Goal: Task Accomplishment & Management: Complete application form

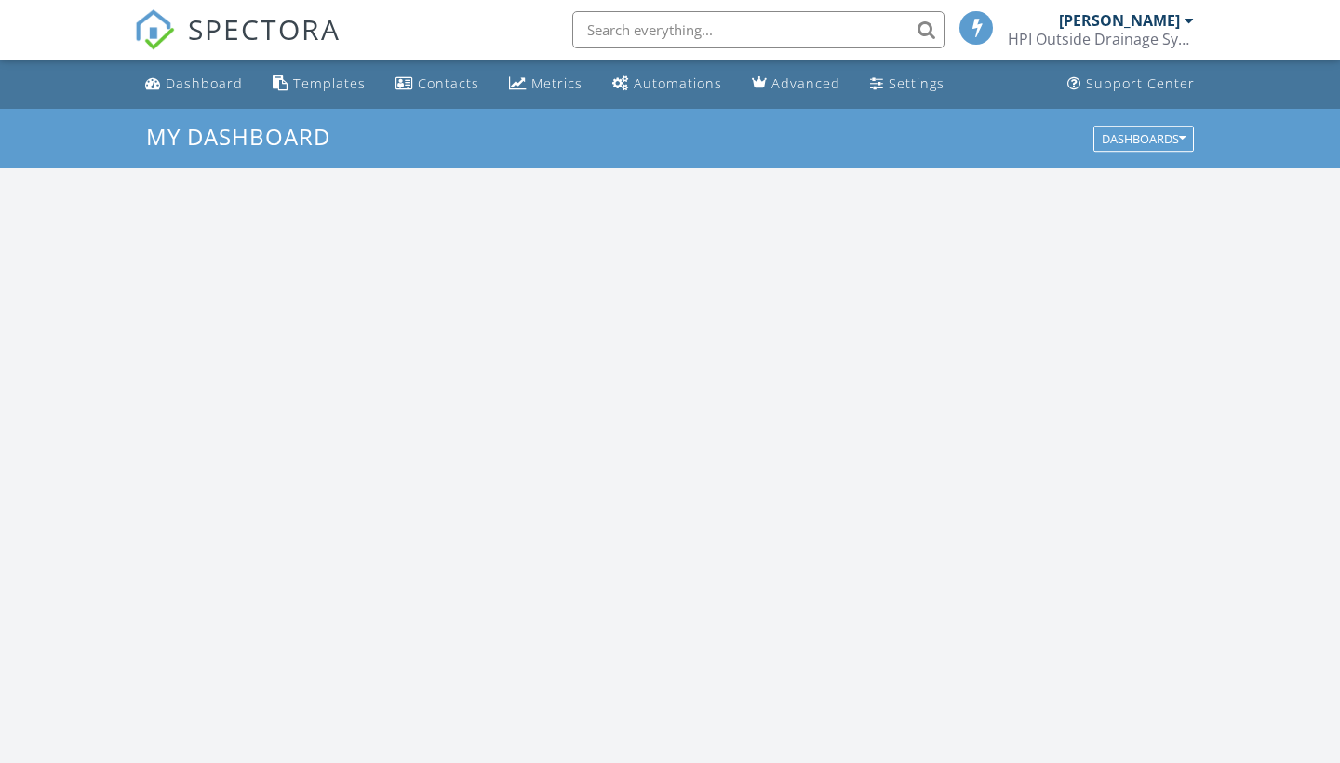
scroll to position [1695, 1341]
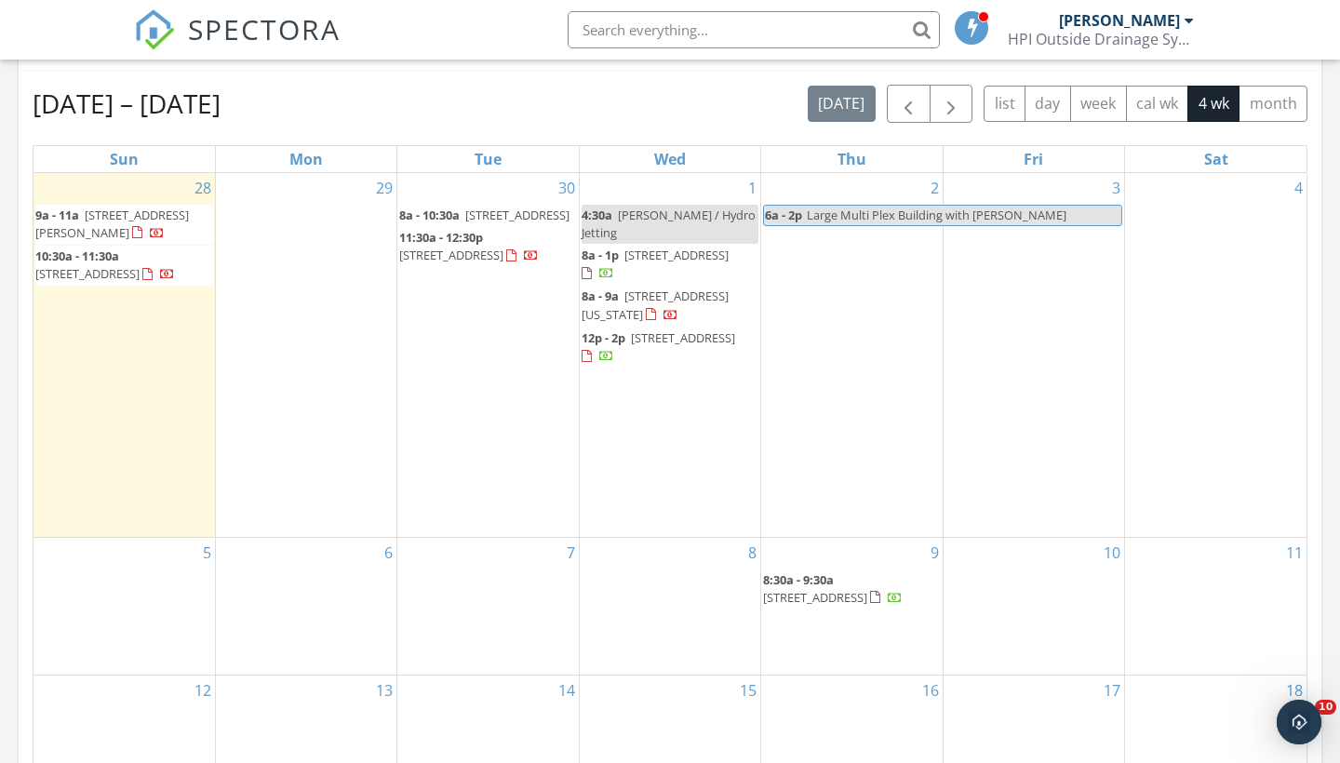
scroll to position [0, 0]
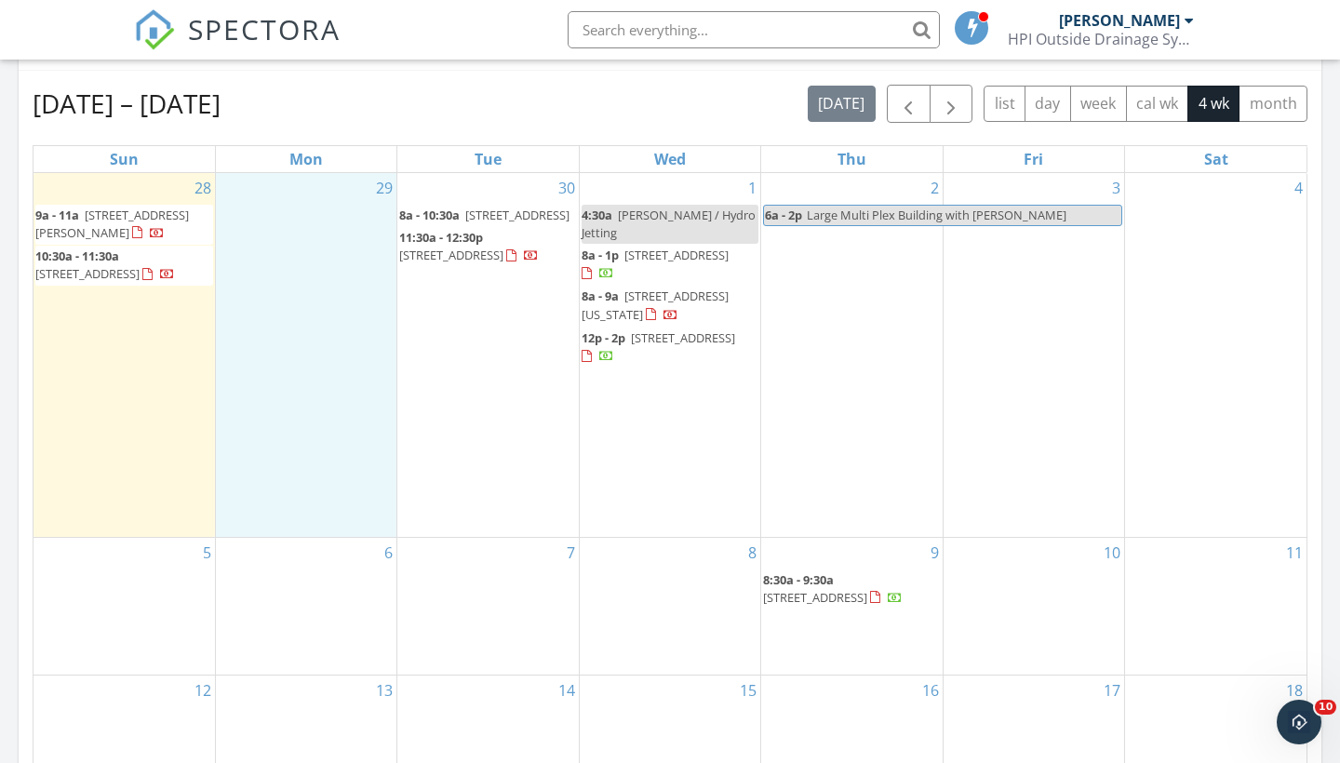
click at [286, 228] on div "29" at bounding box center [306, 355] width 181 height 364
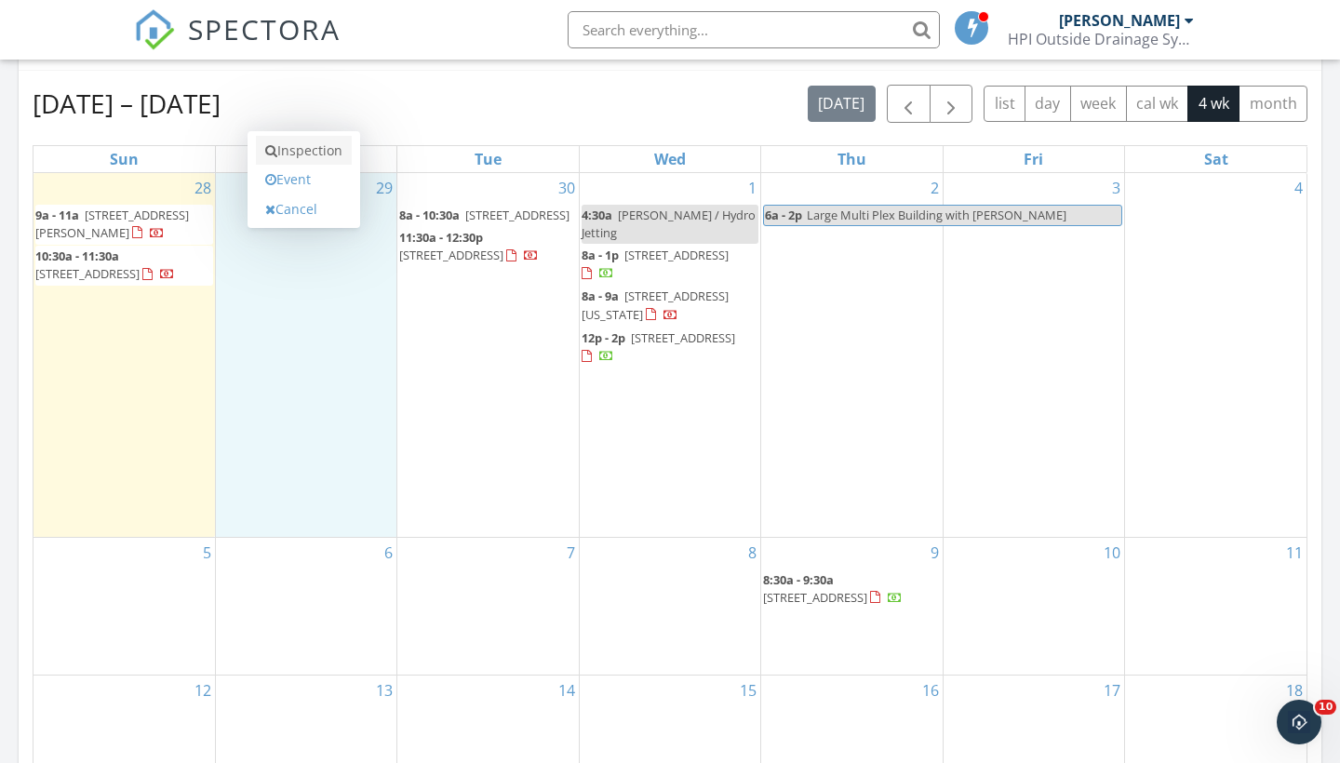
click at [302, 156] on link "Inspection" at bounding box center [304, 151] width 96 height 30
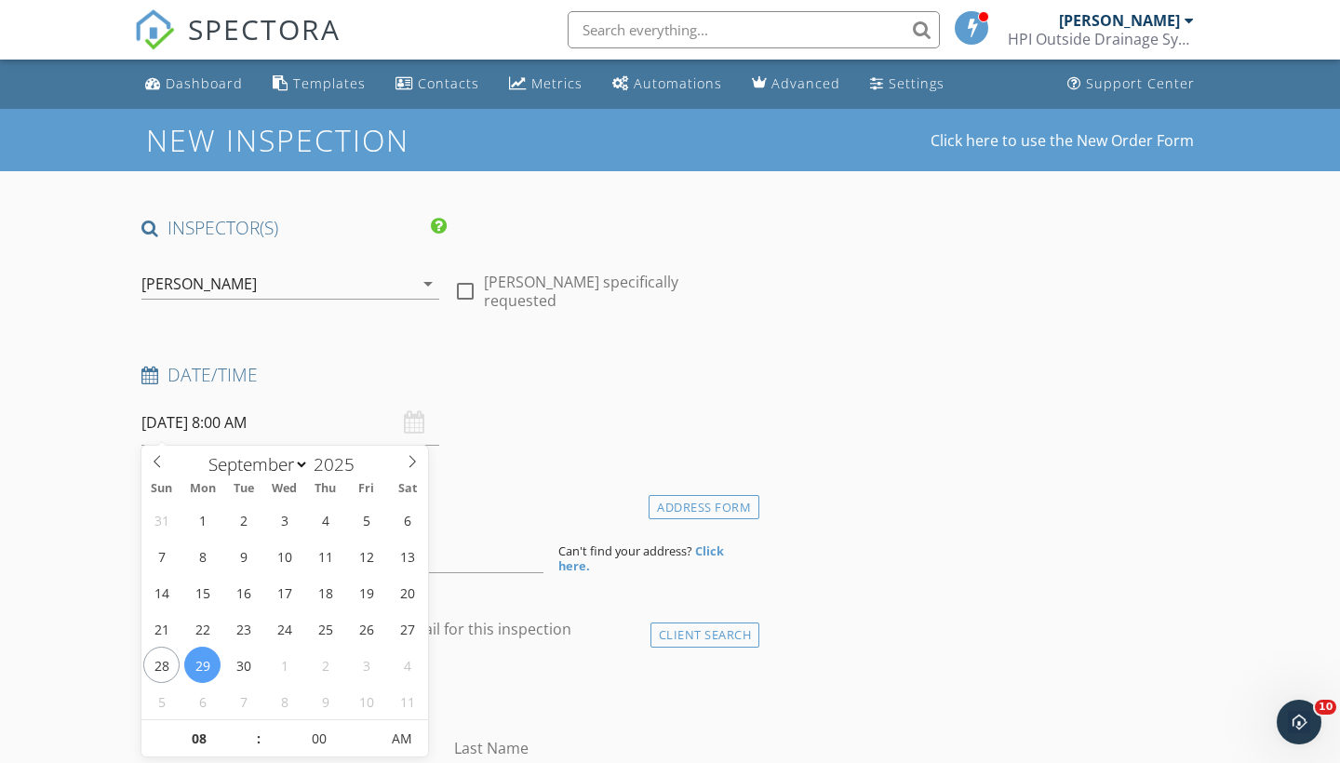
click at [305, 415] on input "09/29/2025 8:00 AM" at bounding box center [290, 423] width 298 height 46
type input "09"
type input "09/29/2025 9:00 AM"
click at [248, 727] on span at bounding box center [249, 729] width 13 height 19
type input "10"
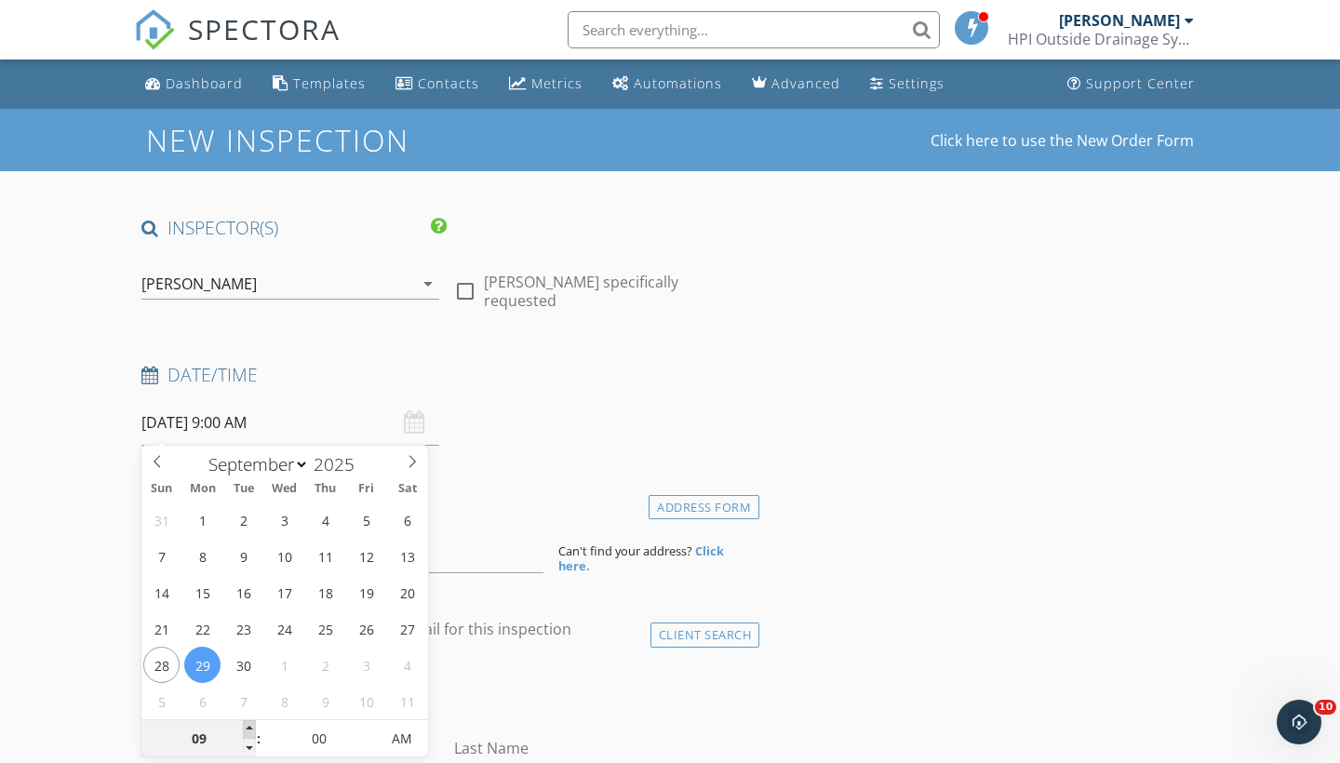
type input "09/29/2025 10:00 AM"
click at [248, 727] on span at bounding box center [249, 729] width 13 height 19
type input "11"
type input "09/29/2025 11:00 AM"
click at [248, 727] on span at bounding box center [249, 729] width 13 height 19
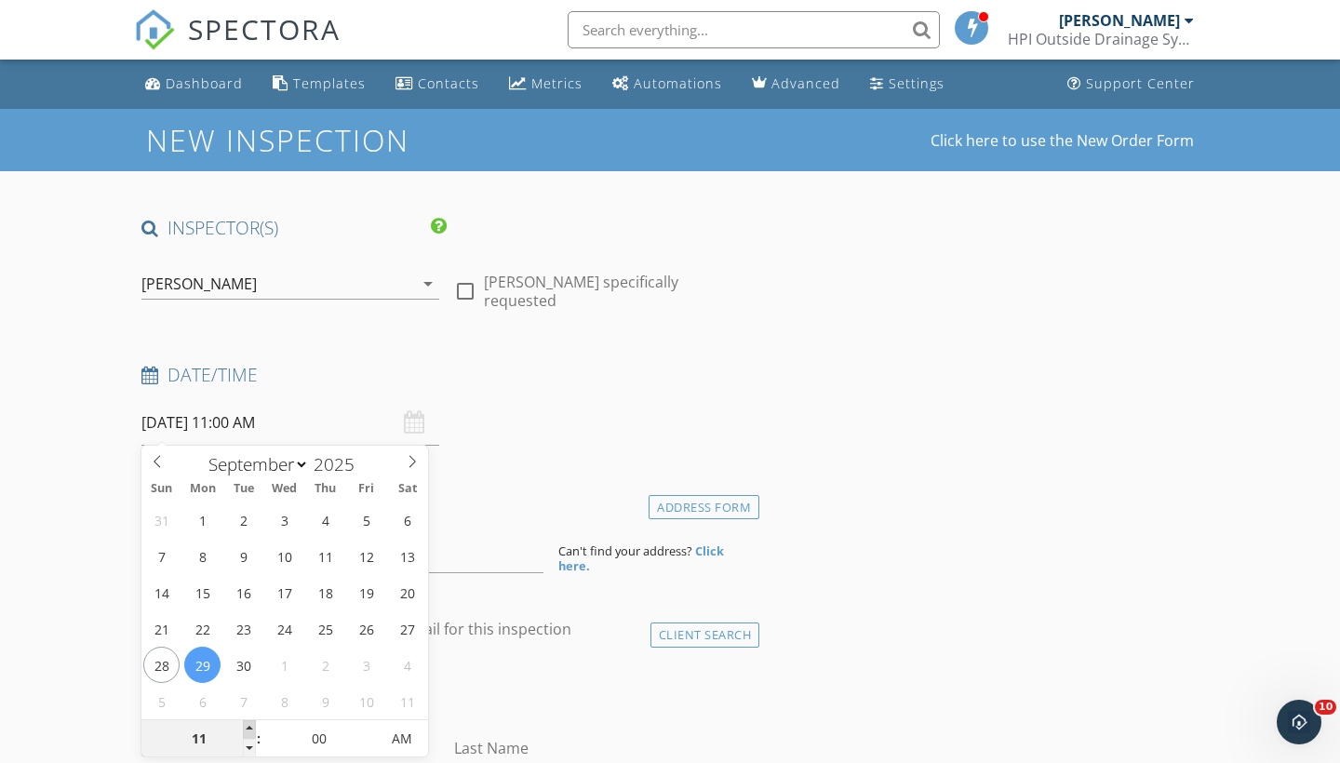
type input "12"
type input "09/29/2025 12:00 PM"
click at [248, 727] on span at bounding box center [249, 729] width 13 height 19
type input "01"
type input "09/29/2025 1:00 PM"
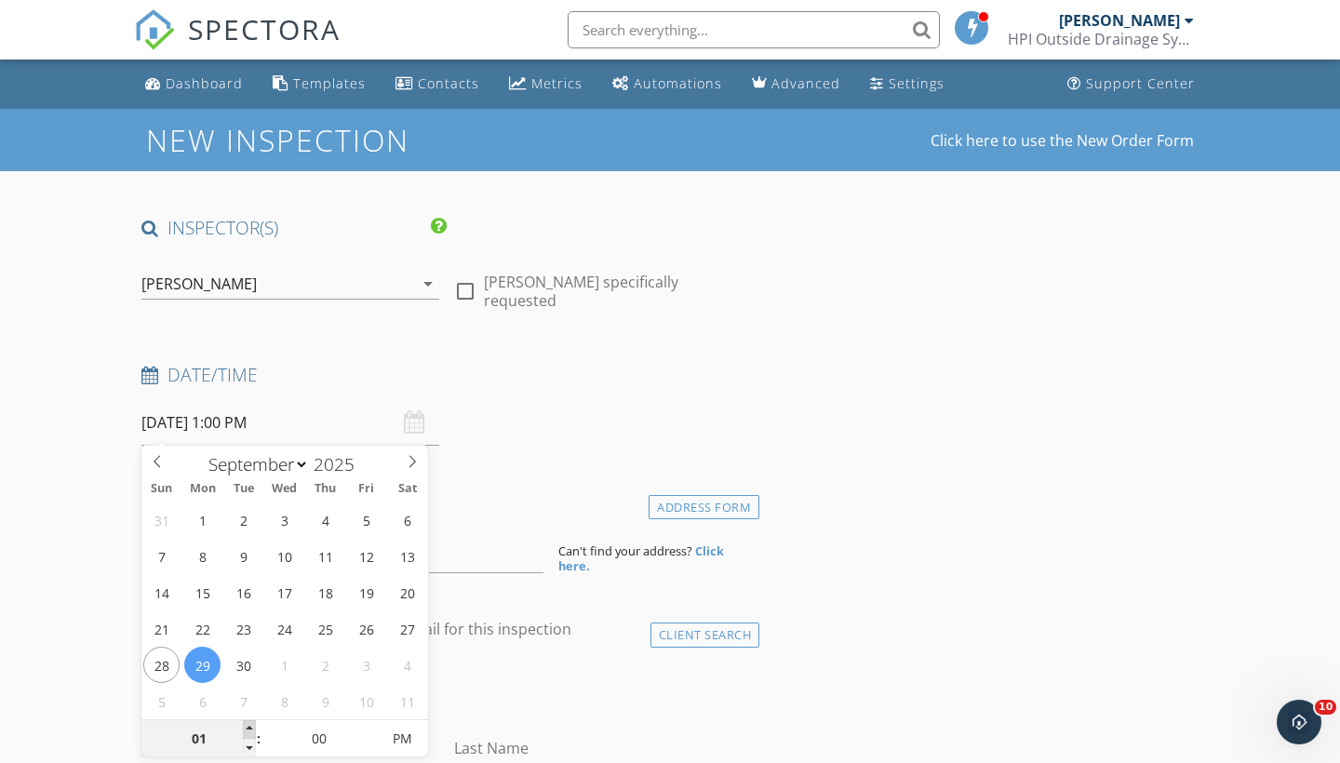
click at [248, 727] on span at bounding box center [249, 729] width 13 height 19
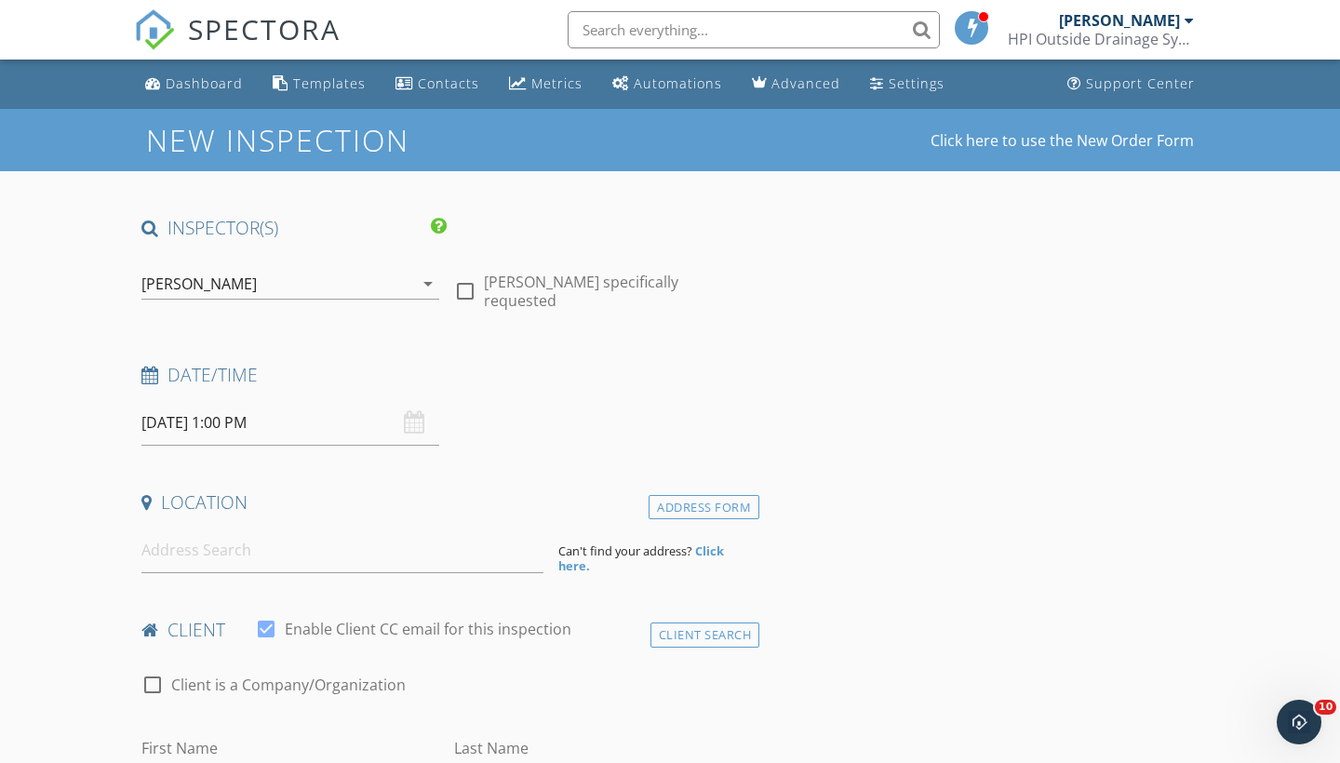
click at [538, 674] on div "check_box_outline_blank Client is a Company/Organization" at bounding box center [446, 694] width 611 height 48
click at [380, 564] on input at bounding box center [342, 551] width 402 height 46
type input "1530 Stewart Street, Oceanside, CA, USA"
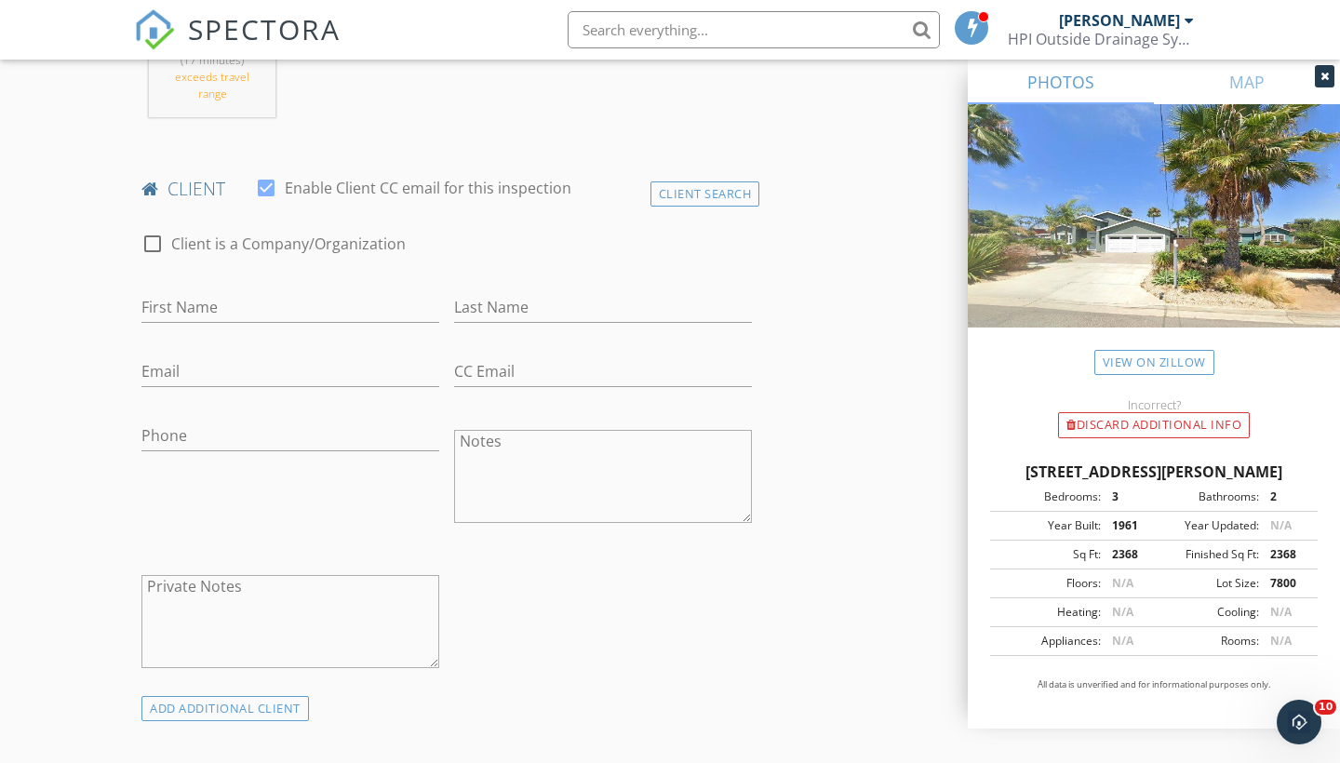
scroll to position [839, 0]
click at [155, 305] on input "marius" at bounding box center [290, 306] width 298 height 31
type input "Marius"
click at [467, 307] on input "Last Name" at bounding box center [603, 306] width 298 height 31
type input "Viseroi"
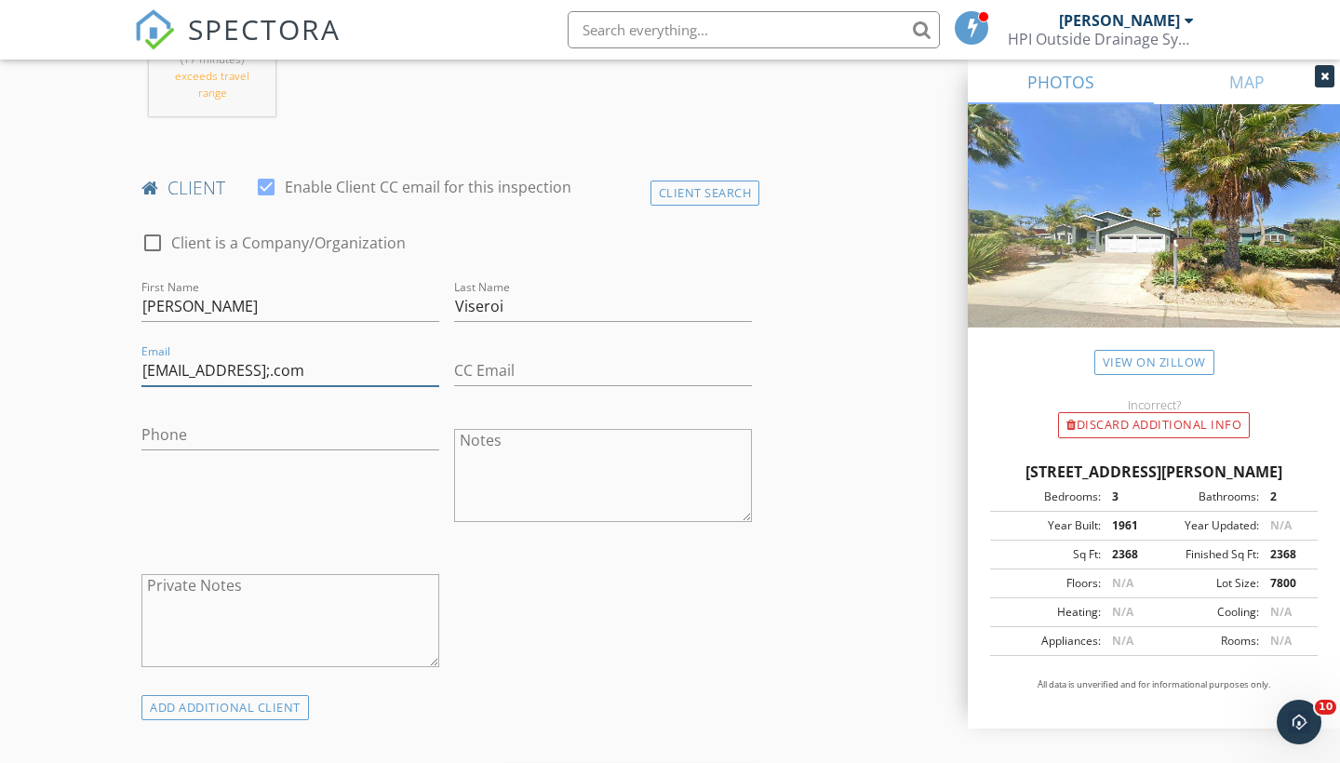
type input "viseroimarius@gmail;.com"
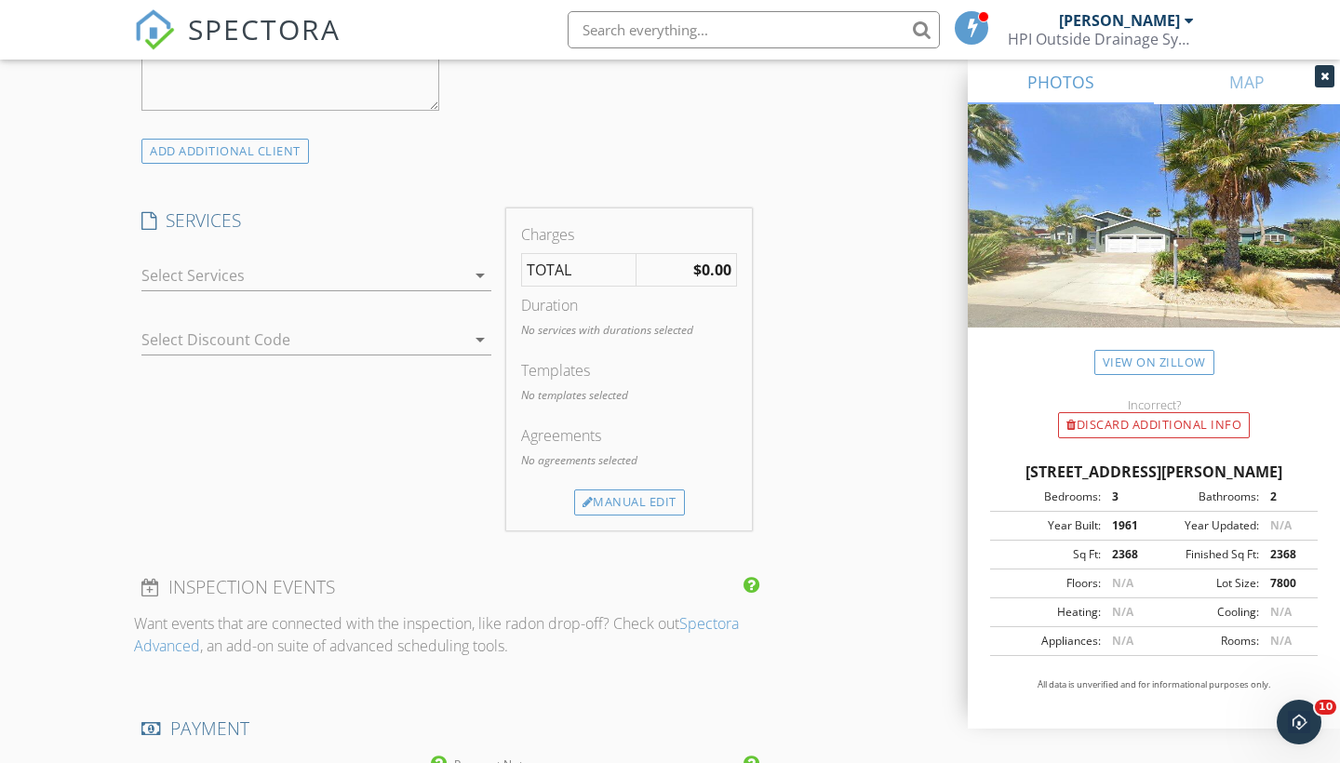
scroll to position [1411, 0]
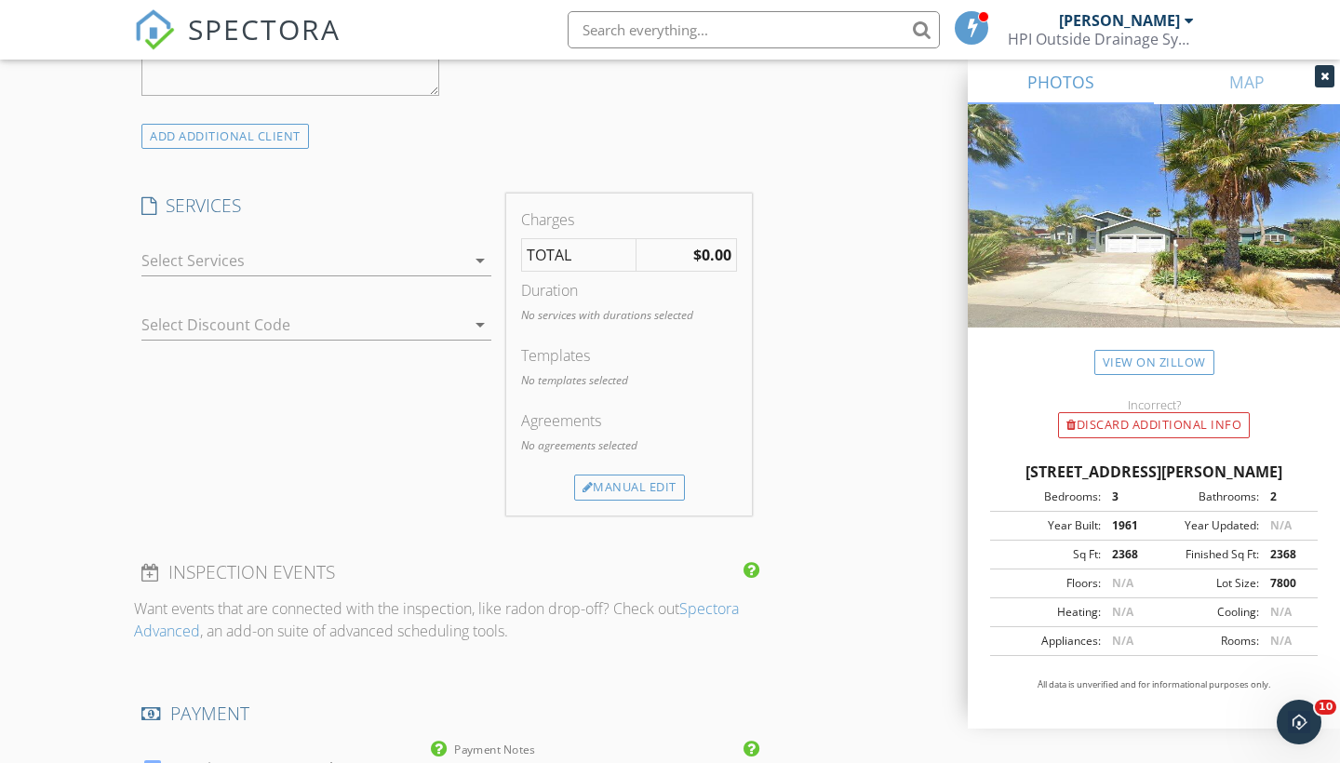
click at [484, 257] on icon "arrow_drop_down" at bounding box center [480, 260] width 22 height 22
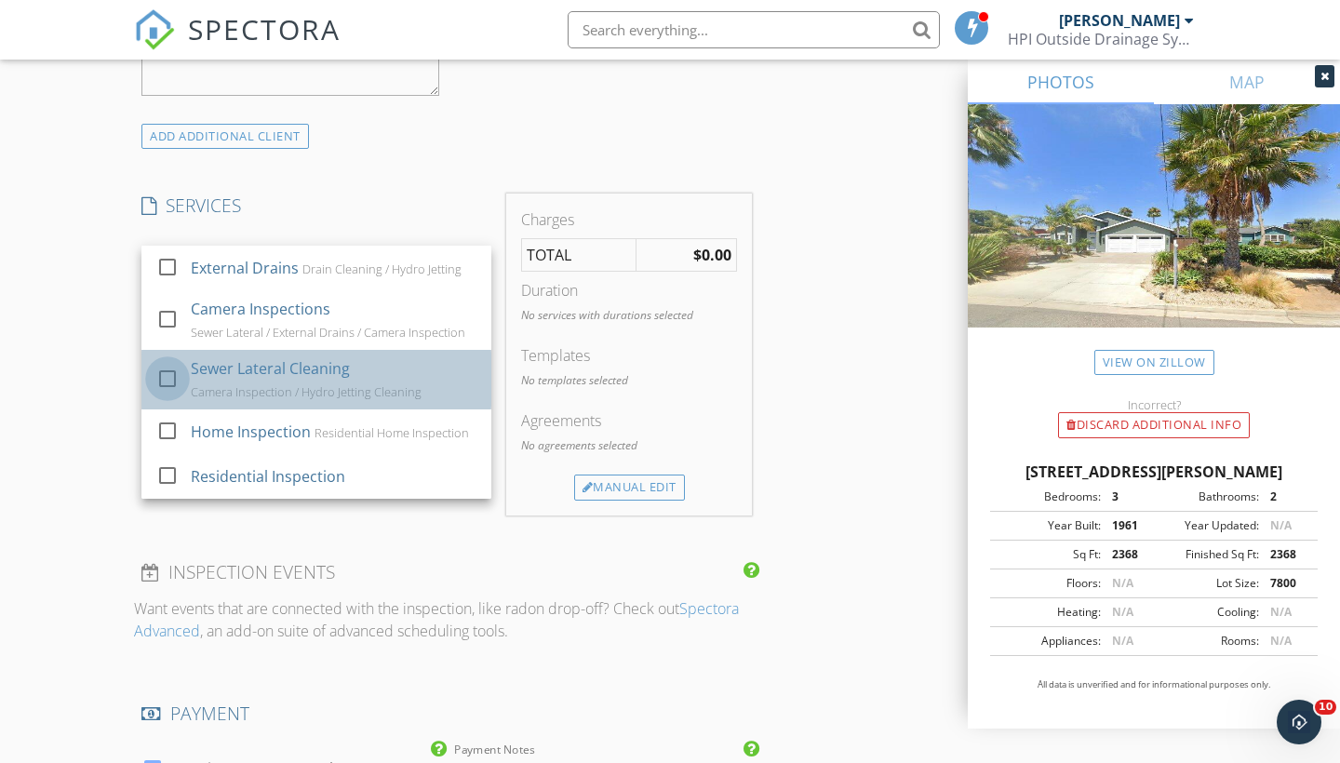
click at [169, 377] on div at bounding box center [168, 379] width 32 height 32
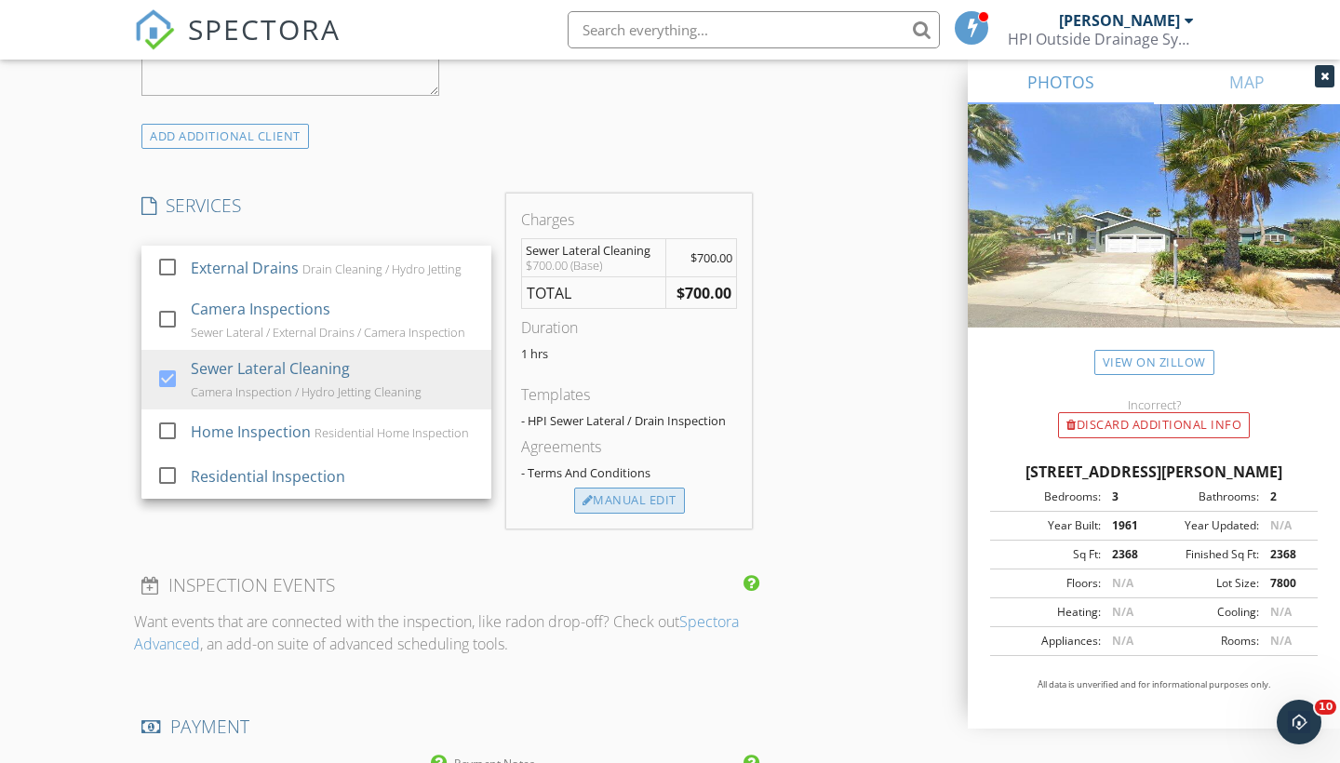
click at [646, 501] on div "Manual Edit" at bounding box center [629, 501] width 111 height 26
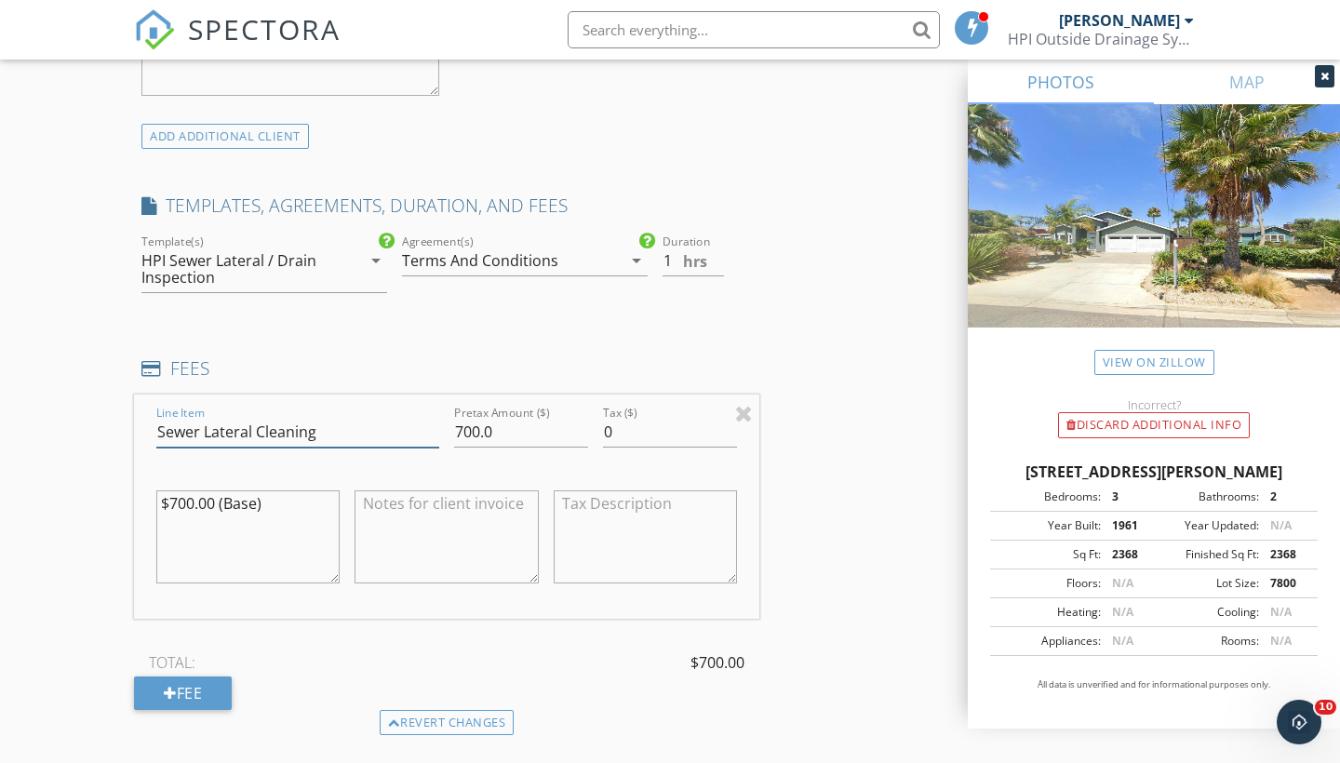
drag, startPoint x: 319, startPoint y: 430, endPoint x: 259, endPoint y: 435, distance: 60.7
click at [314, 424] on input "Sewer Lateral Cleaning" at bounding box center [297, 432] width 283 height 31
type input "Sewer Lateral Camera Inspection"
click at [817, 356] on div "INSPECTOR(S) check_box Scott Snow PRIMARY Scott Snow arrow_drop_down check_box_…" at bounding box center [670, 480] width 1072 height 3351
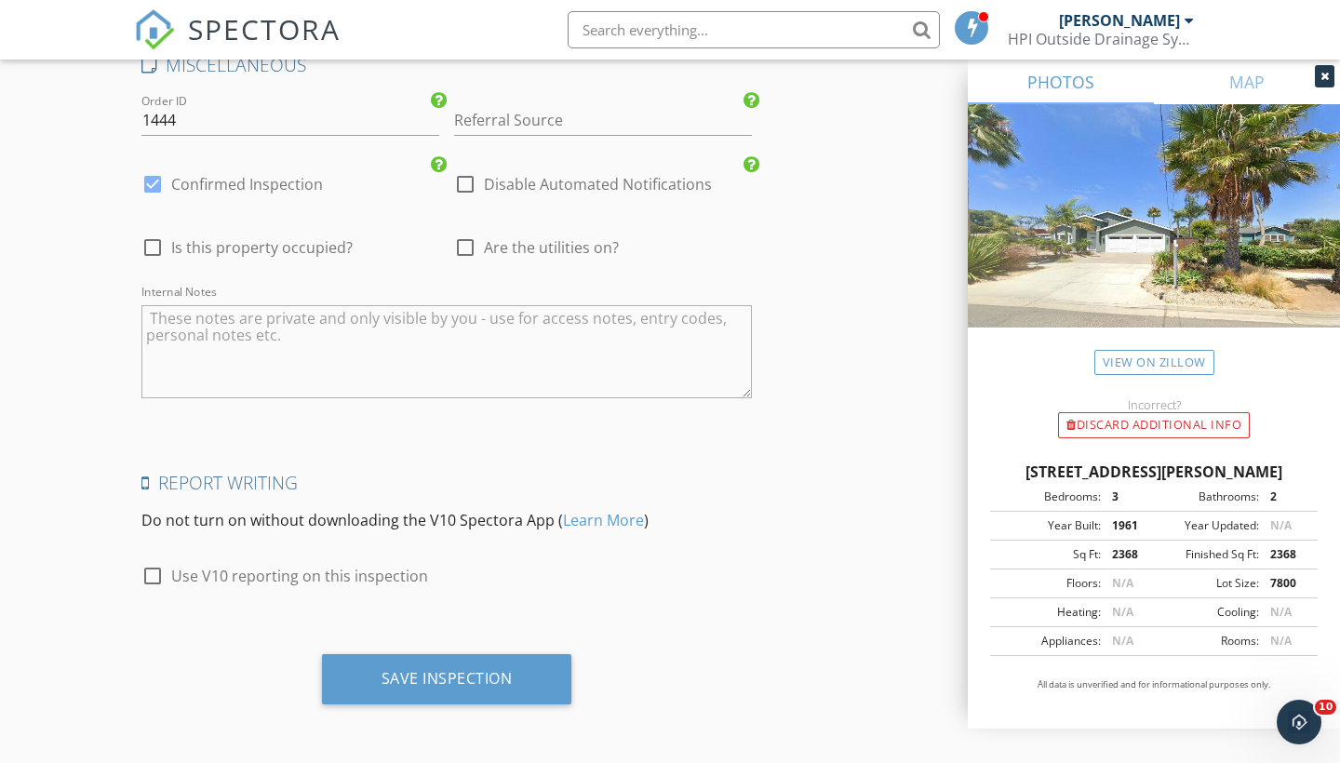
scroll to position [2840, 0]
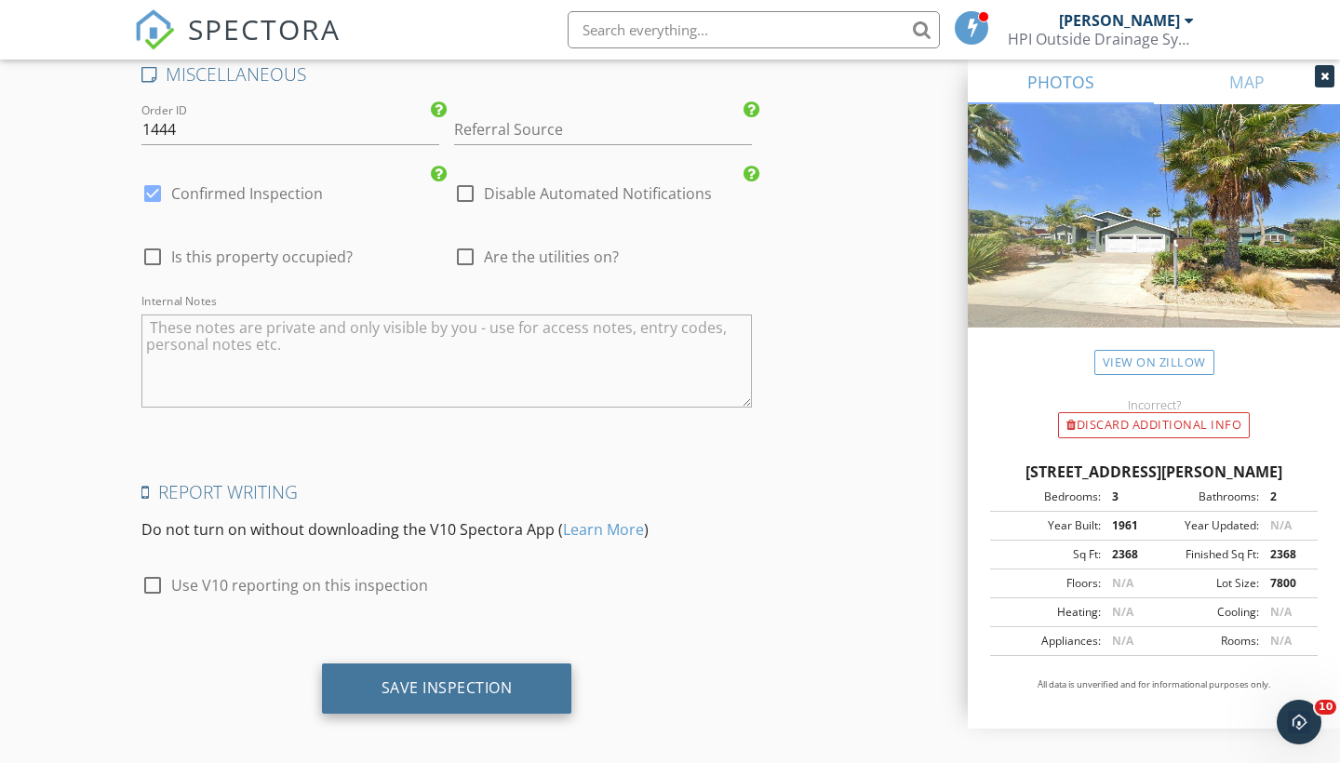
click at [438, 683] on div "Save Inspection" at bounding box center [447, 687] width 131 height 19
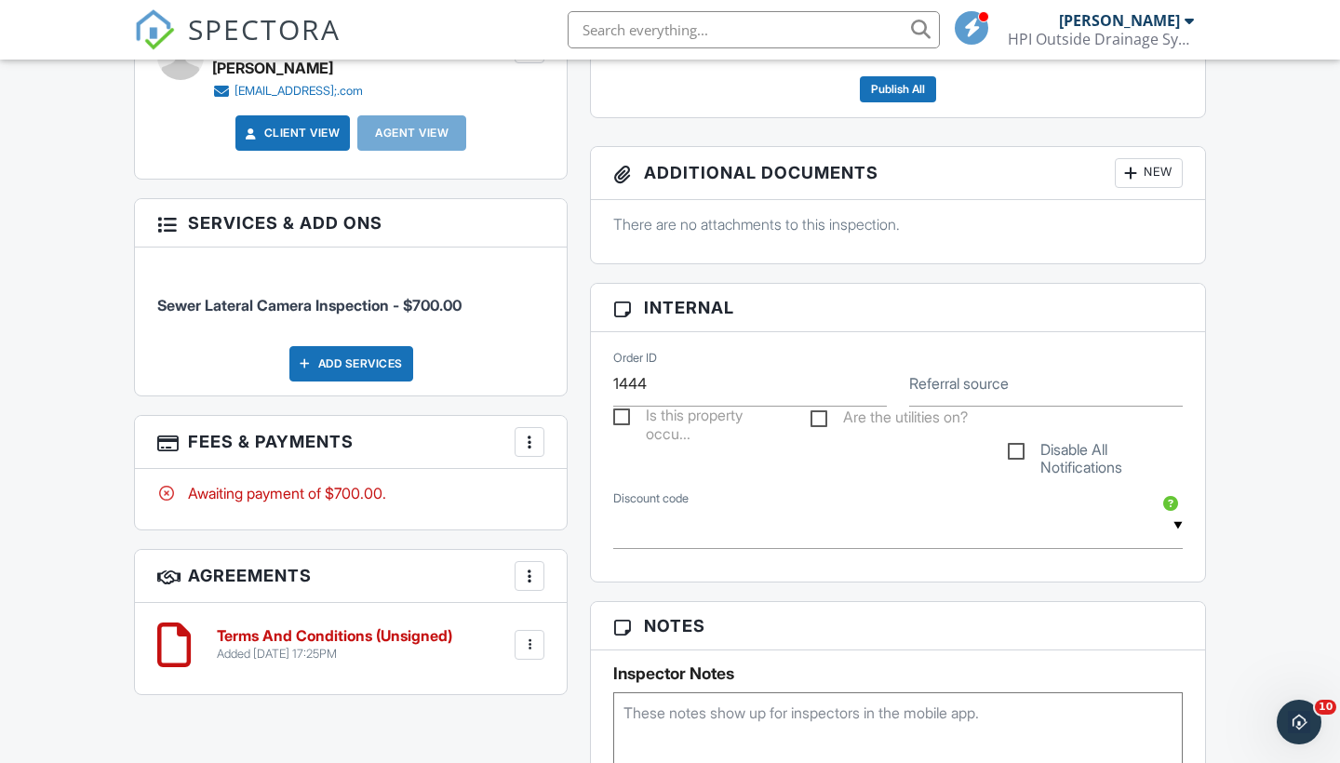
scroll to position [686, 0]
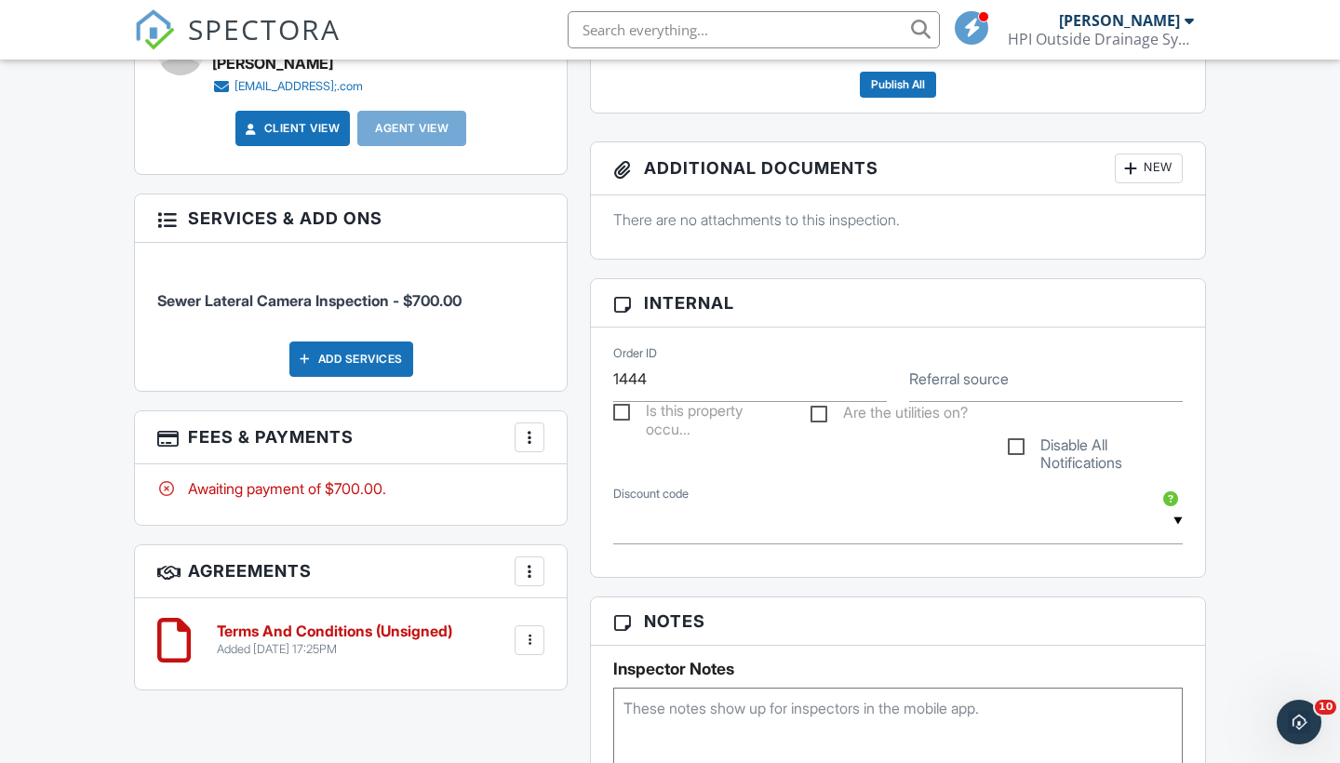
click at [540, 449] on div "More" at bounding box center [530, 438] width 30 height 30
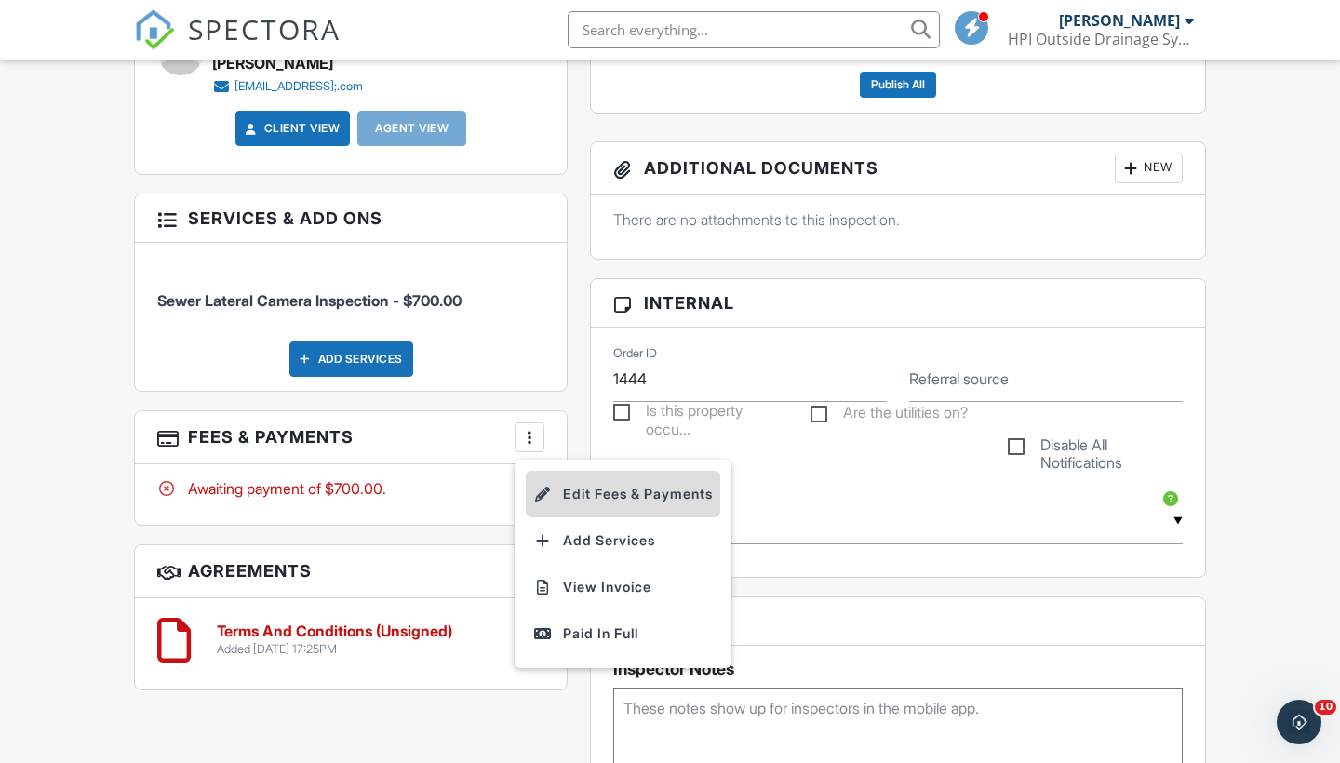
click at [567, 483] on li "Edit Fees & Payments" at bounding box center [623, 494] width 195 height 47
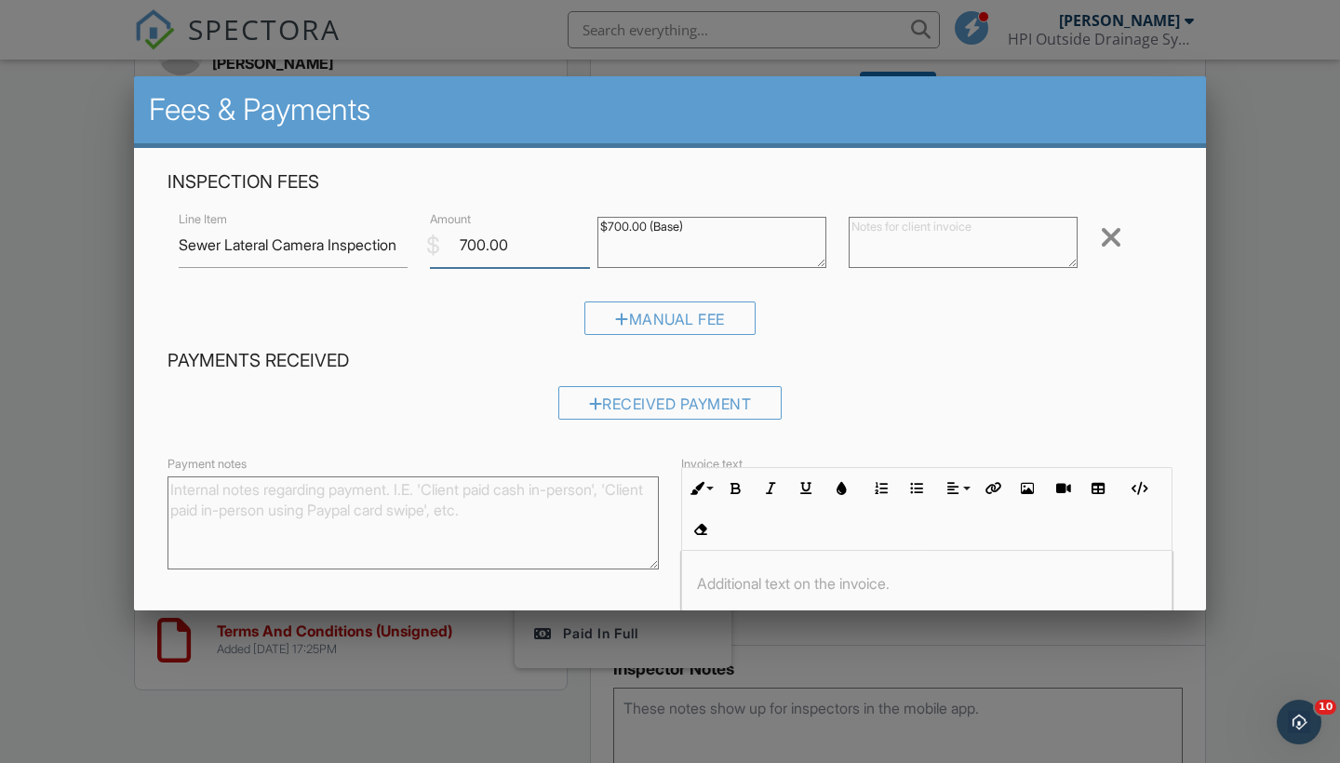
drag, startPoint x: 486, startPoint y: 248, endPoint x: 463, endPoint y: 247, distance: 22.4
click at [463, 247] on input "700.00" at bounding box center [510, 245] width 160 height 46
type input "275.00"
click at [866, 345] on div "Manual Fee" at bounding box center [670, 325] width 1005 height 47
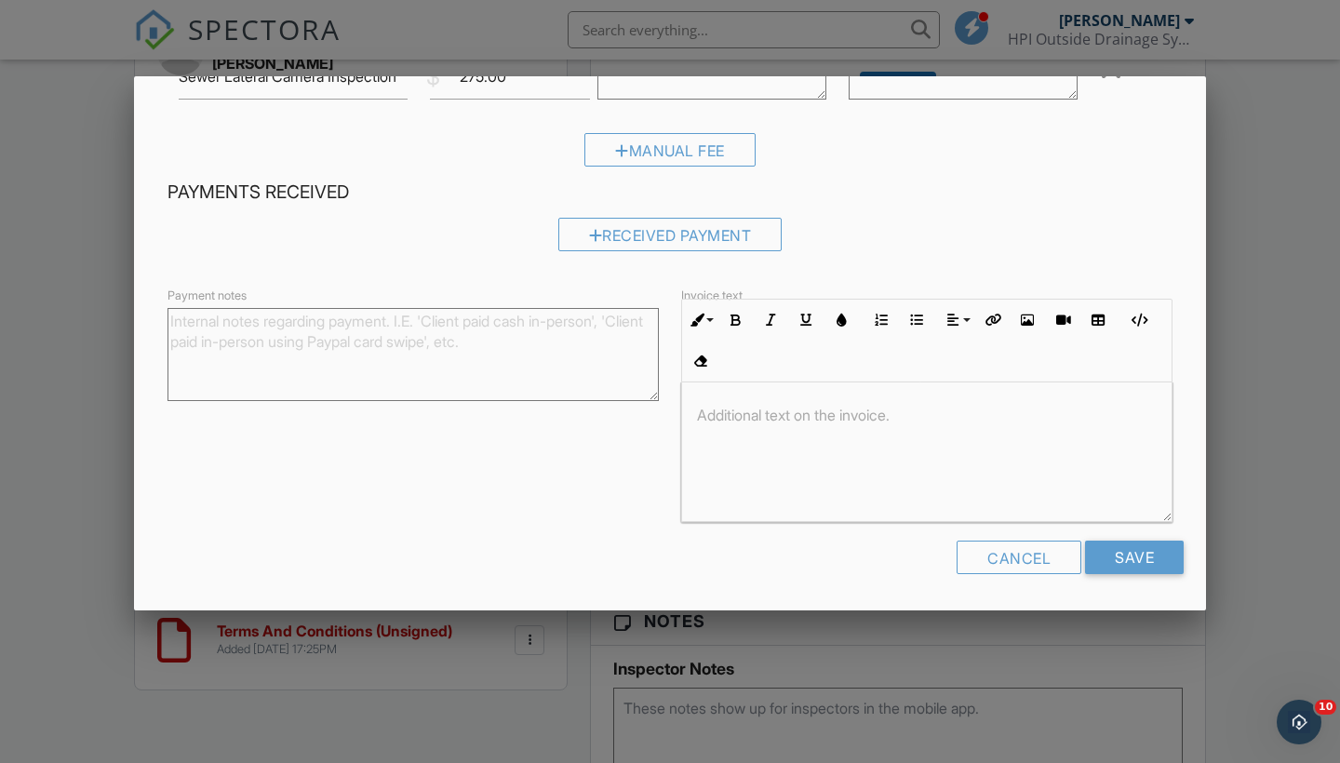
scroll to position [167, 0]
click at [1149, 557] on input "Save" at bounding box center [1134, 560] width 99 height 34
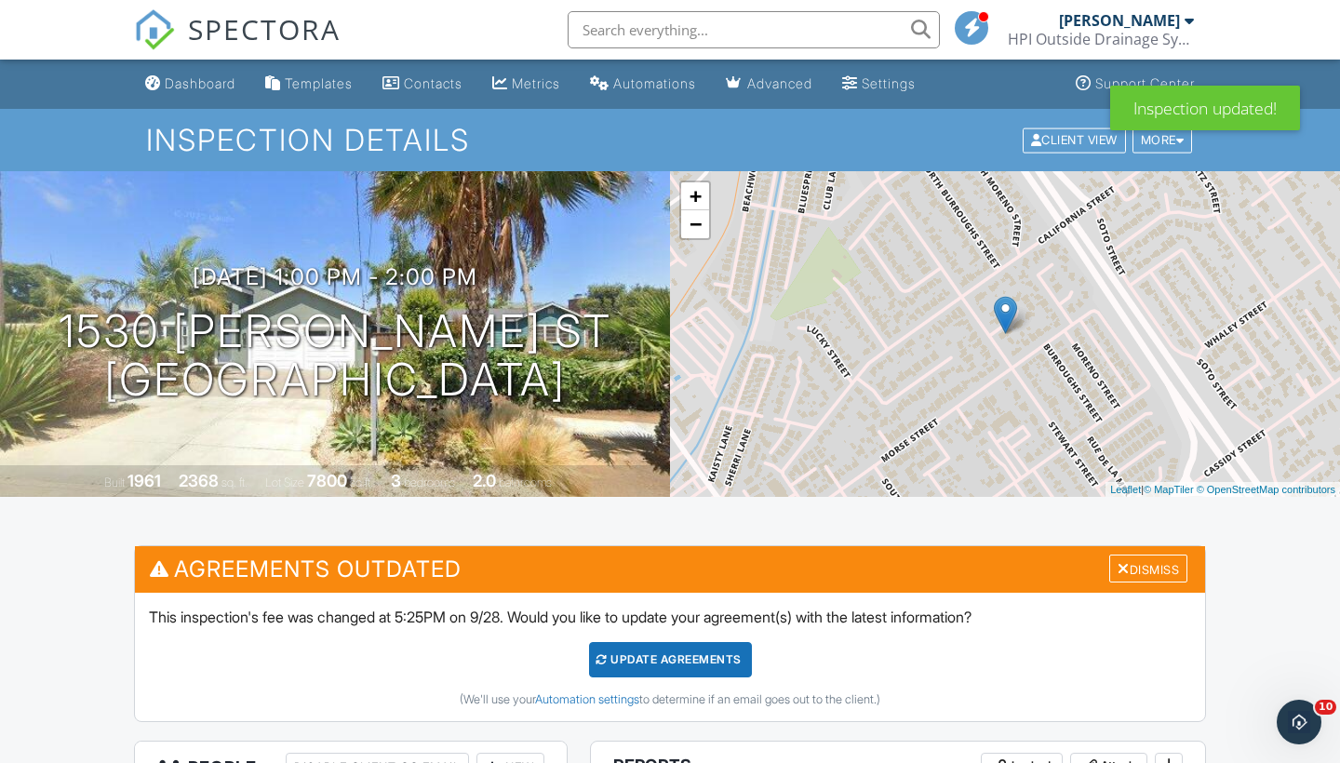
click at [715, 664] on div "Update Agreements" at bounding box center [670, 659] width 163 height 35
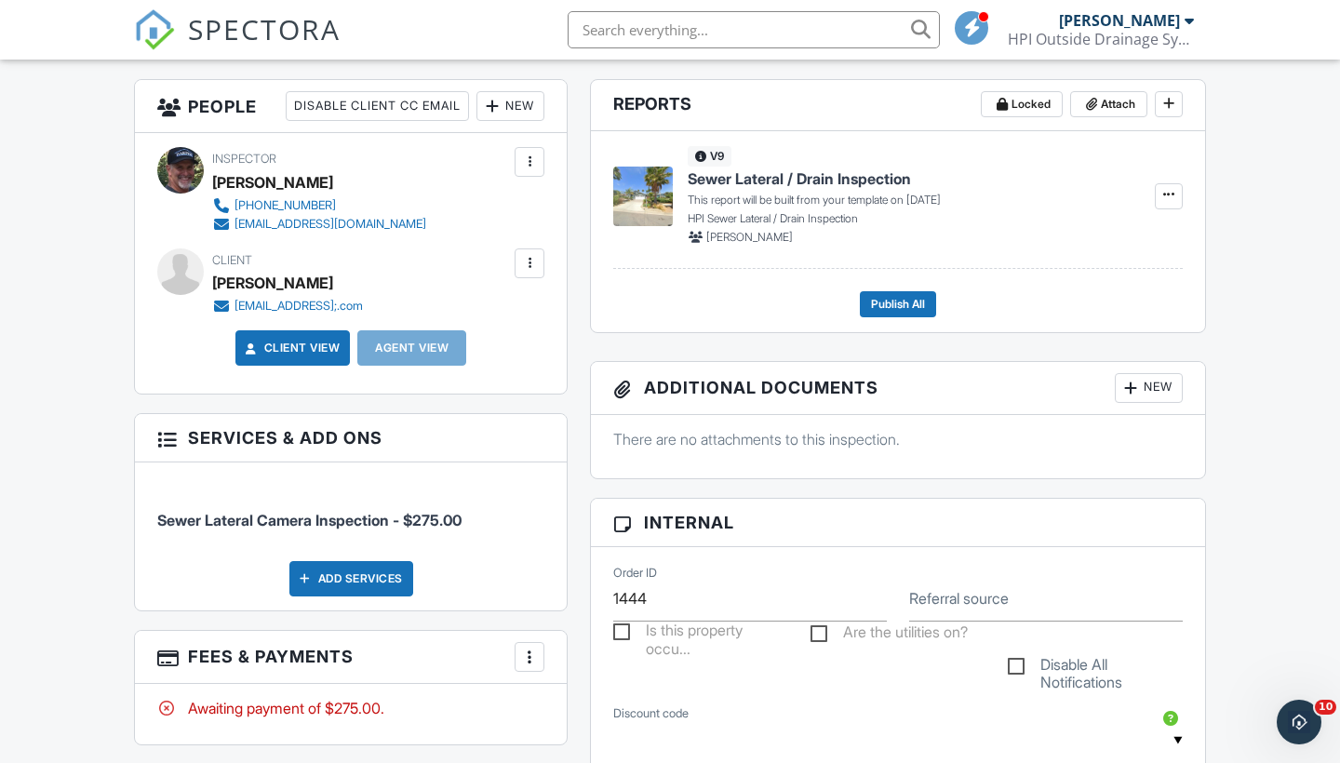
scroll to position [469, 0]
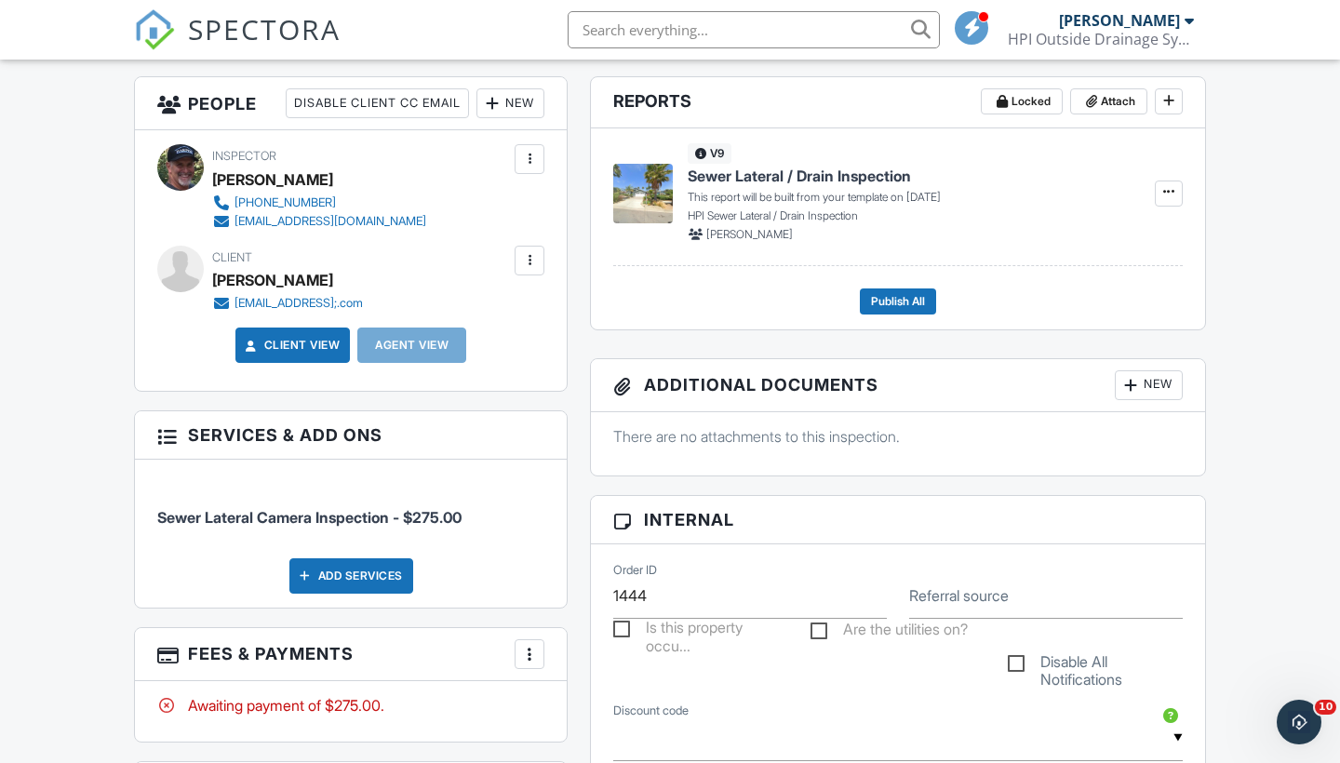
click at [516, 104] on div "New" at bounding box center [511, 103] width 68 height 30
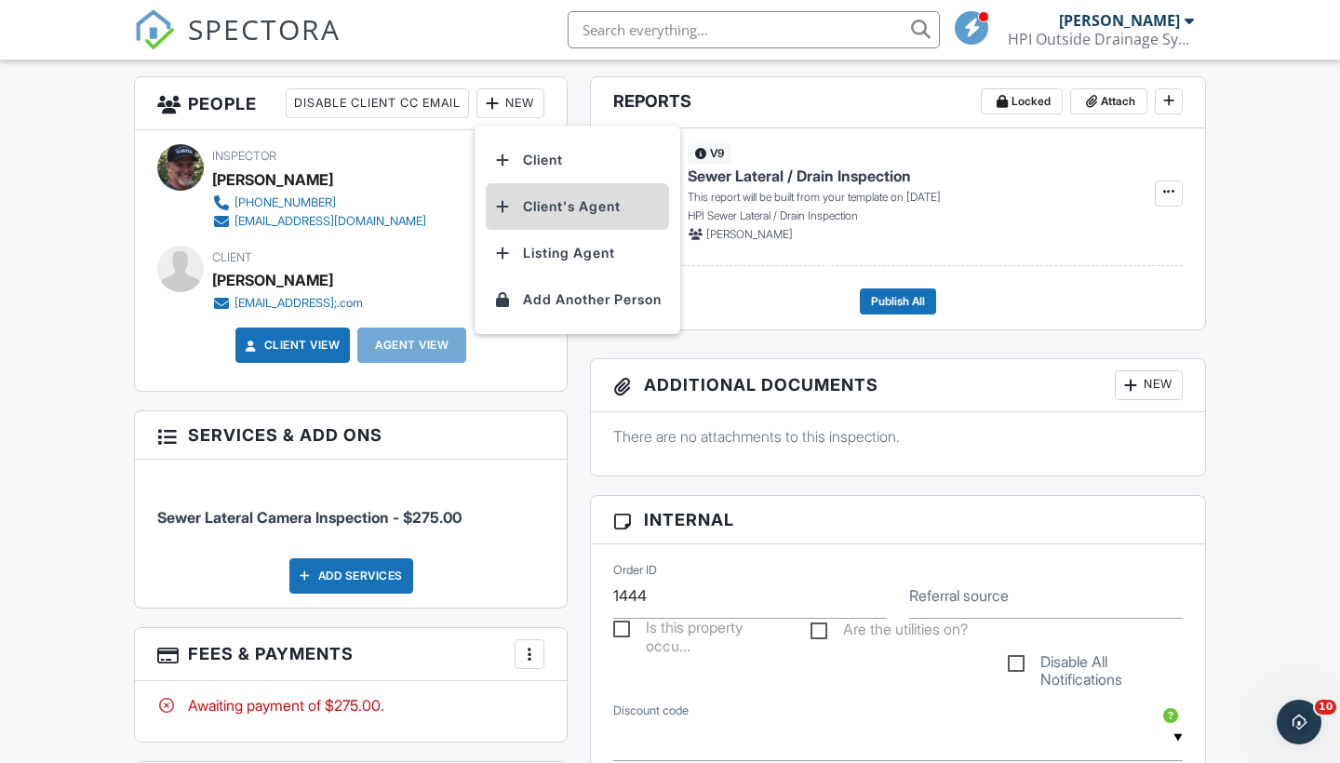
click at [551, 209] on li "Client's Agent" at bounding box center [577, 206] width 183 height 47
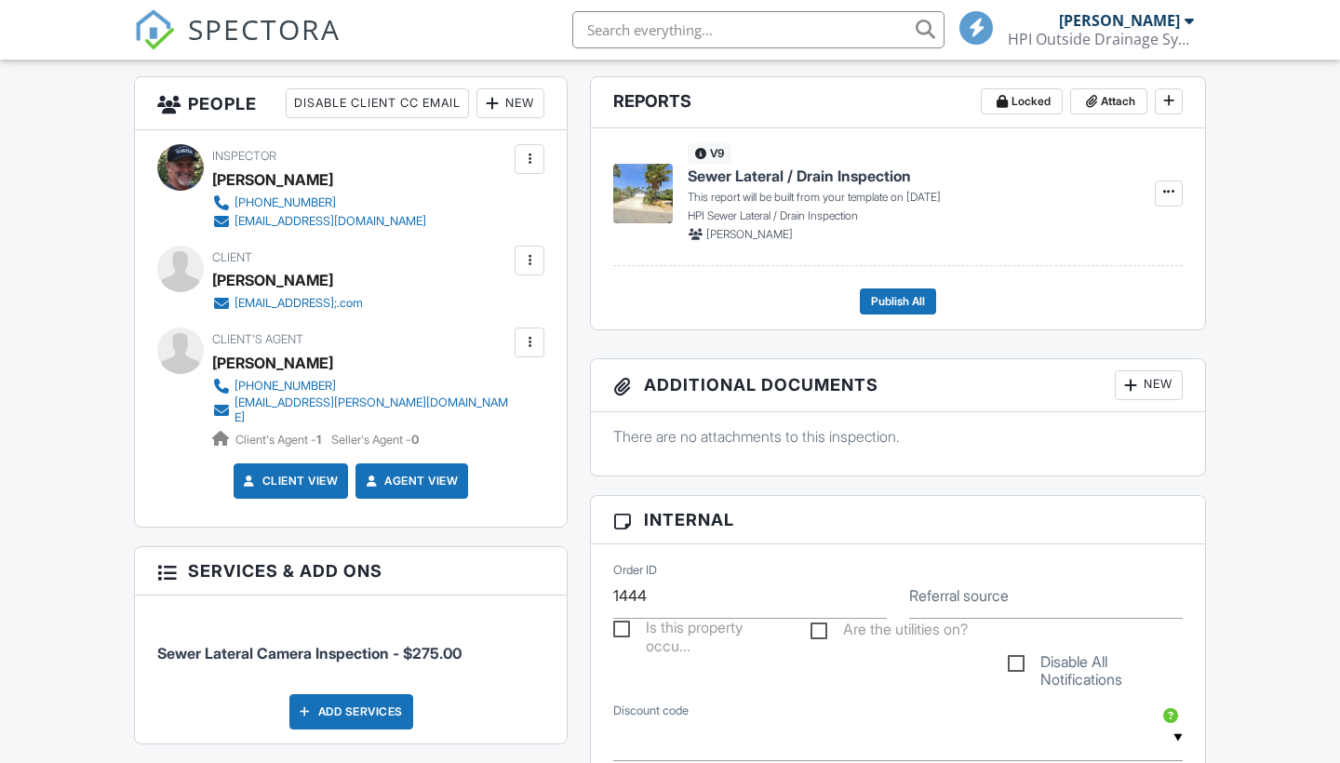
scroll to position [469, 0]
click at [576, 511] on div "People Disable Client CC Email New Client Listing Agent Add Another Person Insp…" at bounding box center [351, 568] width 456 height 985
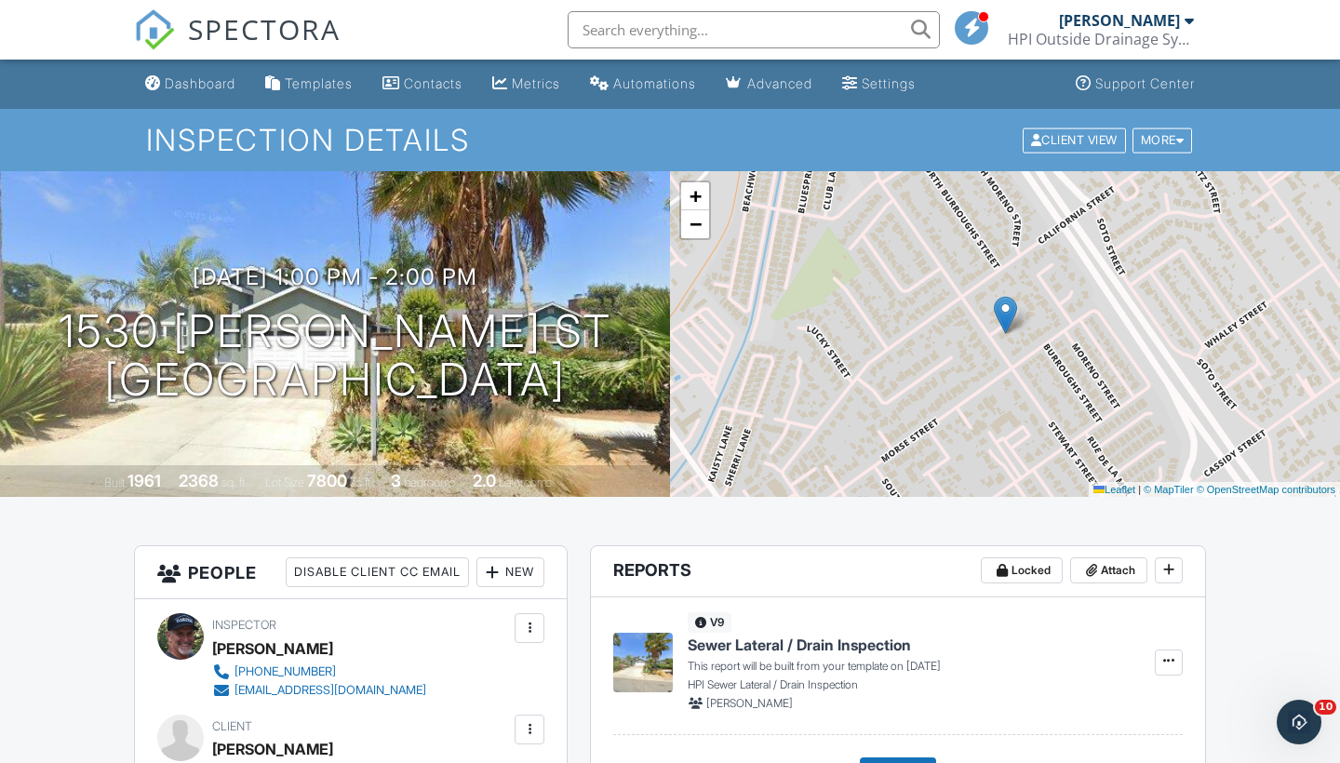
scroll to position [0, 0]
click at [222, 82] on div "Dashboard" at bounding box center [200, 83] width 71 height 16
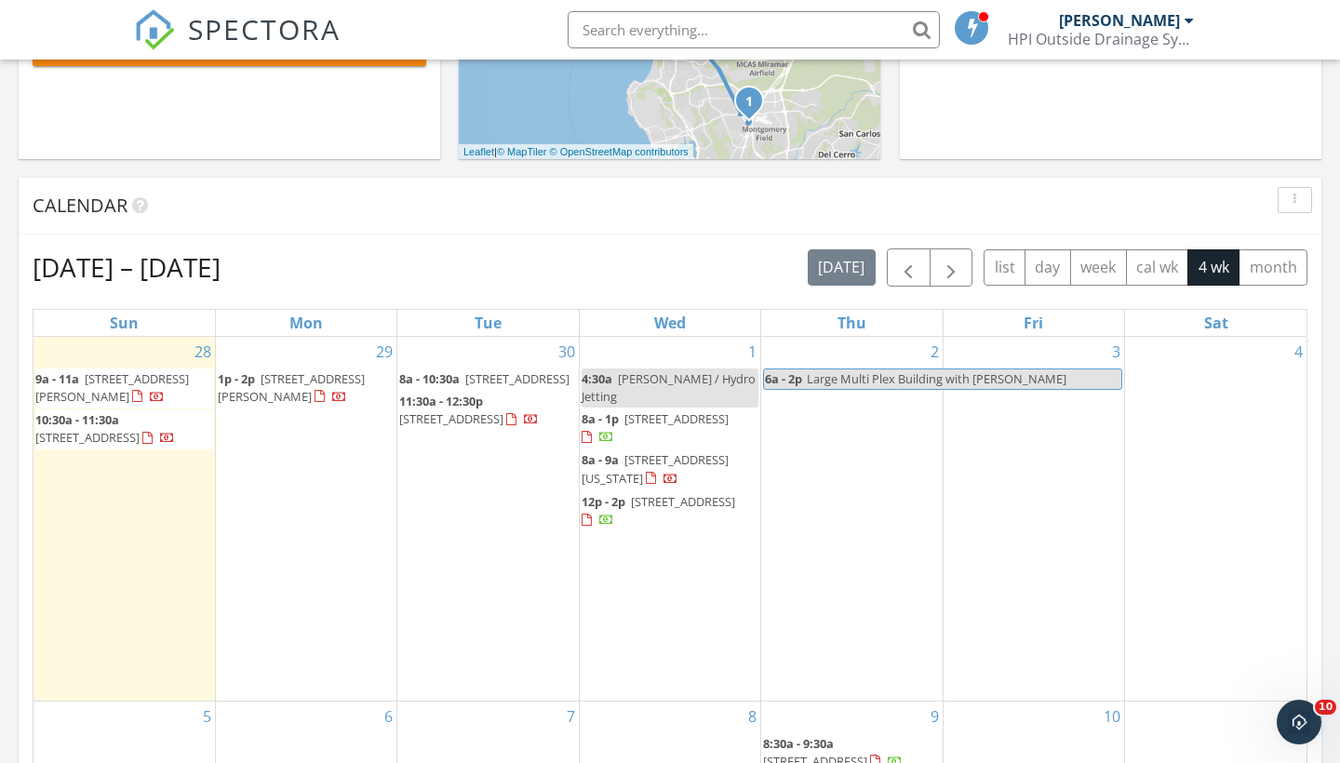
scroll to position [782, 0]
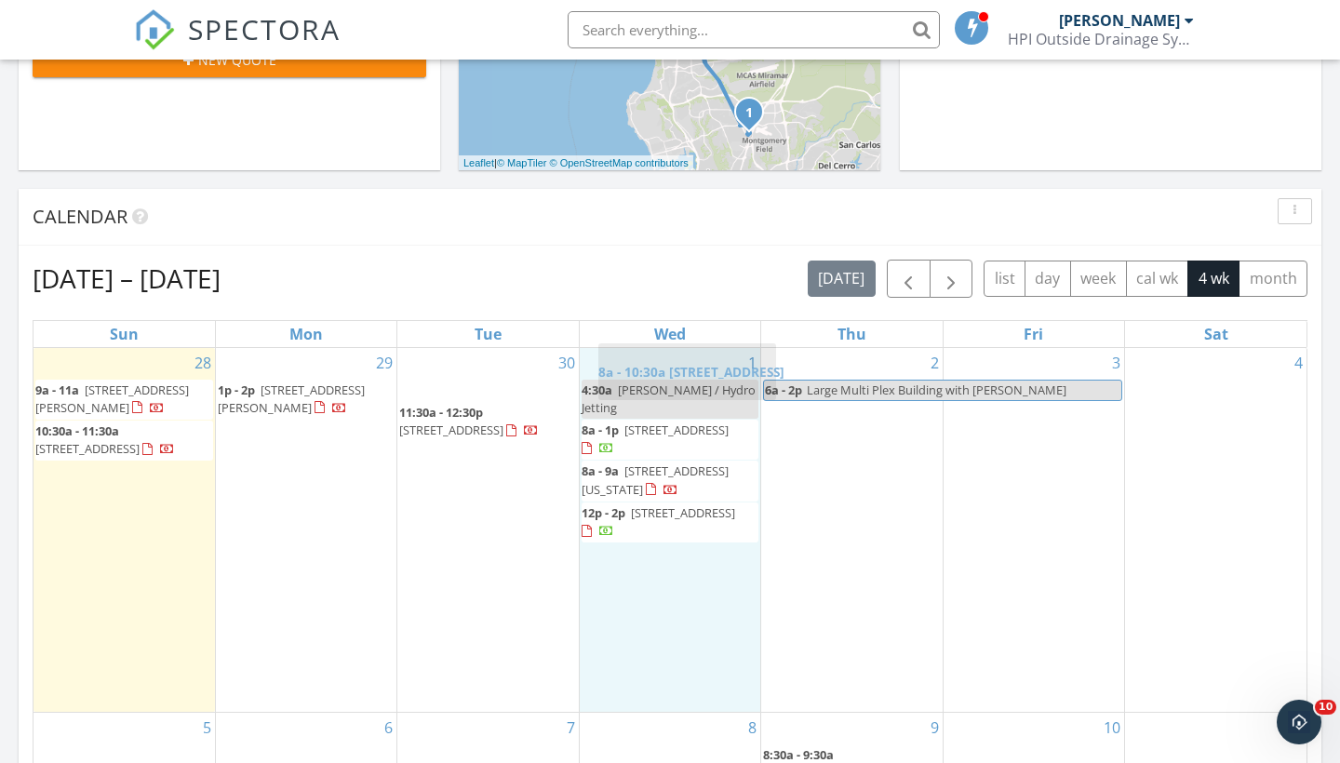
drag, startPoint x: 438, startPoint y: 402, endPoint x: 638, endPoint y: 366, distance: 202.4
click at [638, 366] on body "SPECTORA [PERSON_NAME] HPI Outside Drainage Systems Role: Inspector Change Role…" at bounding box center [670, 603] width 1340 height 2770
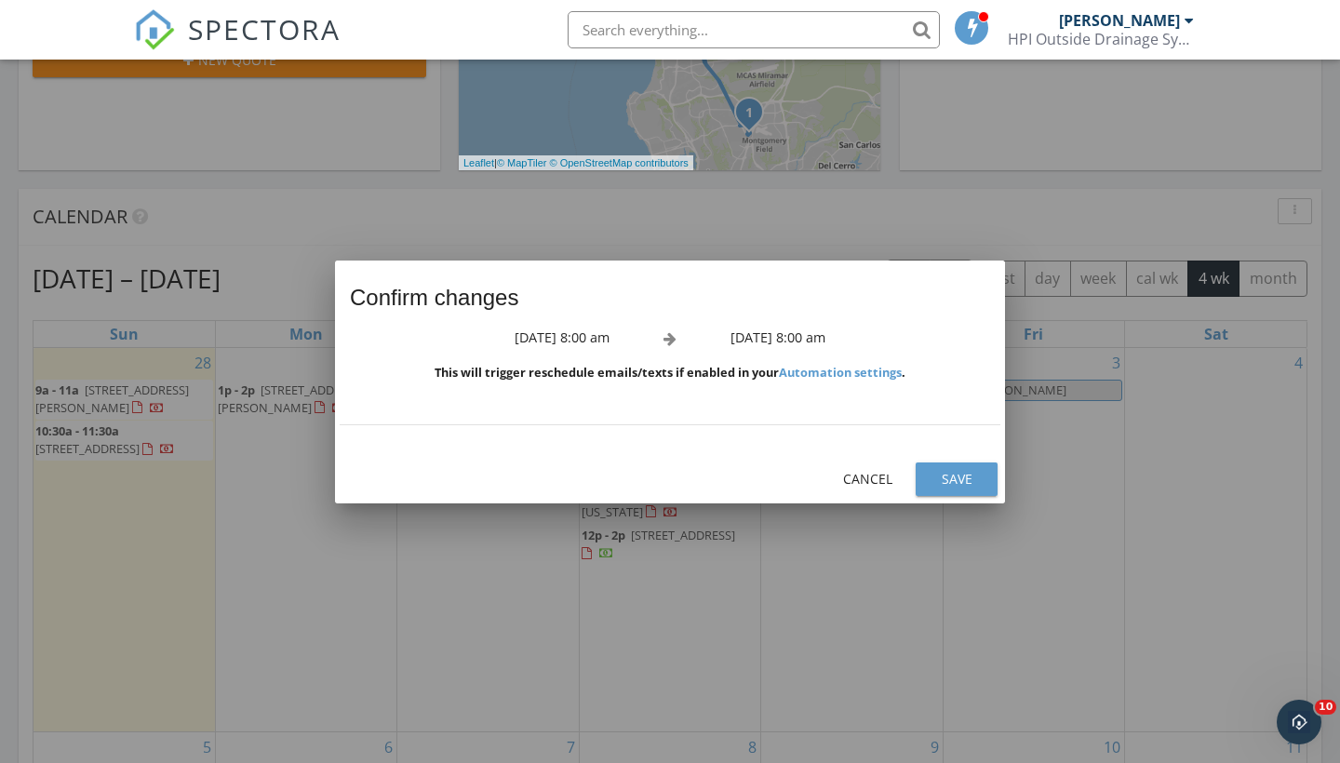
click at [937, 470] on div "Save" at bounding box center [957, 479] width 52 height 20
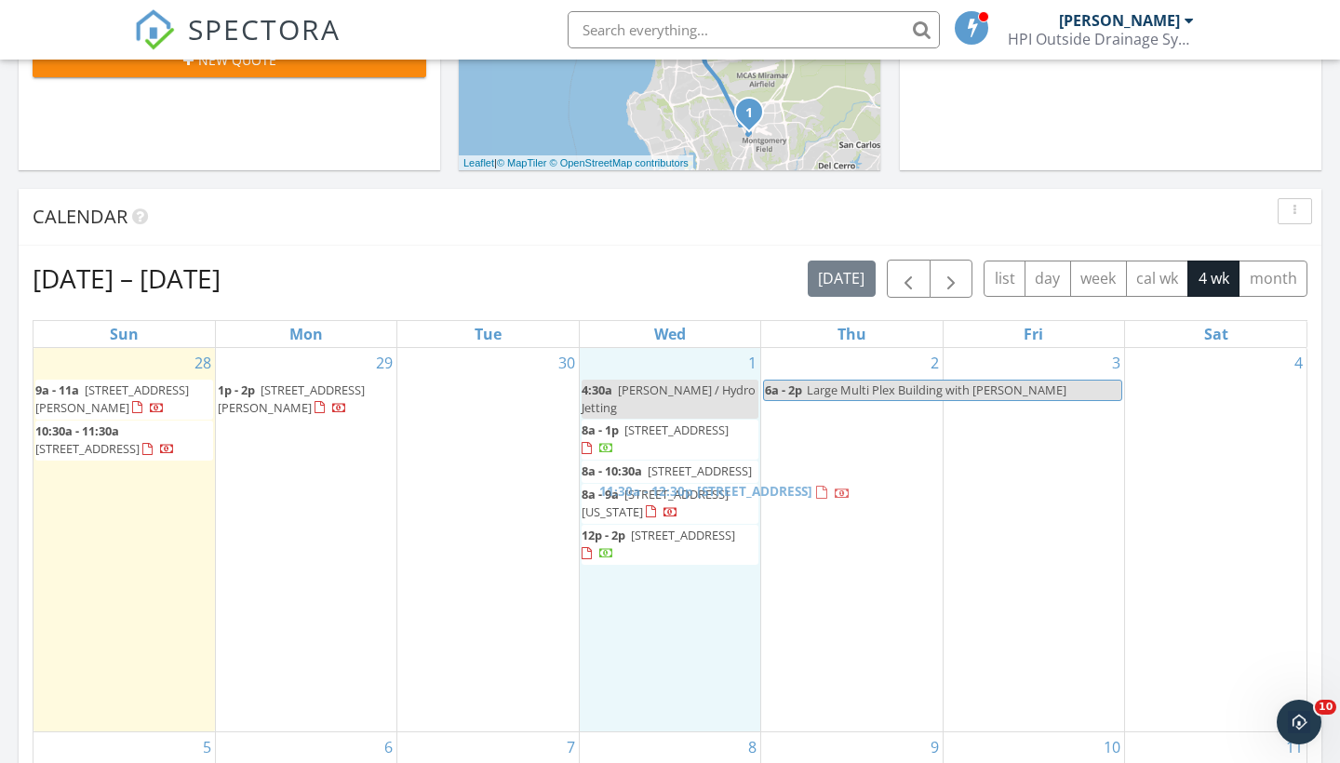
drag, startPoint x: 499, startPoint y: 400, endPoint x: 510, endPoint y: 405, distance: 12.1
click at [699, 492] on body "SPECTORA [PERSON_NAME] HPI Outside Drainage Systems Role: Inspector Change Role…" at bounding box center [670, 603] width 1340 height 2770
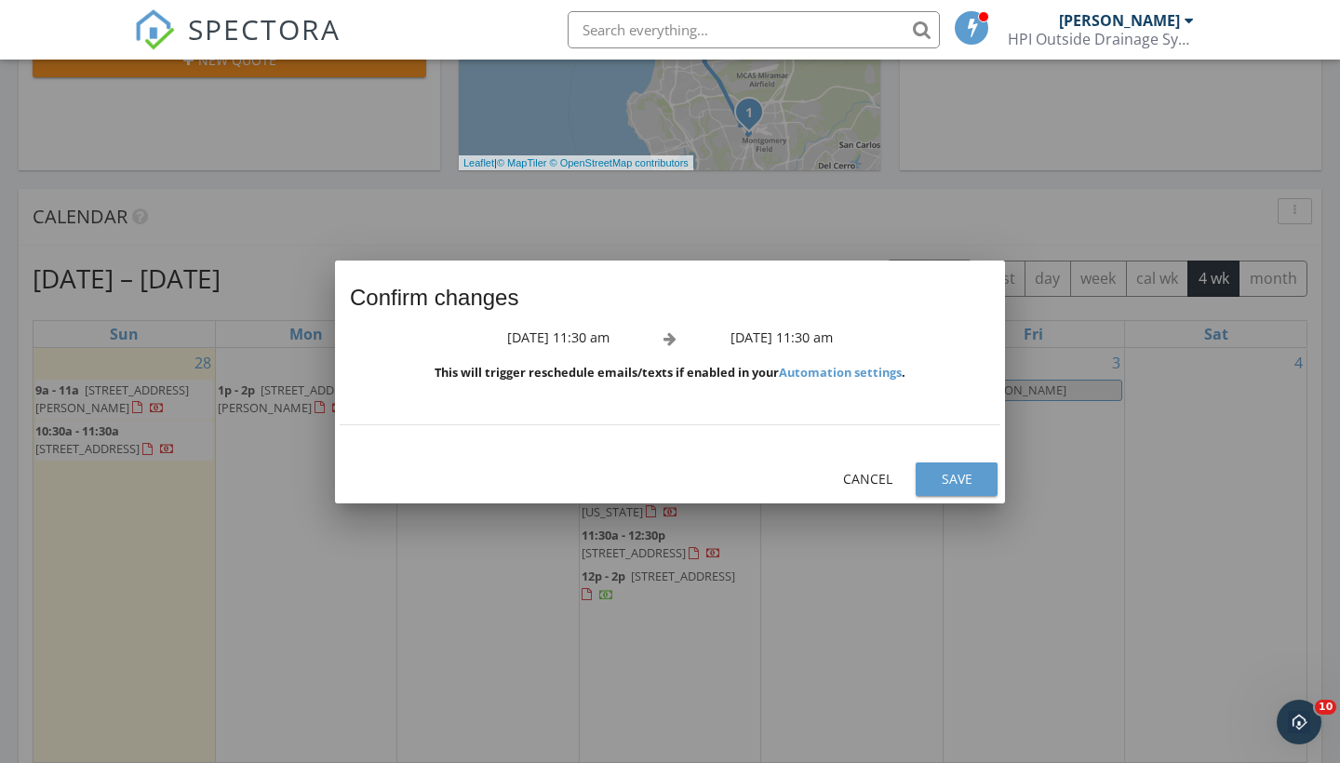
click at [956, 486] on div "Save" at bounding box center [957, 479] width 52 height 20
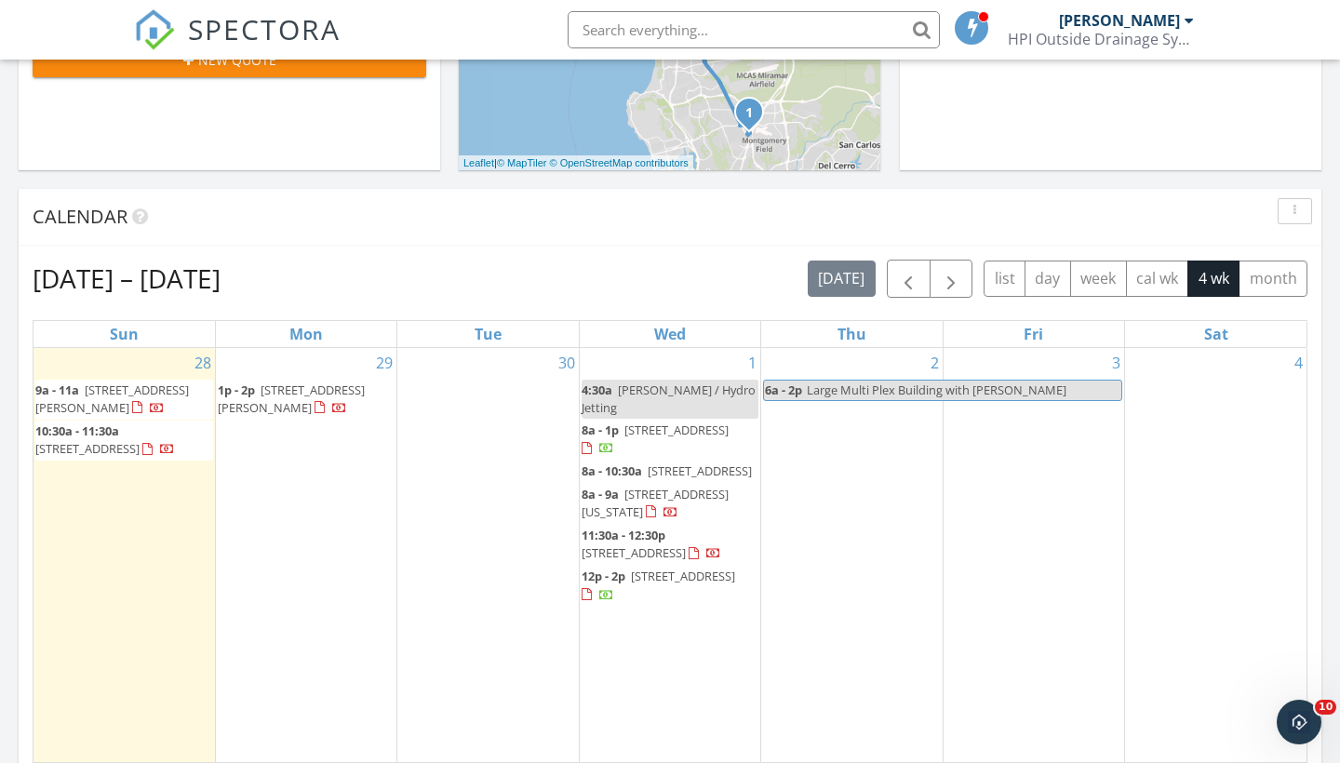
click at [463, 382] on div "30" at bounding box center [487, 555] width 181 height 415
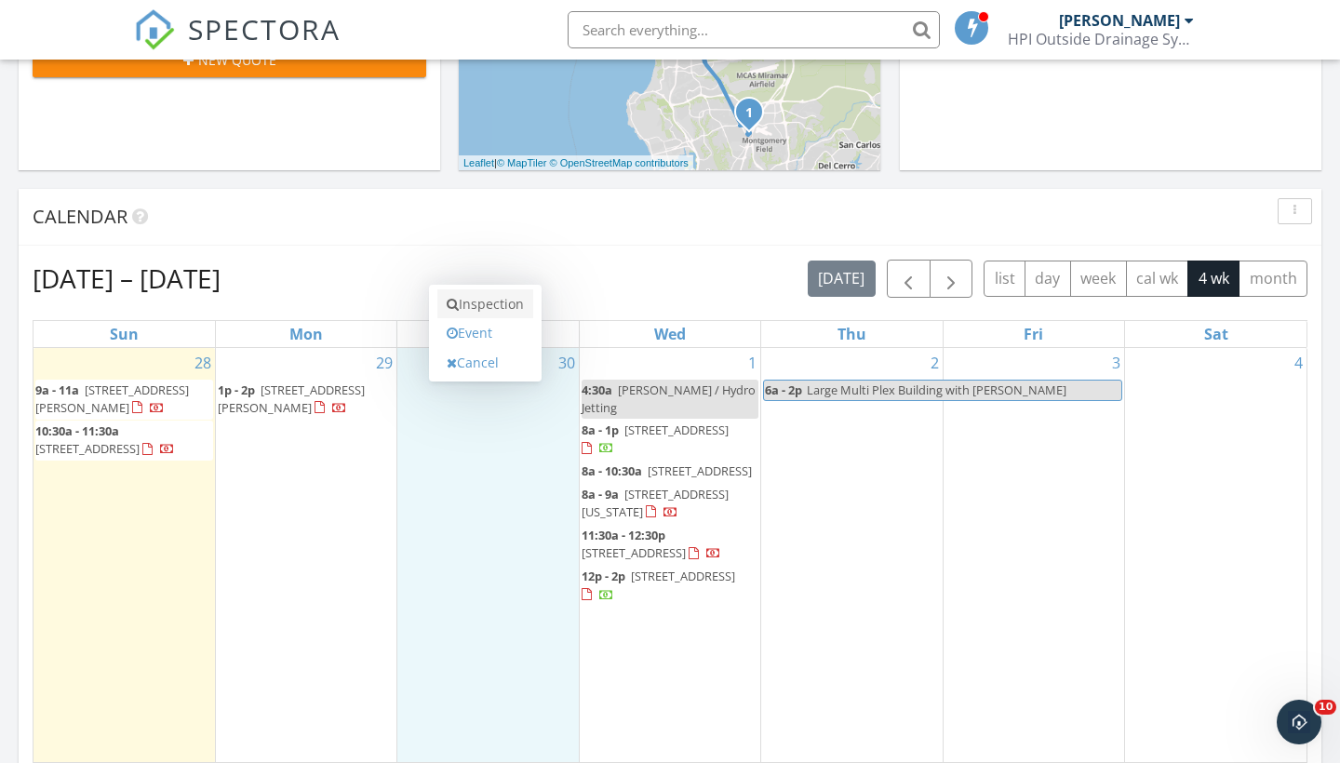
click at [480, 304] on link "Inspection" at bounding box center [485, 304] width 96 height 30
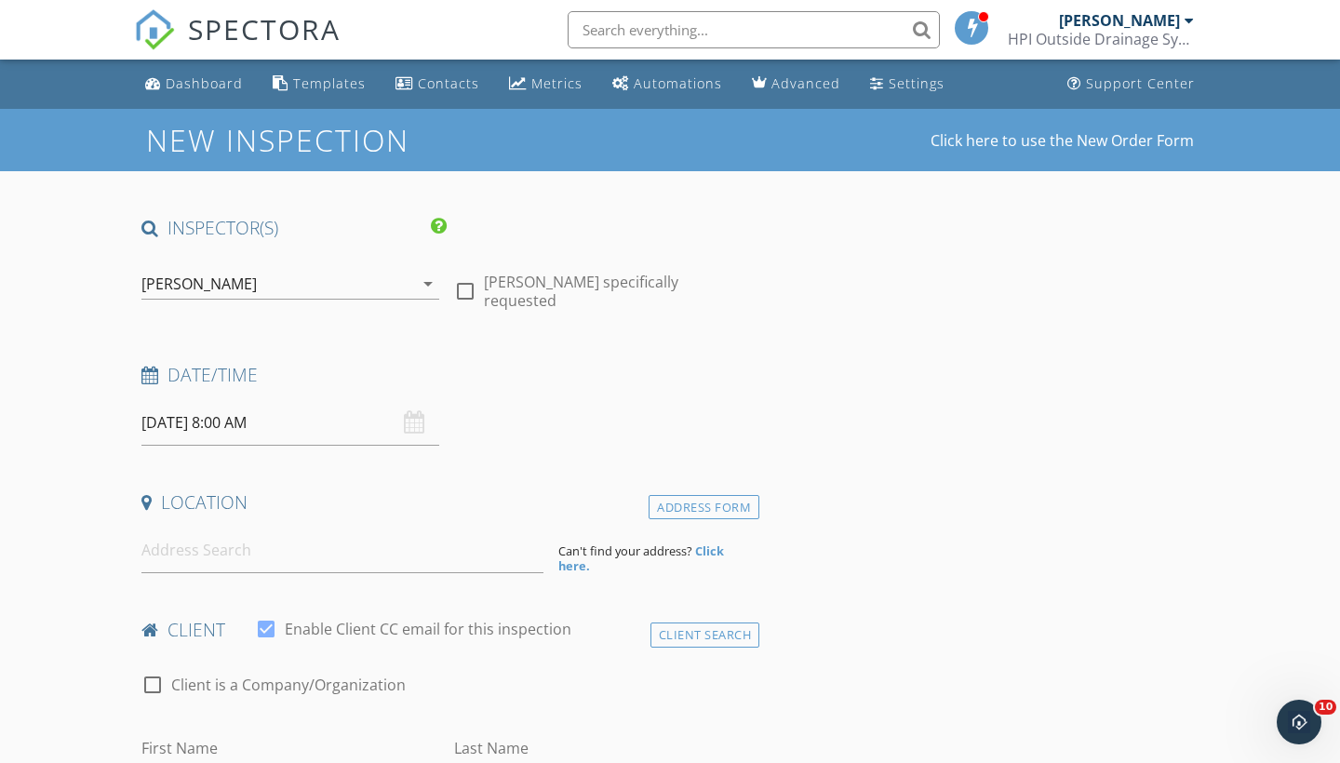
click at [272, 427] on input "09/30/2025 8:00 AM" at bounding box center [290, 423] width 298 height 46
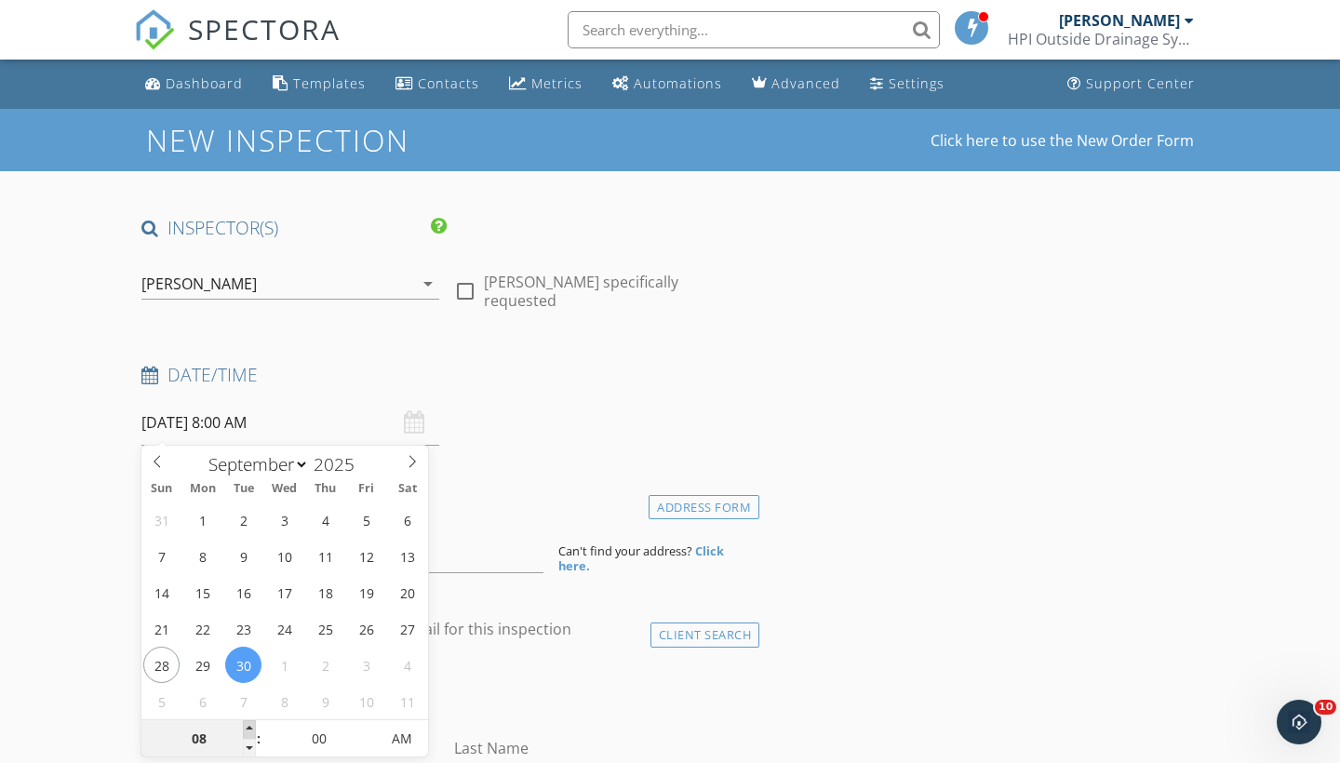
type input "09"
type input "09/30/2025 9:00 AM"
click at [251, 727] on span at bounding box center [249, 729] width 13 height 19
type input "08"
type input "09/30/2025 8:00 AM"
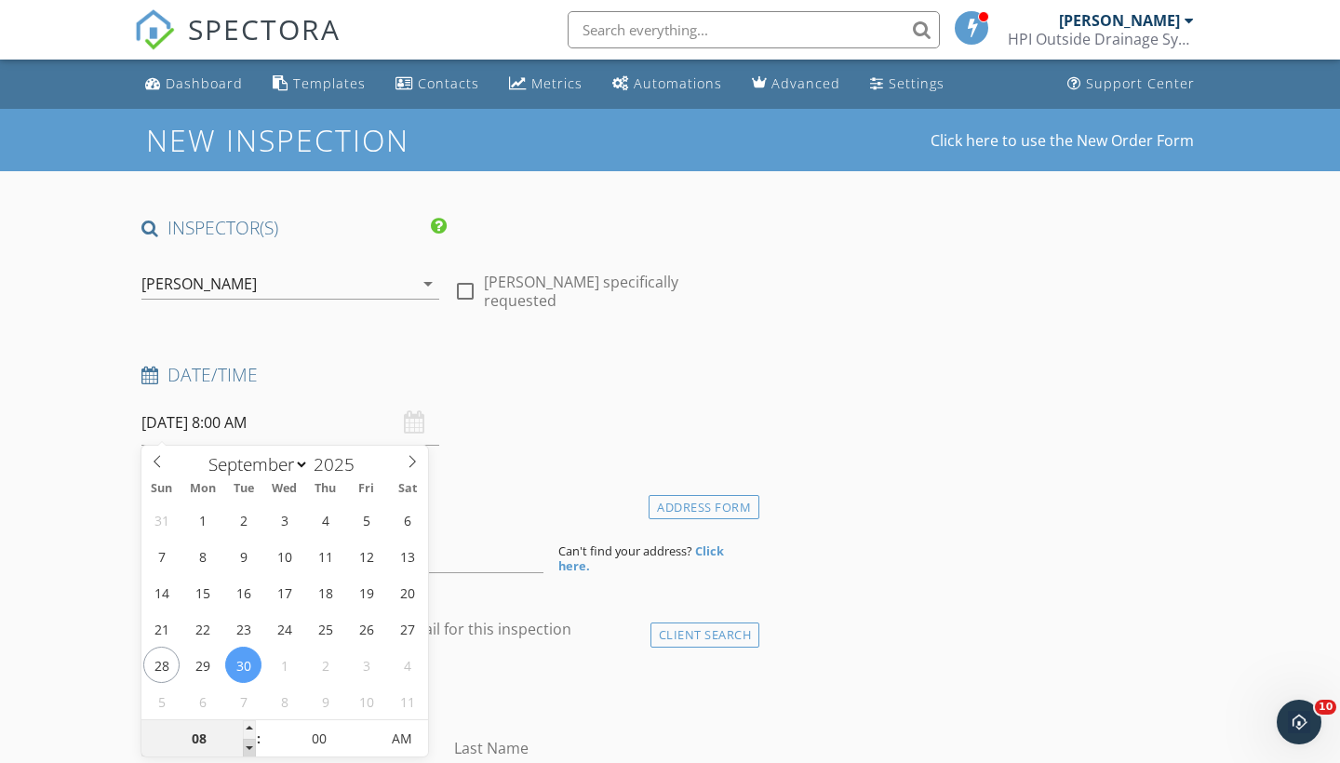
click at [249, 750] on span at bounding box center [249, 748] width 13 height 19
type input "07"
type input "09/30/2025 7:00 AM"
click at [249, 750] on span at bounding box center [249, 748] width 13 height 19
type input "05"
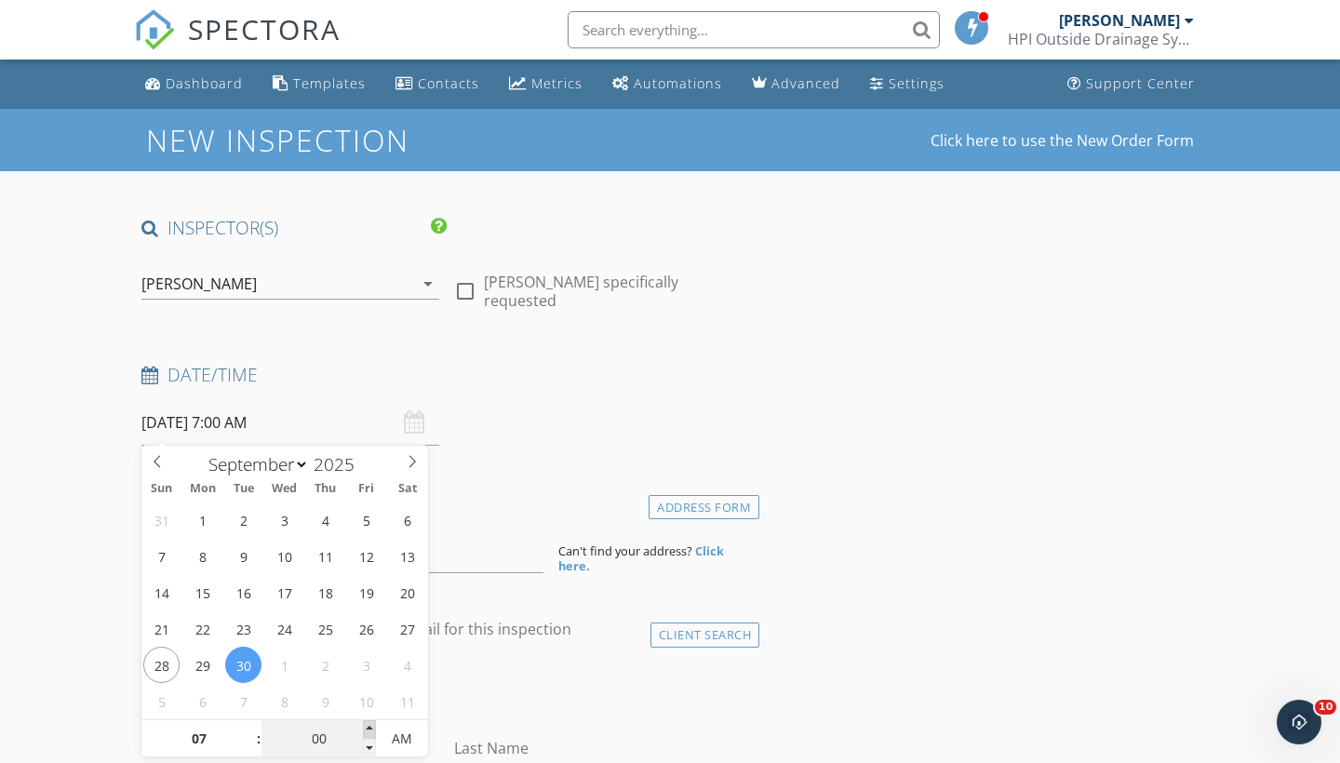
type input "09/30/2025 7:05 AM"
click at [370, 728] on span at bounding box center [369, 729] width 13 height 19
type input "10"
type input "09/30/2025 7:10 AM"
click at [370, 728] on span at bounding box center [369, 729] width 13 height 19
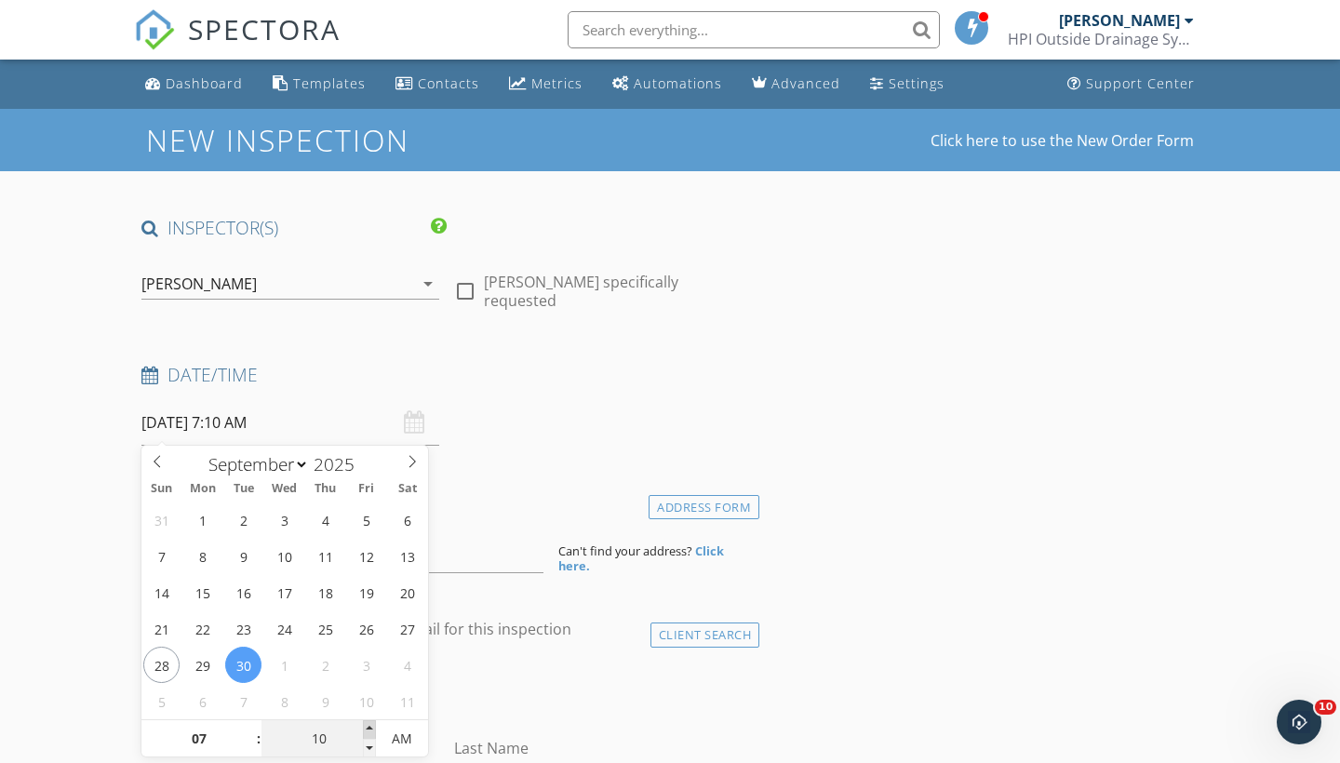
type input "15"
type input "09/30/2025 7:15 AM"
click at [370, 728] on span at bounding box center [369, 729] width 13 height 19
type input "20"
type input "09/30/2025 7:20 AM"
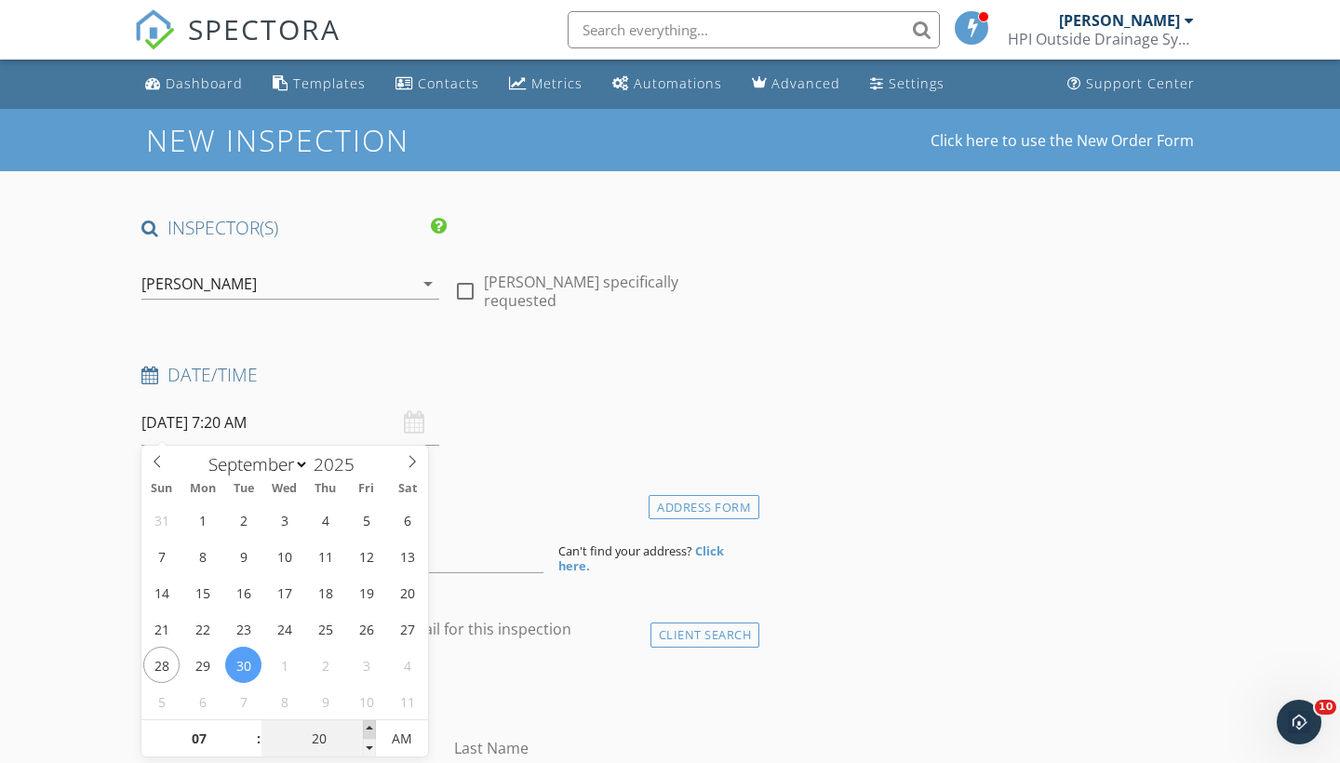
click at [370, 728] on span at bounding box center [369, 729] width 13 height 19
type input "25"
type input "09/30/2025 7:25 AM"
click at [370, 728] on span at bounding box center [369, 729] width 13 height 19
type input "30"
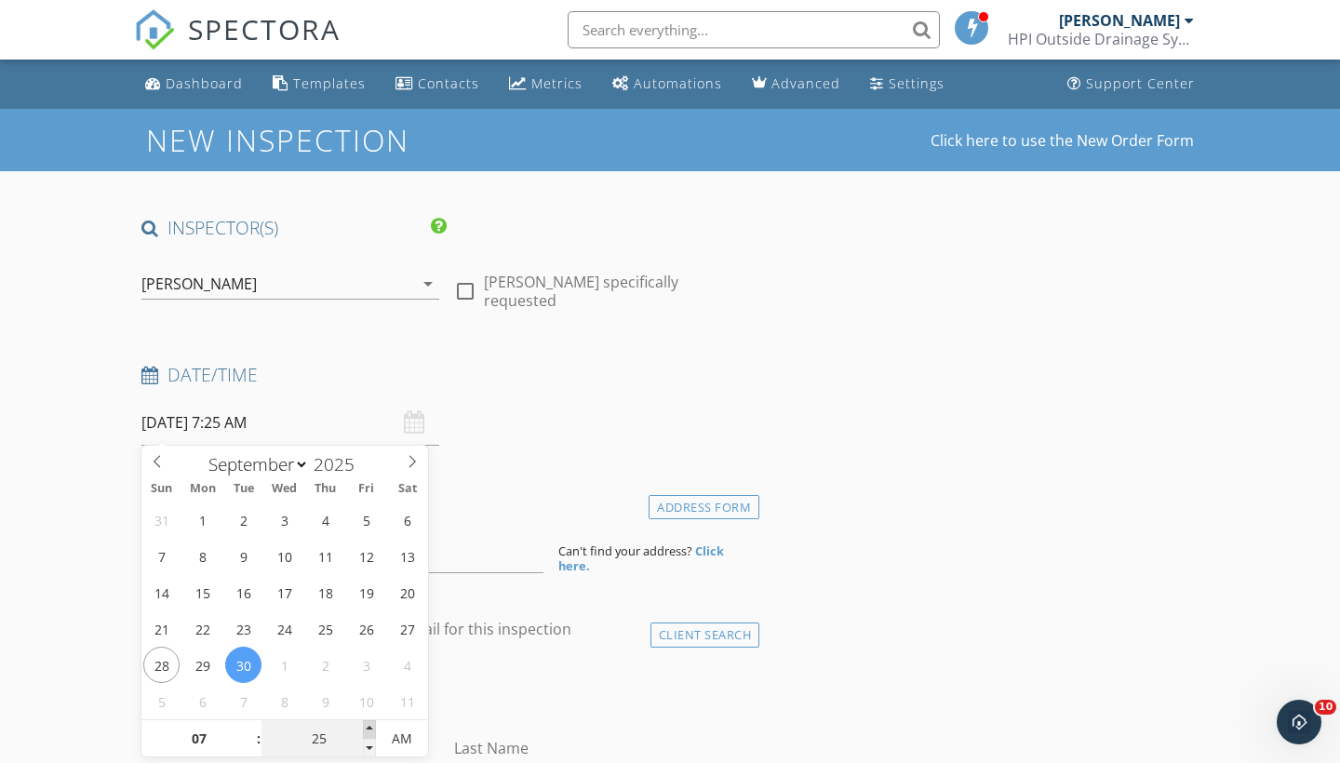
type input "[DATE] 7:30 AM"
click at [371, 727] on span at bounding box center [369, 729] width 13 height 19
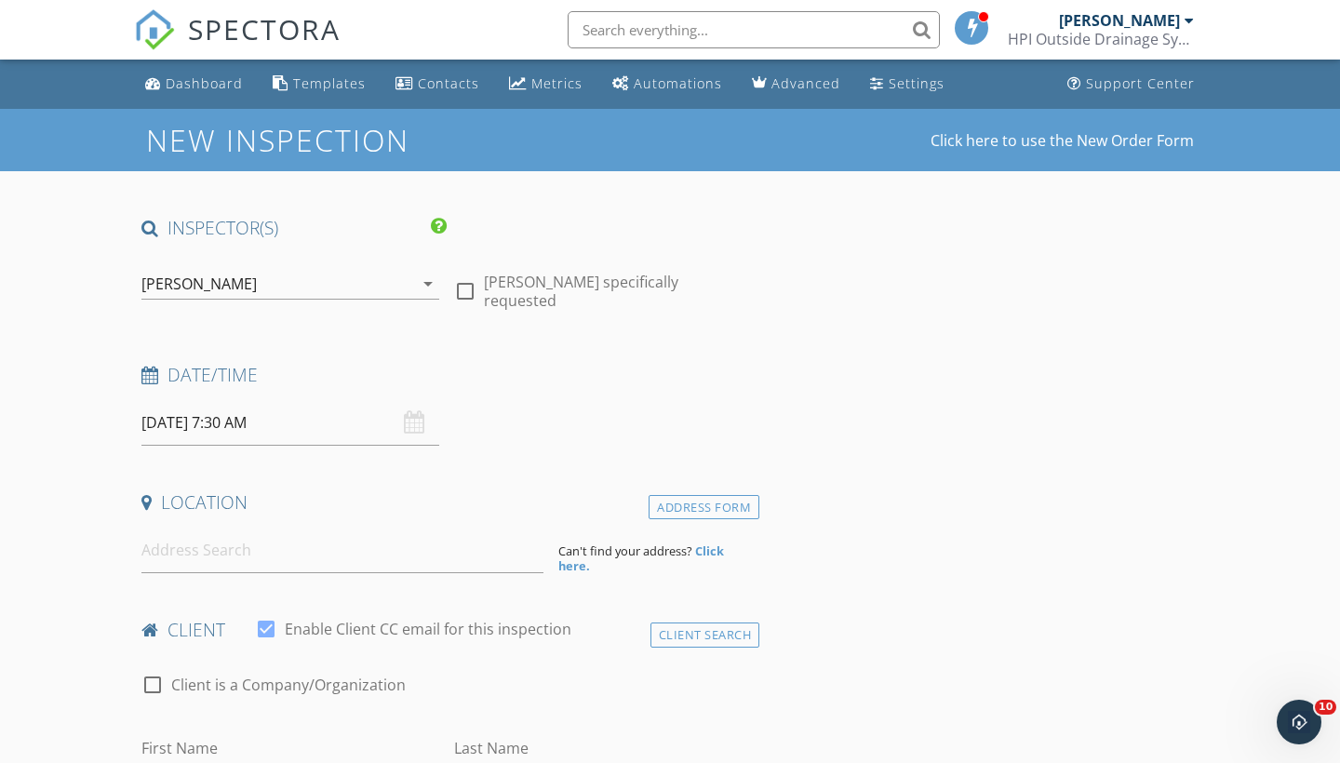
click at [477, 698] on div "check_box_outline_blank Client is a Company/Organization" at bounding box center [446, 694] width 611 height 48
click at [348, 563] on input at bounding box center [342, 551] width 402 height 46
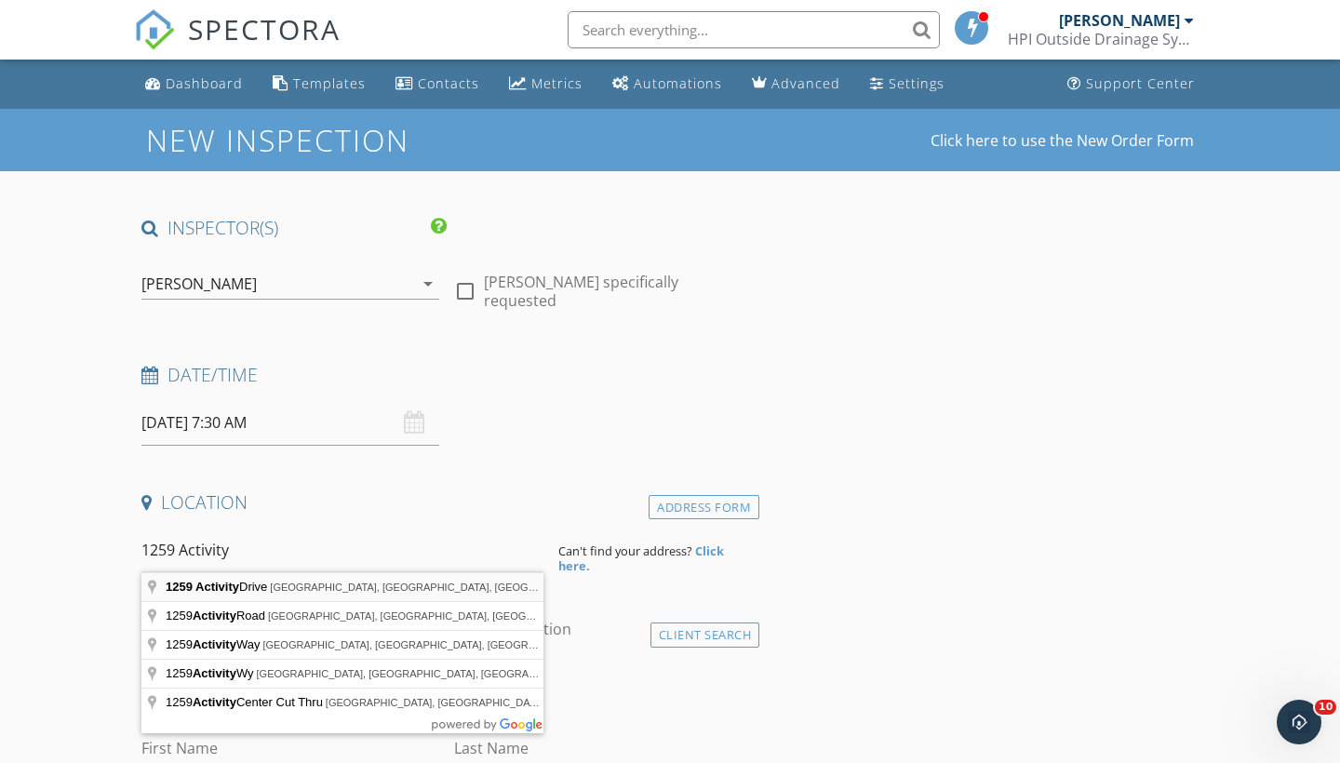
type input "1259 Activity Drive, Vista, CA, USA"
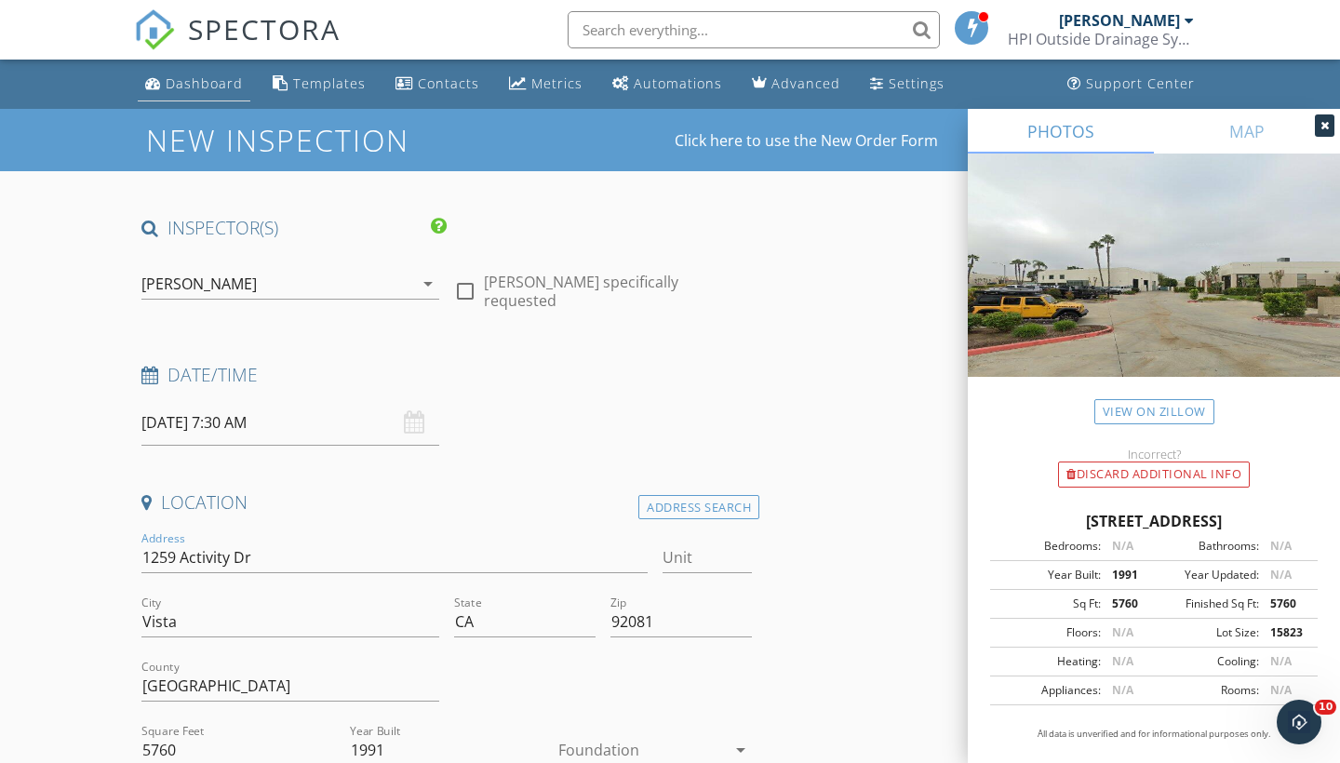
click at [212, 75] on div "Dashboard" at bounding box center [204, 83] width 77 height 18
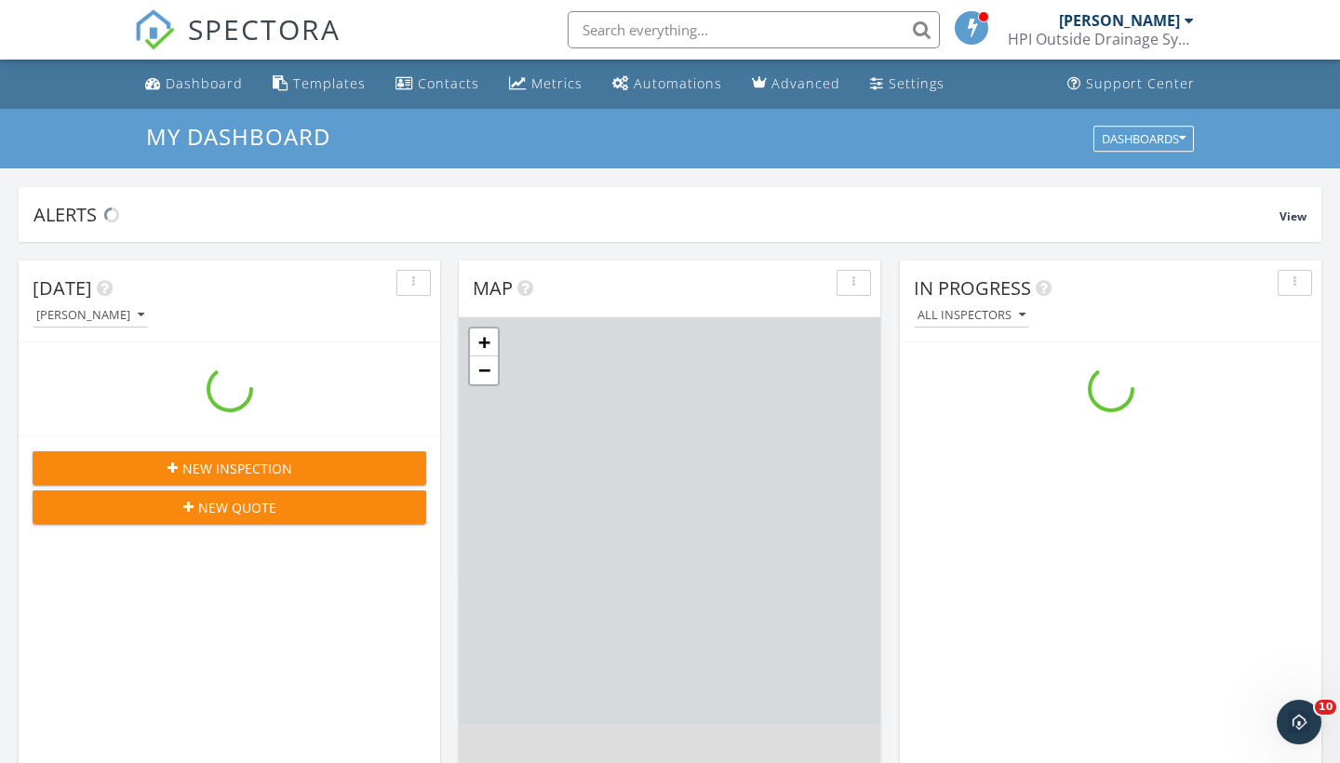
scroll to position [1695, 1341]
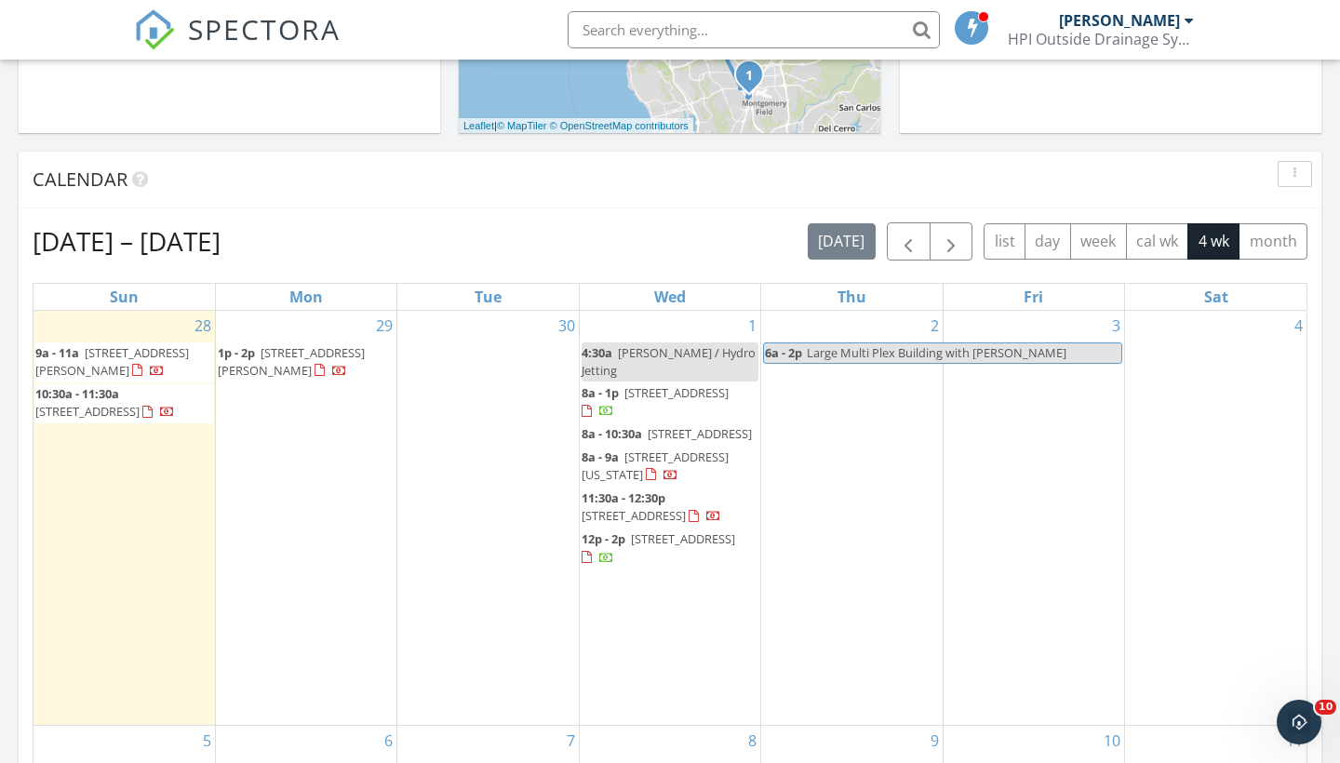
scroll to position [822, 0]
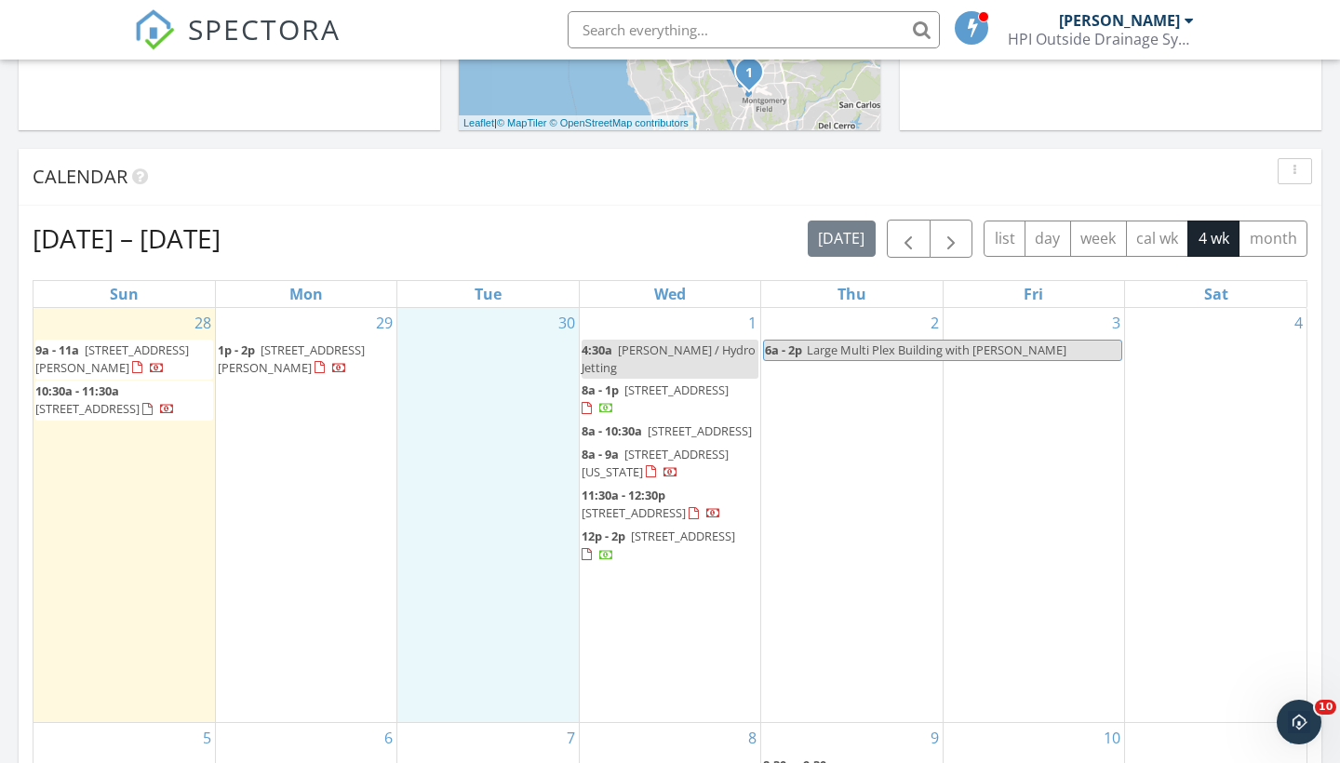
click at [486, 361] on div "30" at bounding box center [487, 515] width 181 height 415
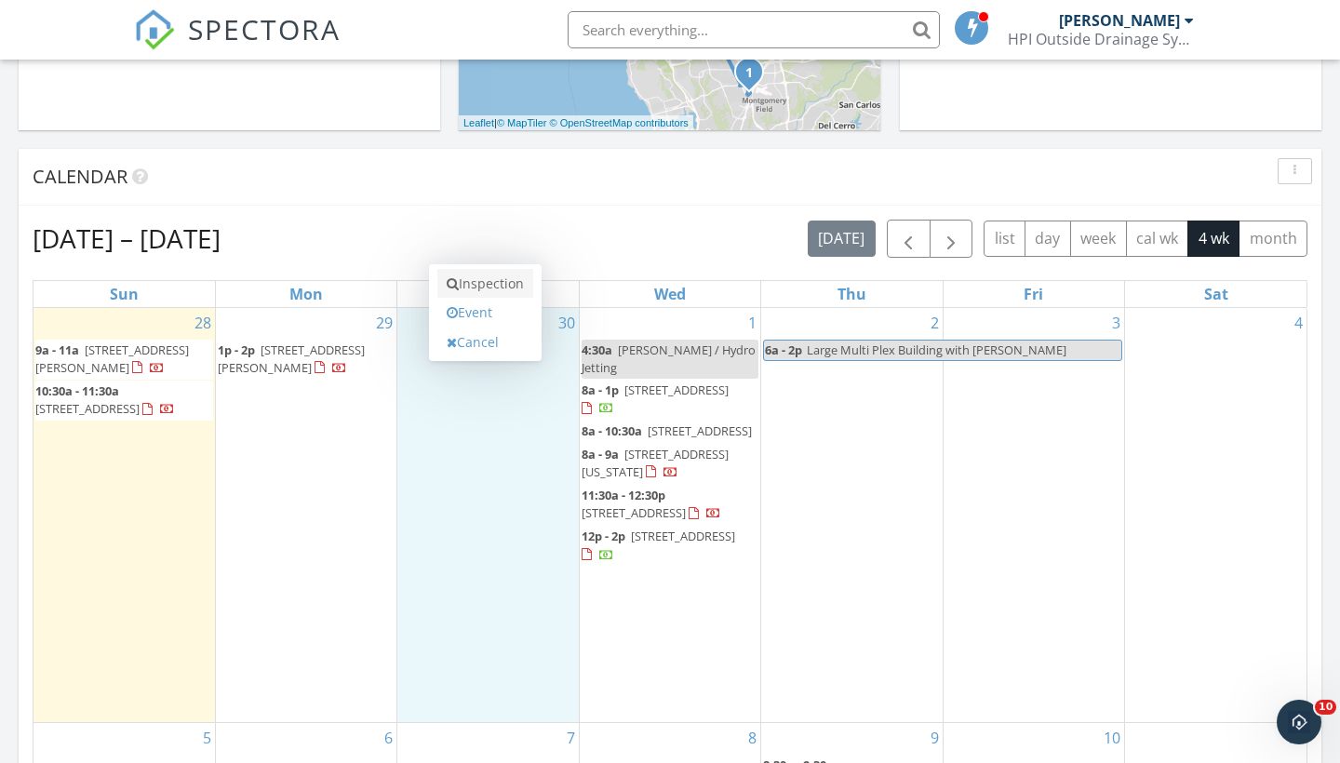
click at [490, 287] on link "Inspection" at bounding box center [485, 284] width 96 height 30
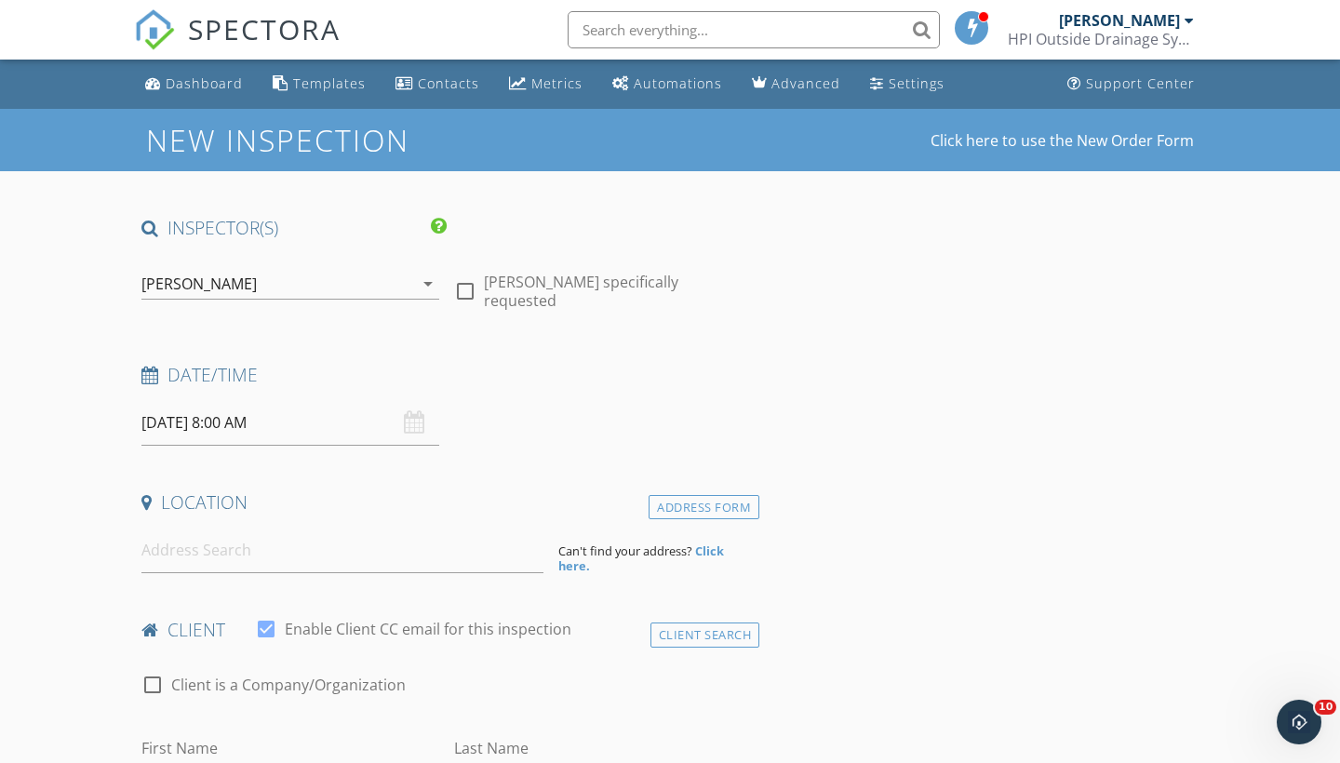
click at [265, 413] on input "[DATE] 8:00 AM" at bounding box center [290, 423] width 298 height 46
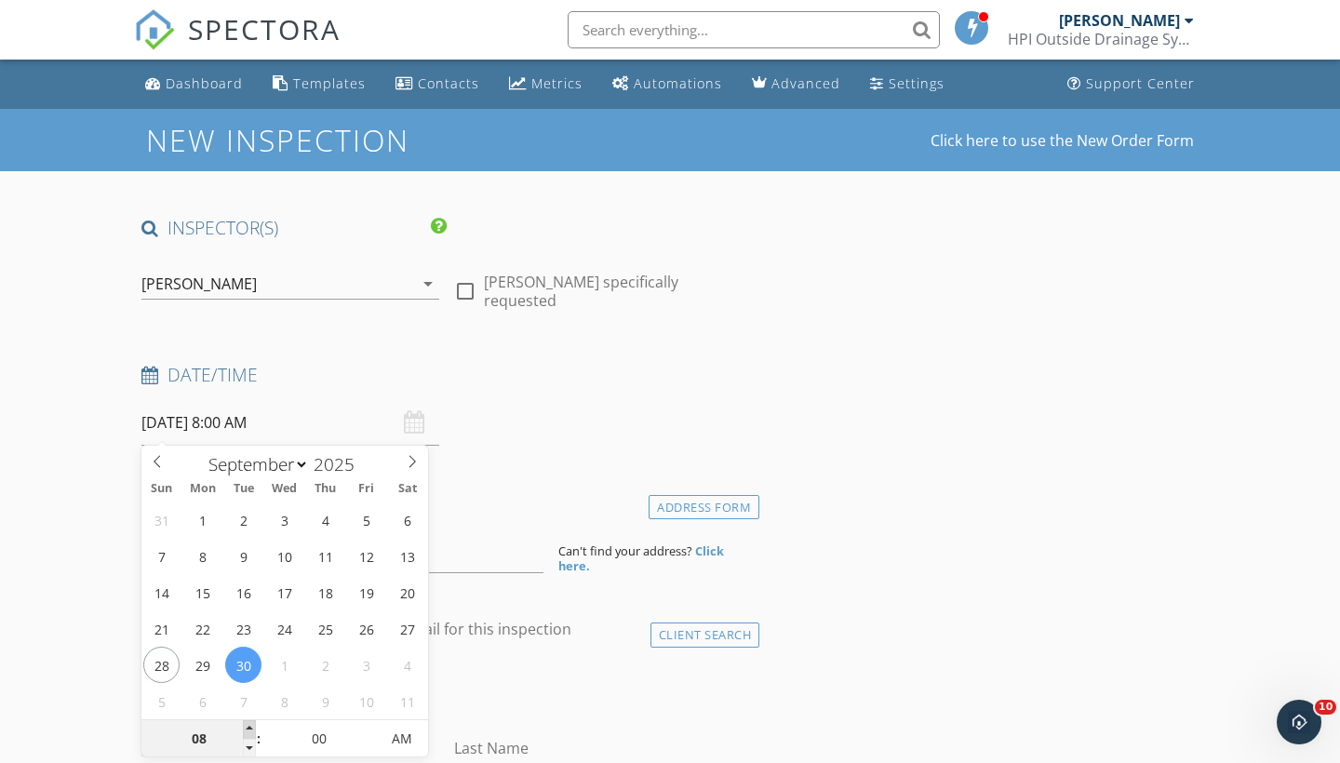
type input "09"
type input "[DATE] 9:00 AM"
click at [245, 729] on span at bounding box center [249, 729] width 13 height 19
type input "10"
type input "09/30/2025 10:00 AM"
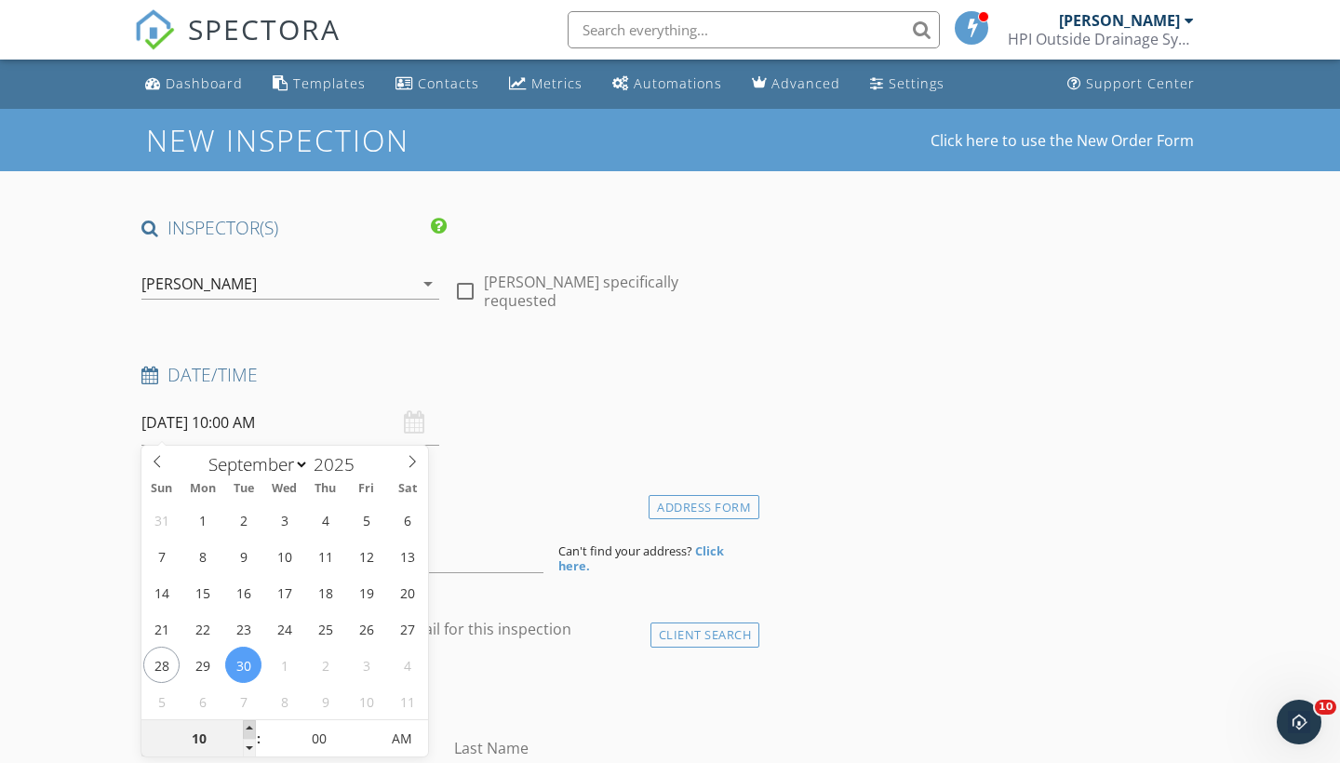
click at [246, 736] on span at bounding box center [249, 729] width 13 height 19
type input "11"
type input "09/30/2025 11:00 AM"
click at [246, 736] on span at bounding box center [249, 729] width 13 height 19
type input "10"
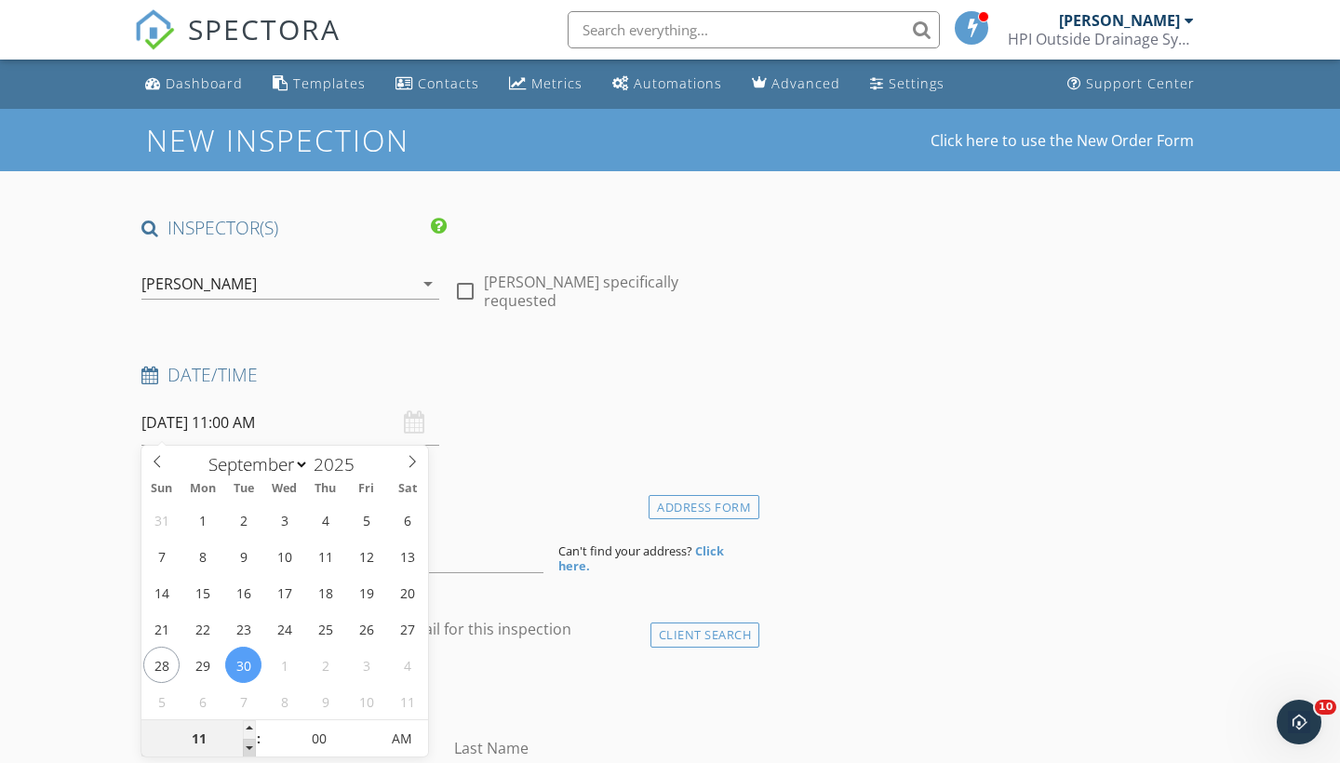
type input "09/30/2025 10:00 AM"
click at [251, 742] on span at bounding box center [249, 748] width 13 height 19
type input "09"
type input "09/30/2025 9:00 AM"
click at [251, 742] on span at bounding box center [249, 748] width 13 height 19
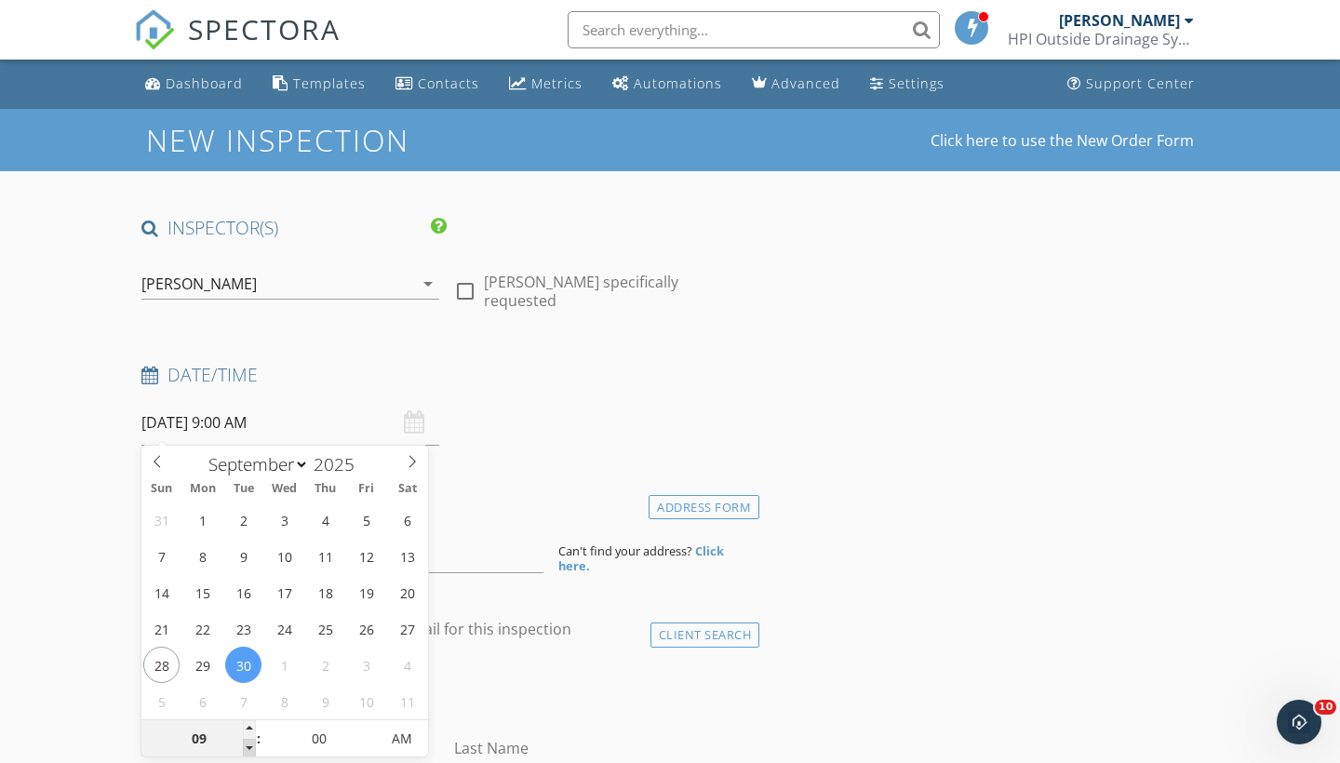
type input "08"
type input "09/30/2025 8:00 AM"
click at [251, 742] on span at bounding box center [249, 748] width 13 height 19
type input "07"
type input "09/30/2025 7:00 AM"
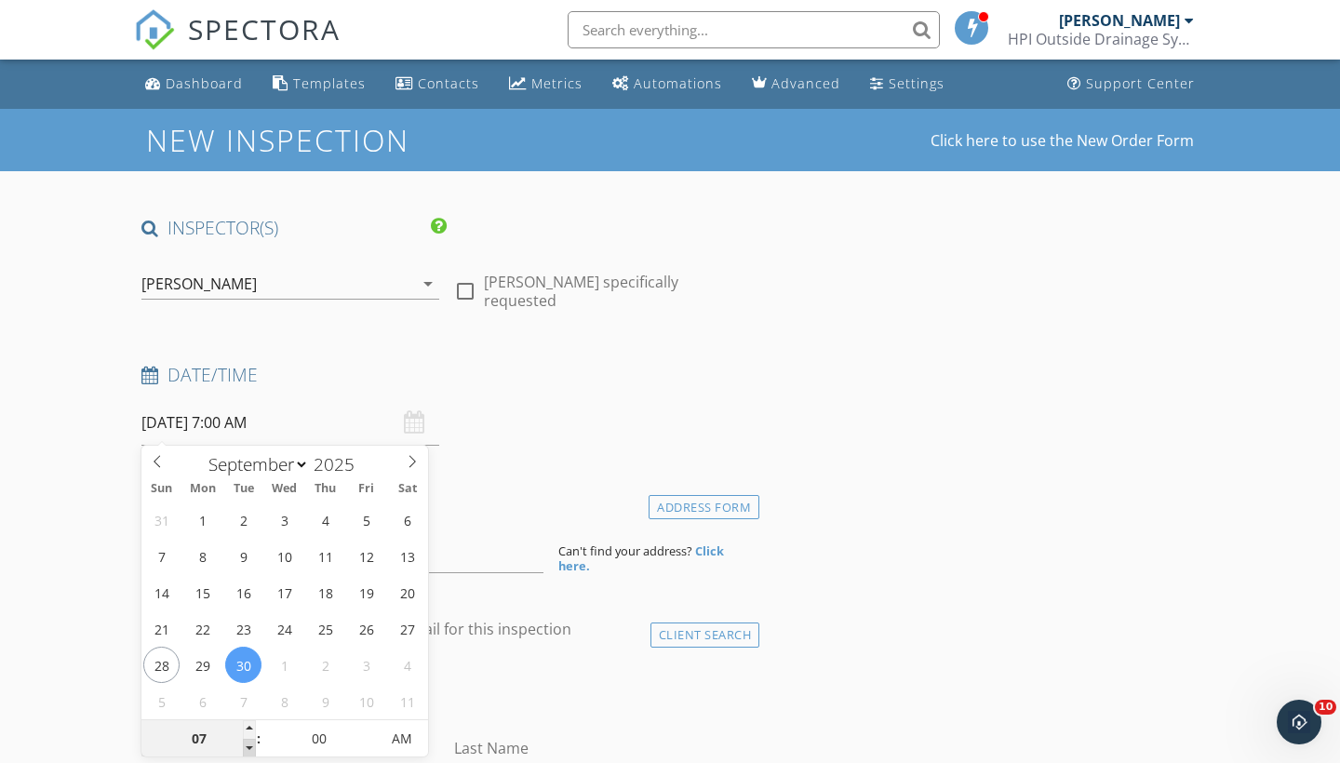
click at [251, 742] on span at bounding box center [249, 748] width 13 height 19
type input "05"
type input "09/30/2025 7:05 AM"
click at [370, 732] on span at bounding box center [369, 729] width 13 height 19
type input "10"
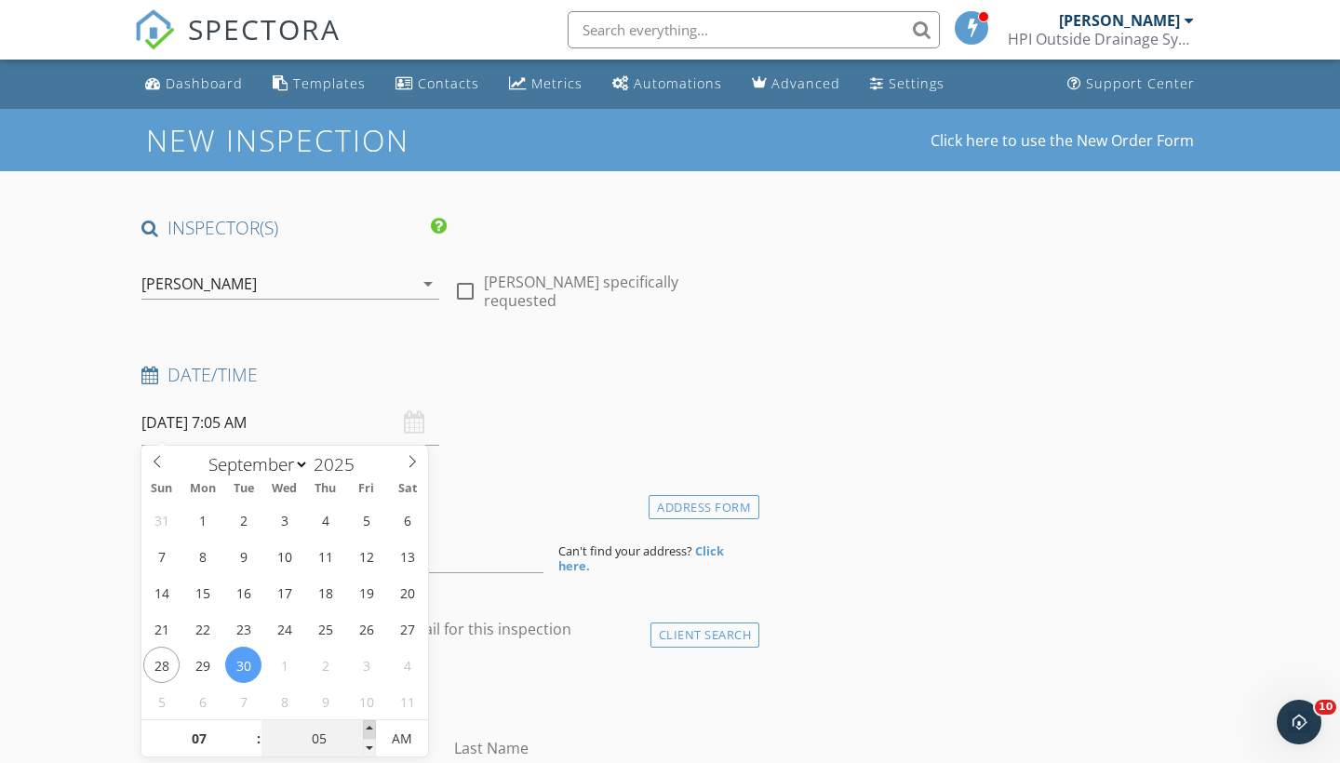
type input "09/30/2025 7:10 AM"
click at [370, 732] on span at bounding box center [369, 729] width 13 height 19
type input "15"
type input "09/30/2025 7:15 AM"
click at [370, 732] on span at bounding box center [369, 729] width 13 height 19
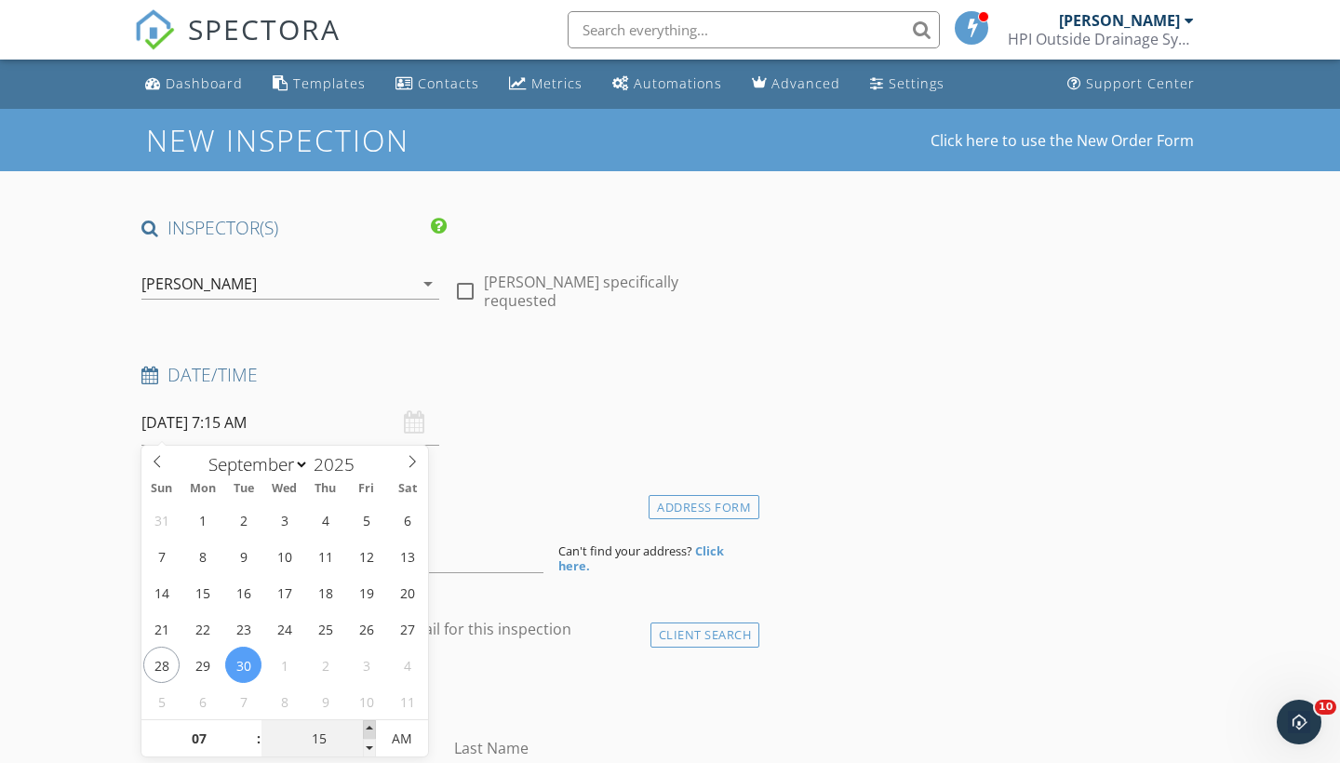
type input "20"
type input "09/30/2025 7:20 AM"
click at [370, 732] on span at bounding box center [369, 729] width 13 height 19
type input "25"
type input "09/30/2025 7:25 AM"
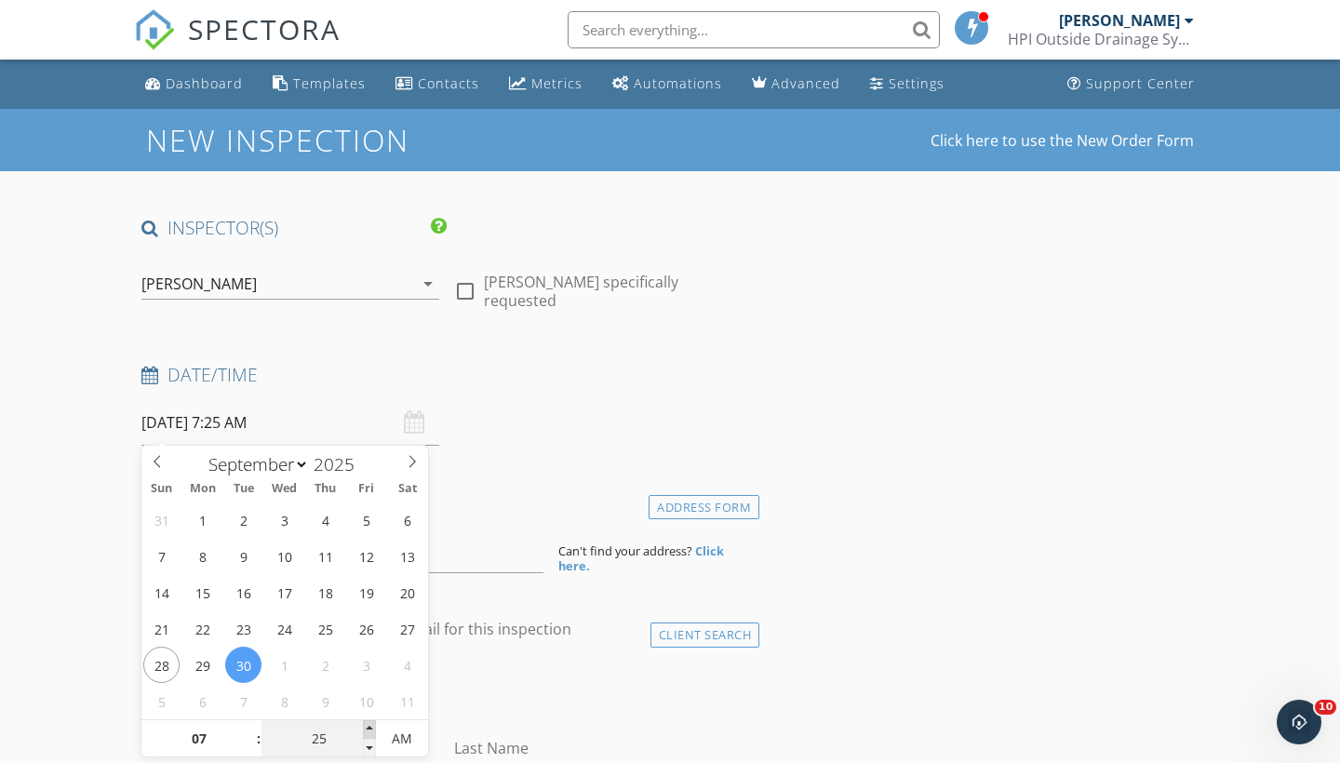
click at [370, 732] on span at bounding box center [369, 729] width 13 height 19
type input "30"
type input "[DATE] 7:30 AM"
click at [370, 732] on span at bounding box center [369, 729] width 13 height 19
click at [466, 689] on div "check_box_outline_blank Client is a Company/Organization" at bounding box center [446, 694] width 611 height 48
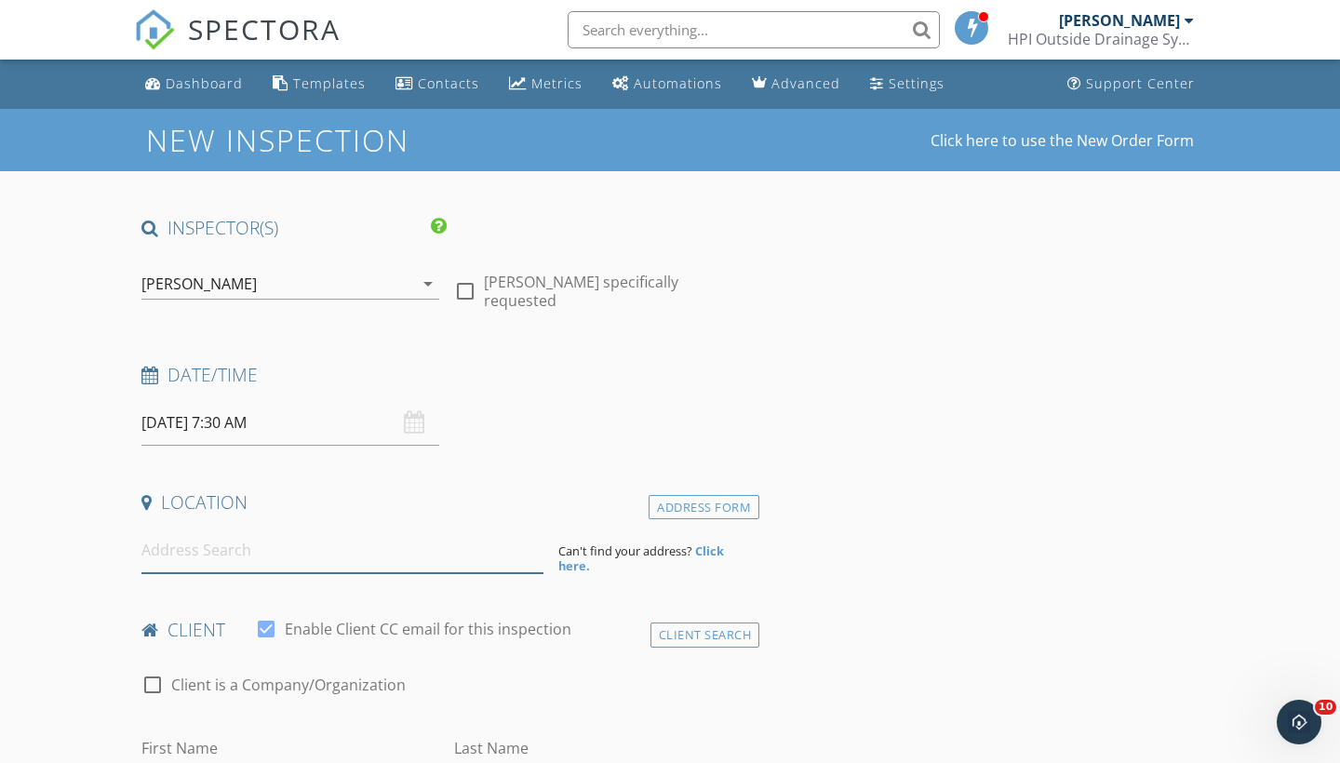
click at [270, 558] on input at bounding box center [342, 551] width 402 height 46
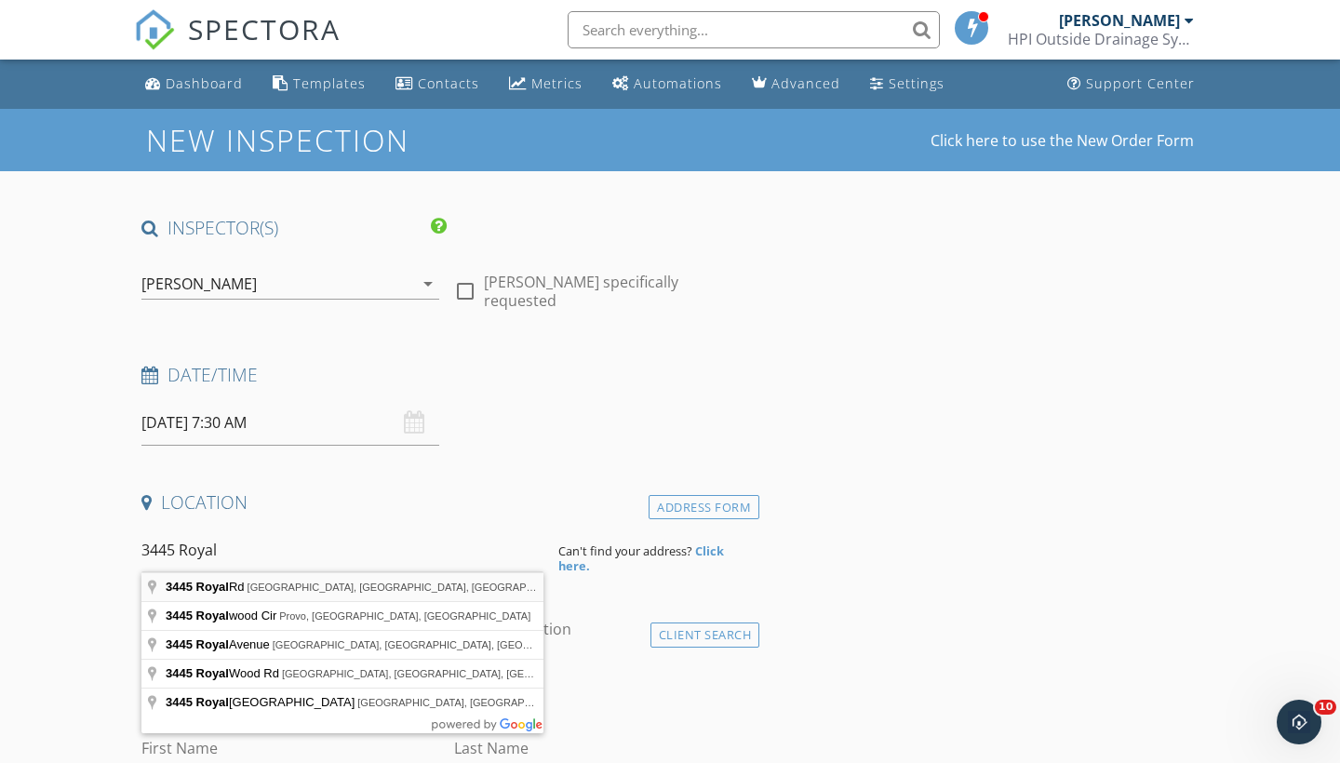
type input "3445 Royal Rd, Vista, CA, USA"
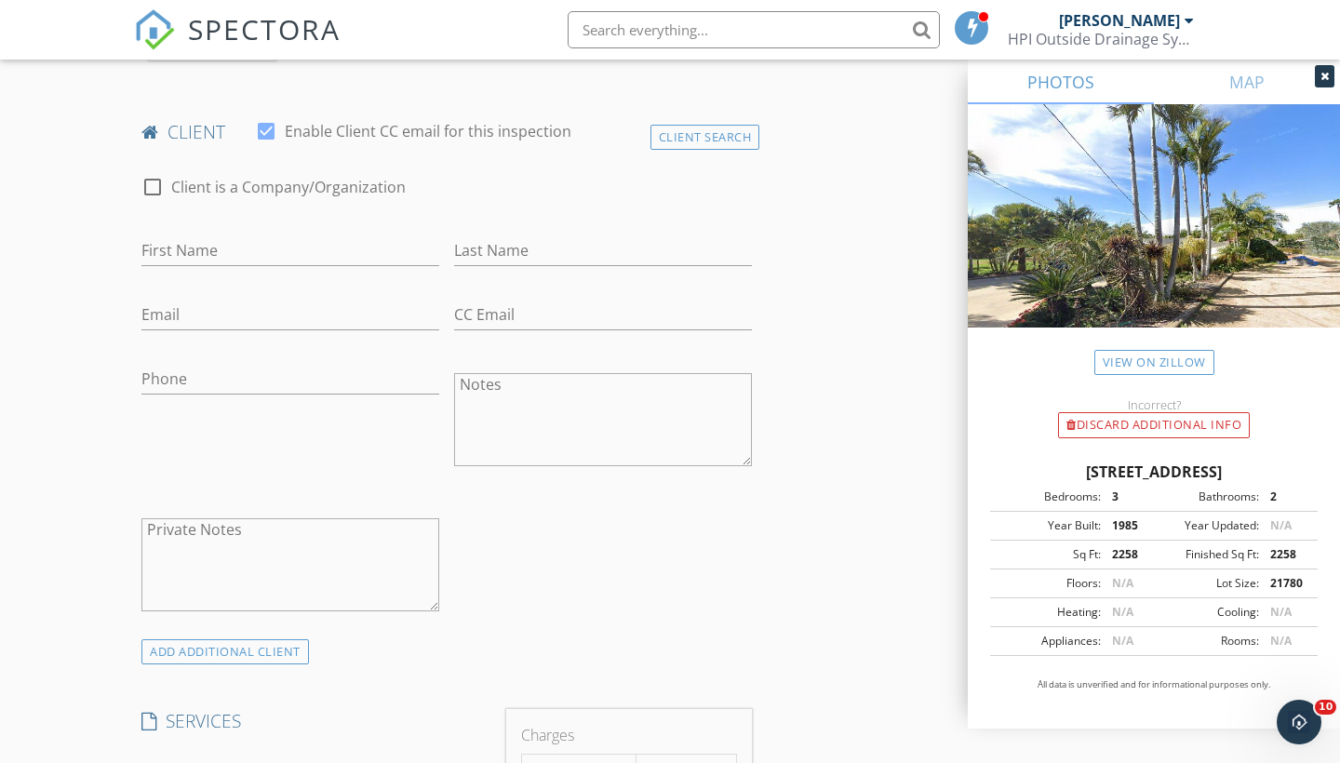
scroll to position [911, 0]
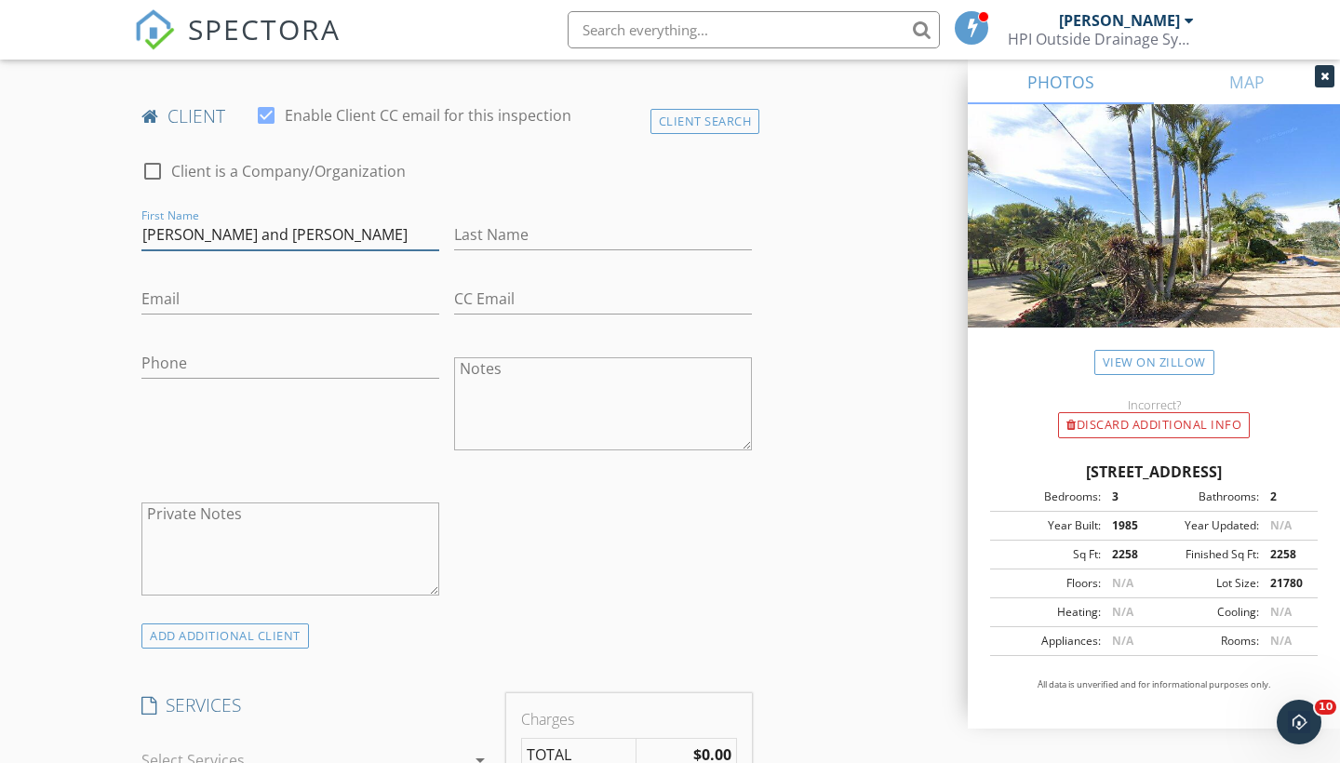
type input "[PERSON_NAME] and [PERSON_NAME]"
type input "[PERSON_NAME]"
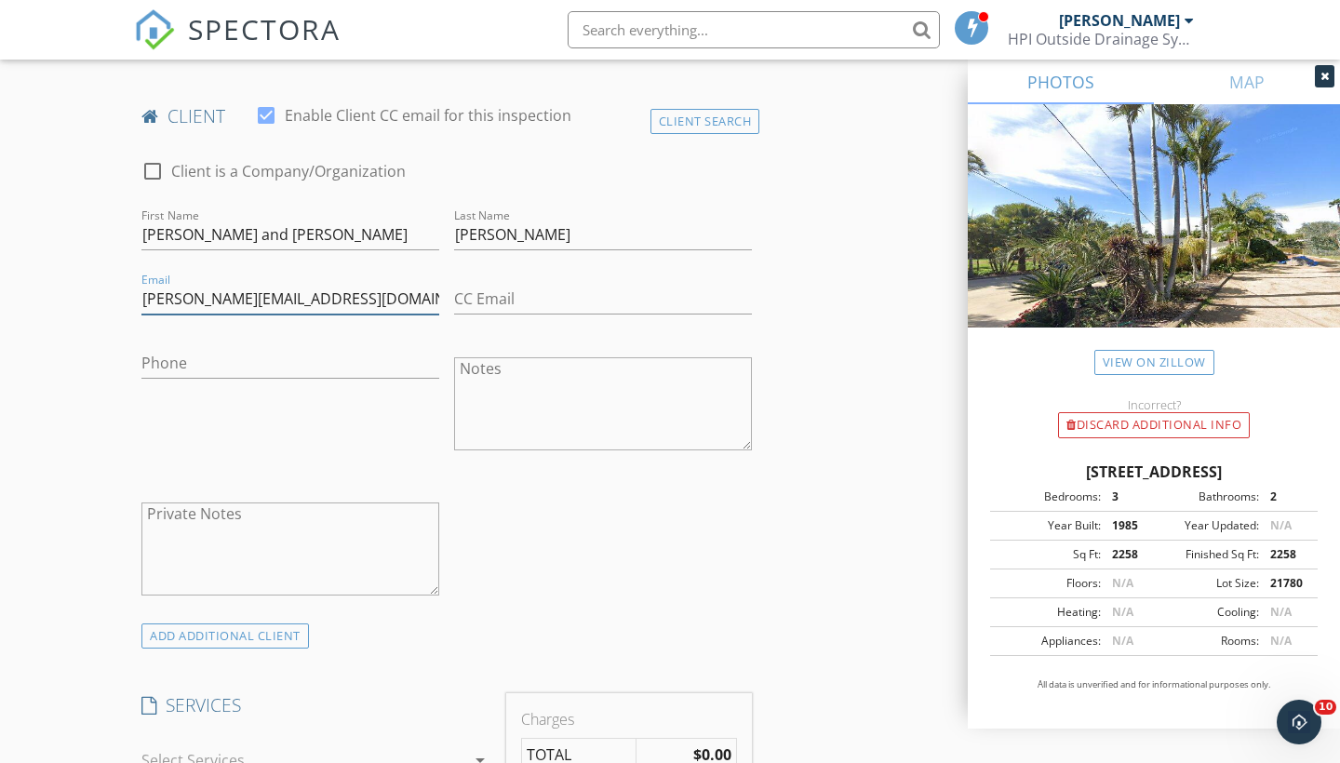
type input "[PERSON_NAME][EMAIL_ADDRESS][DOMAIN_NAME]"
type input "[PHONE_NUMBER]"
click at [517, 506] on div "check_box_outline_blank Client is a Company/Organization First Name Rick and Mi…" at bounding box center [446, 382] width 625 height 482
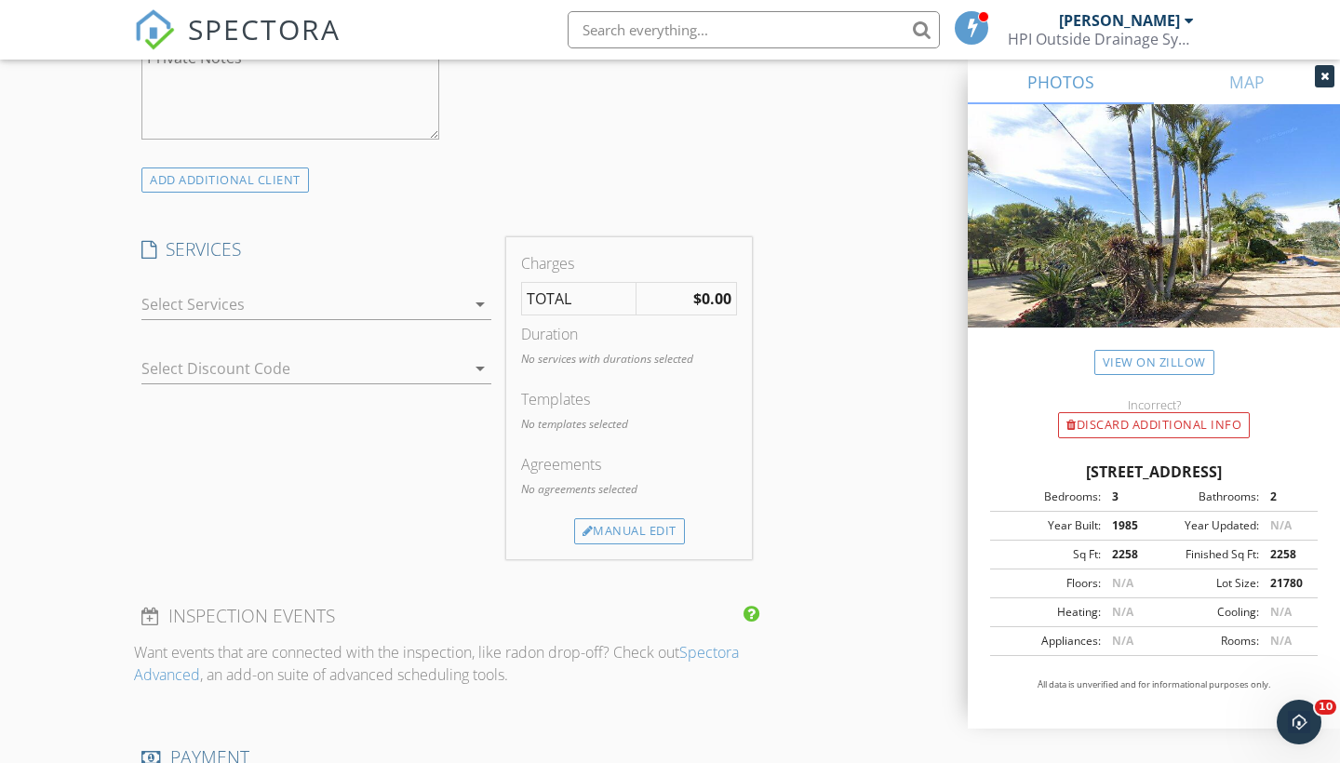
scroll to position [1372, 0]
click at [476, 301] on icon "arrow_drop_down" at bounding box center [480, 300] width 22 height 22
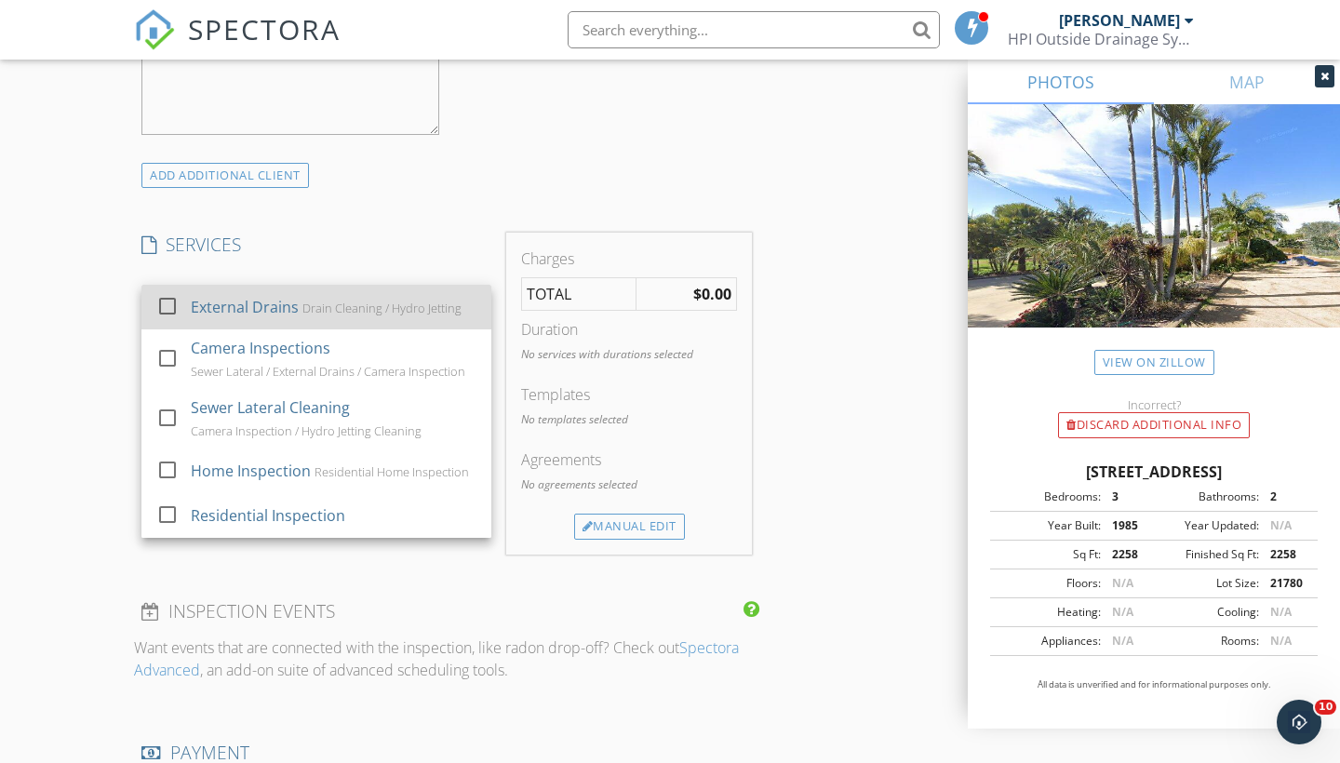
click at [171, 306] on div at bounding box center [168, 306] width 32 height 32
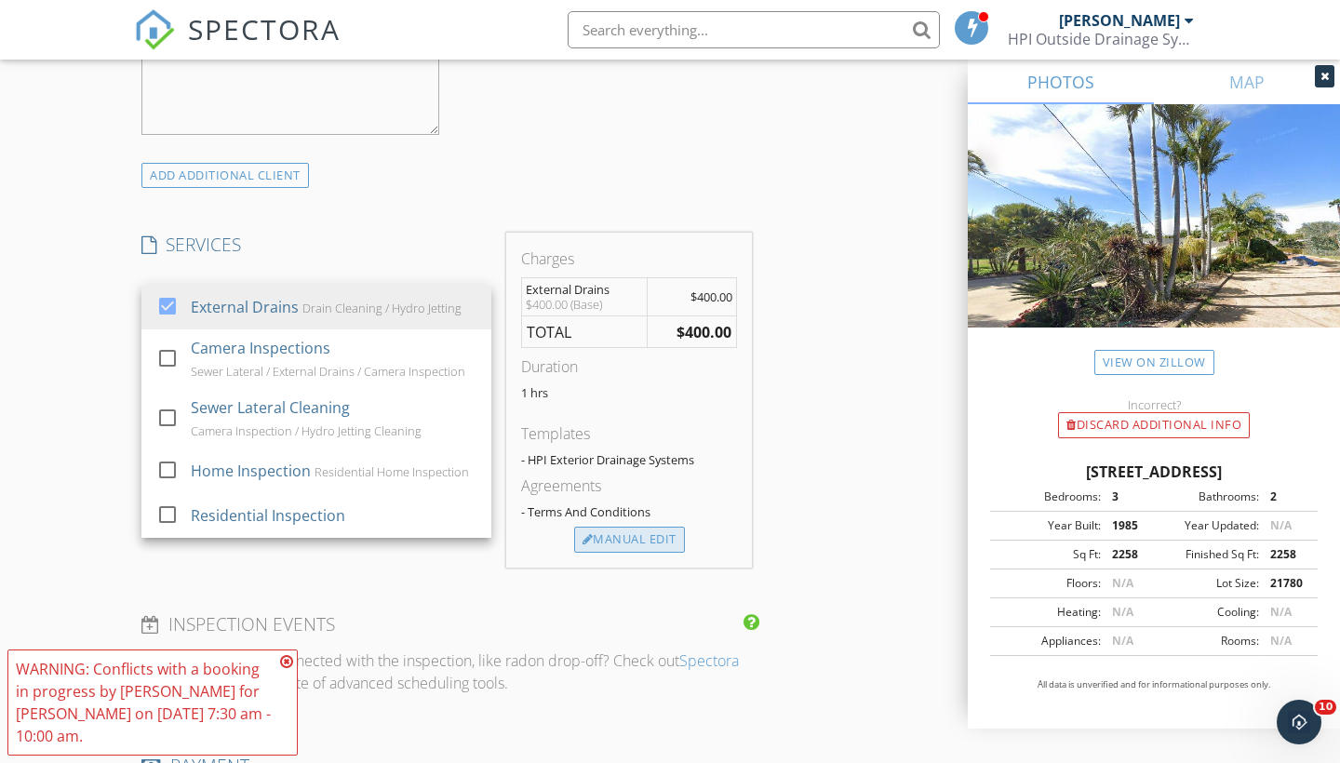
click at [621, 542] on div "Manual Edit" at bounding box center [629, 540] width 111 height 26
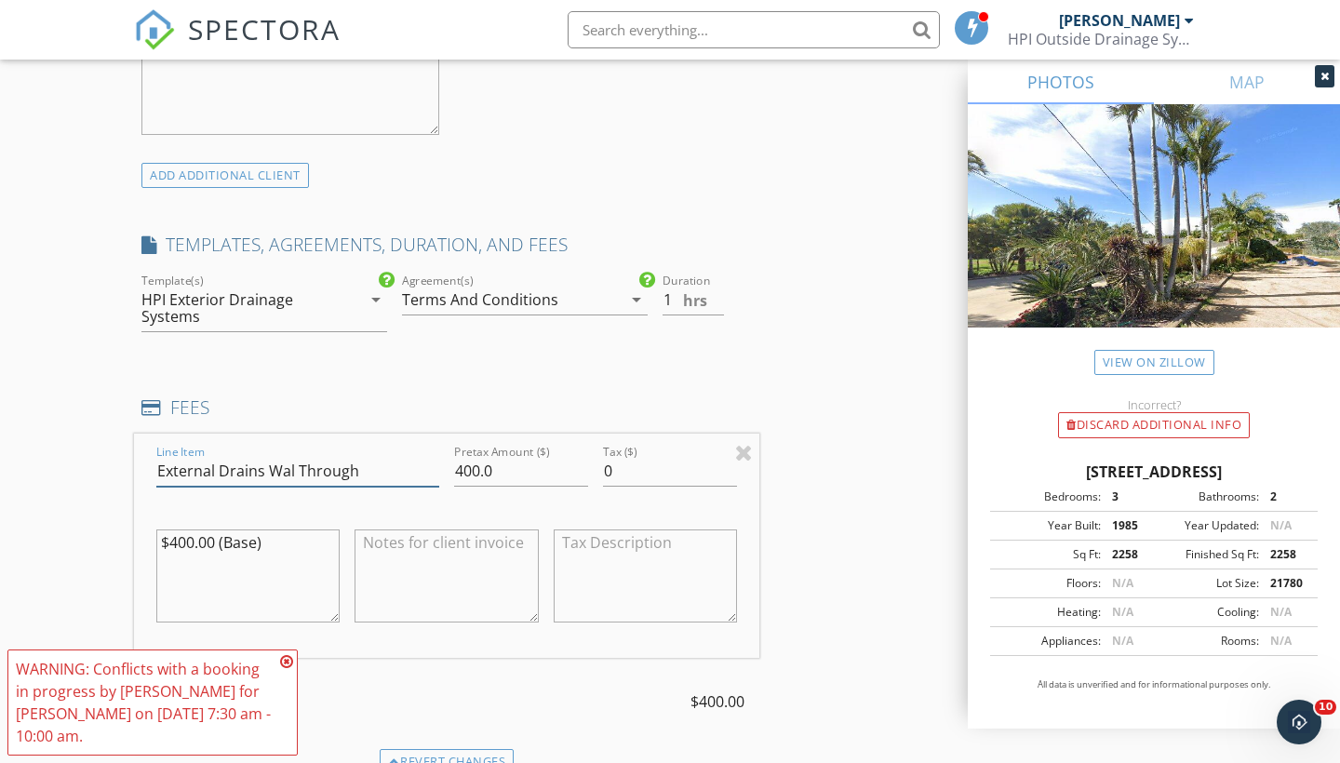
type input "External Drains Wal Through"
click at [473, 465] on input "400.0" at bounding box center [521, 471] width 134 height 31
type input "0.0"
click at [473, 548] on textarea at bounding box center [446, 576] width 183 height 93
type textarea "Walk through with the client."
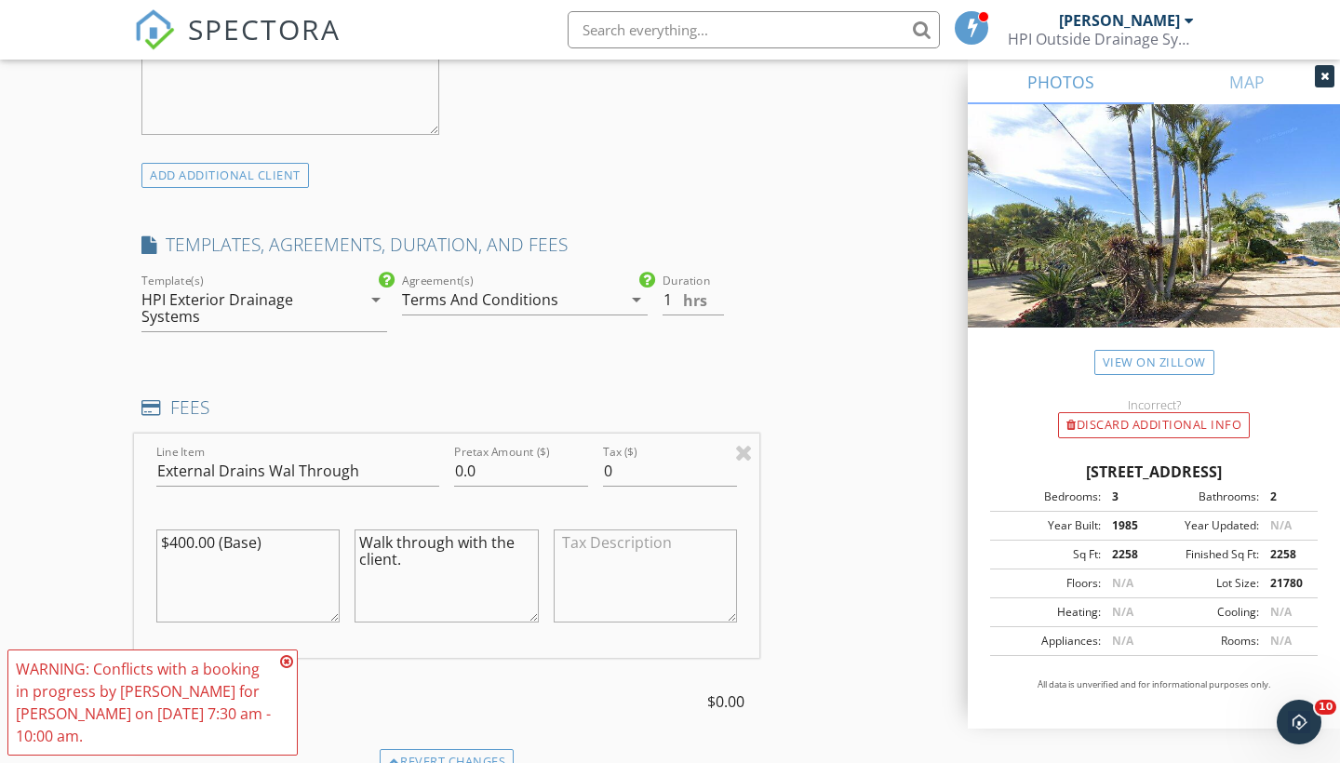
click at [855, 520] on div "INSPECTOR(S) check_box Scott Snow PRIMARY Scott Snow arrow_drop_down check_box_…" at bounding box center [670, 519] width 1072 height 3351
click at [812, 385] on div "INSPECTOR(S) check_box Scott Snow PRIMARY Scott Snow arrow_drop_down check_box_…" at bounding box center [670, 519] width 1072 height 3351
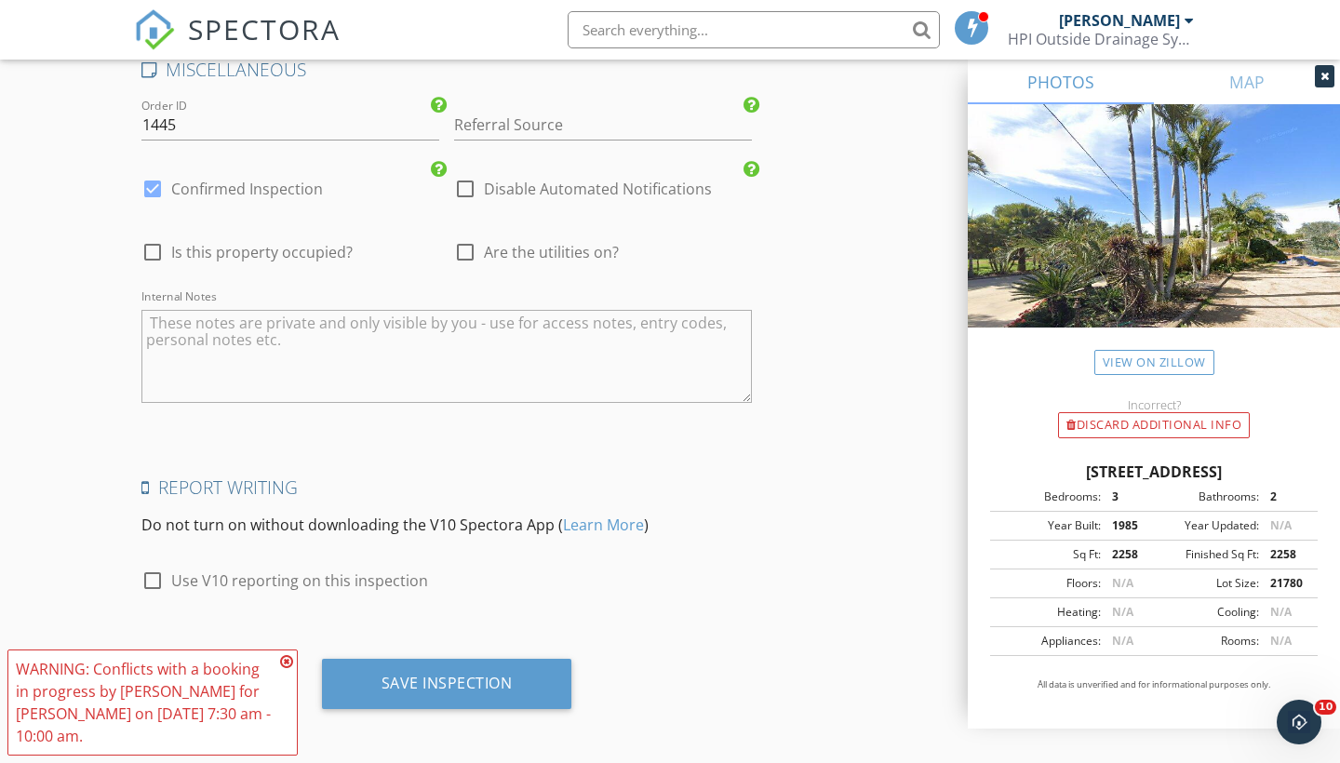
scroll to position [2840, 0]
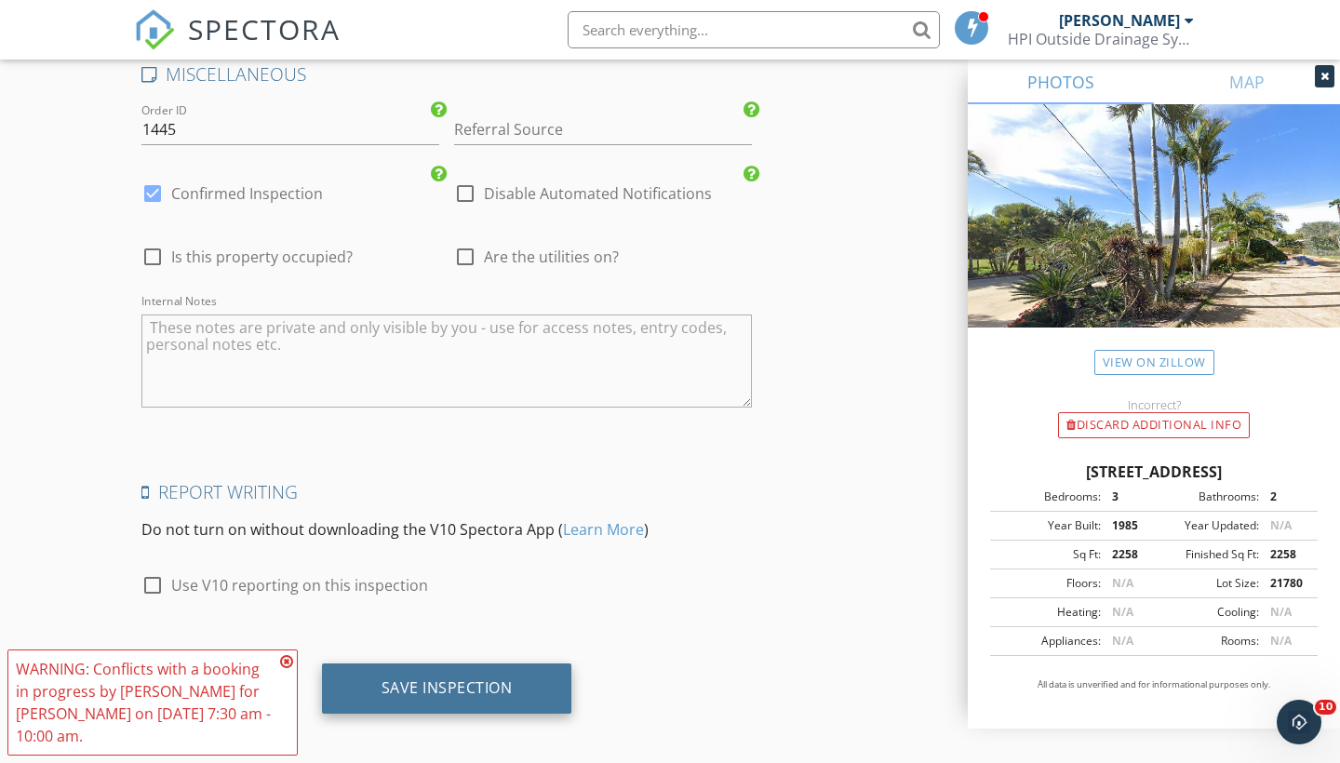
click at [434, 678] on div "Save Inspection" at bounding box center [447, 687] width 131 height 19
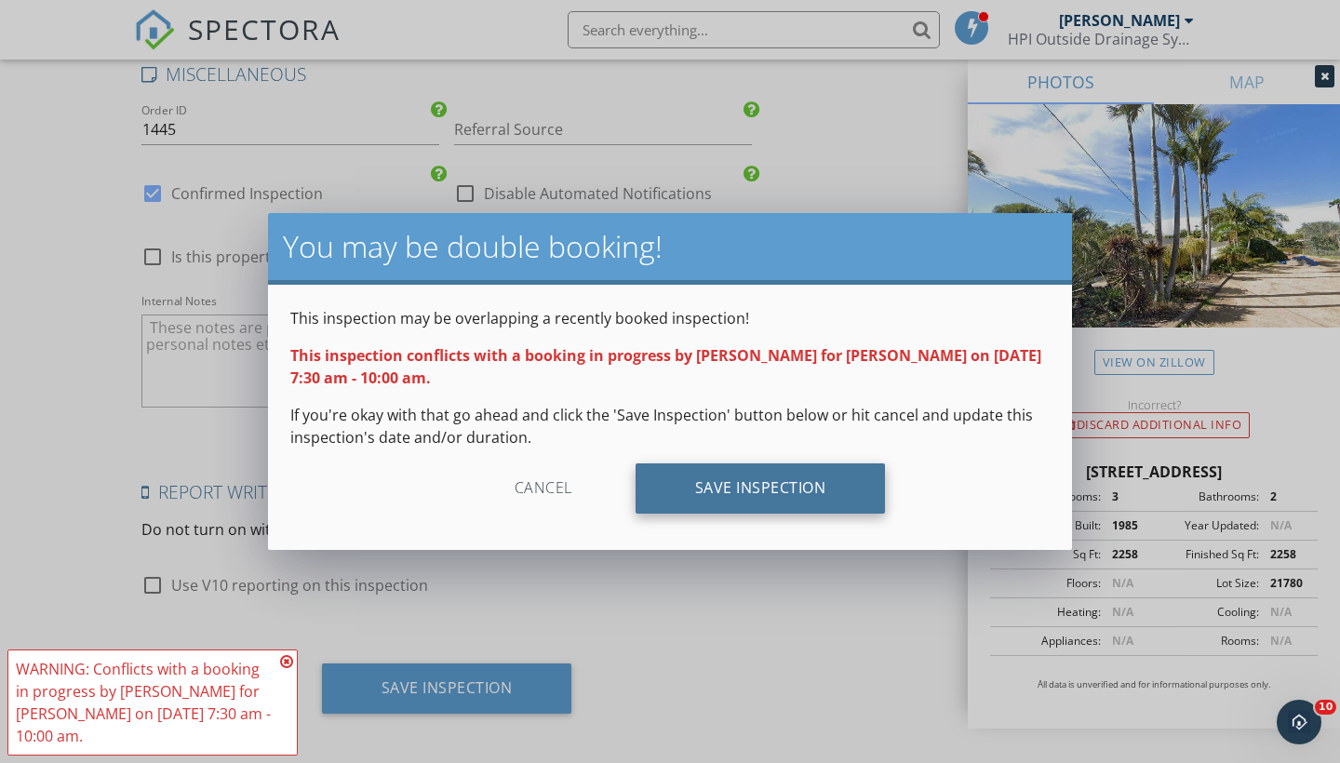
click at [755, 486] on div "Save Inspection" at bounding box center [761, 488] width 250 height 50
